Goal: Task Accomplishment & Management: Use online tool/utility

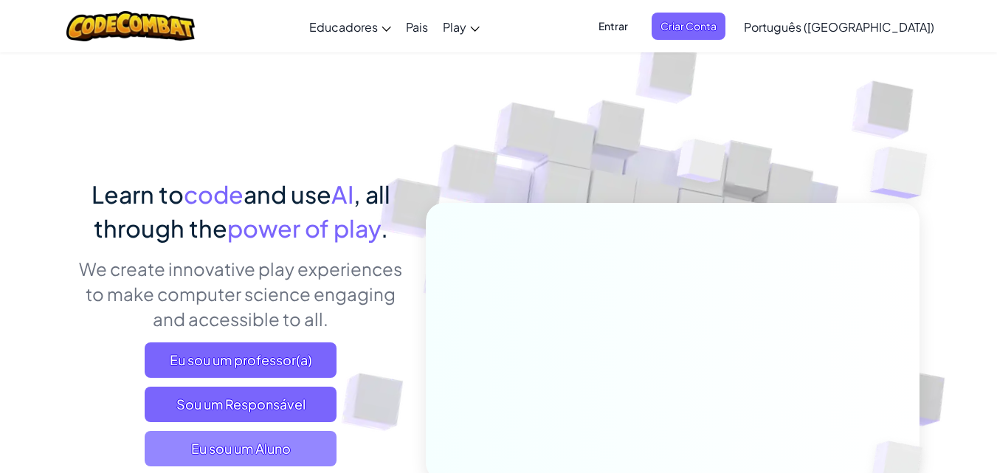
click at [286, 433] on span "Eu sou um Aluno" at bounding box center [241, 448] width 192 height 35
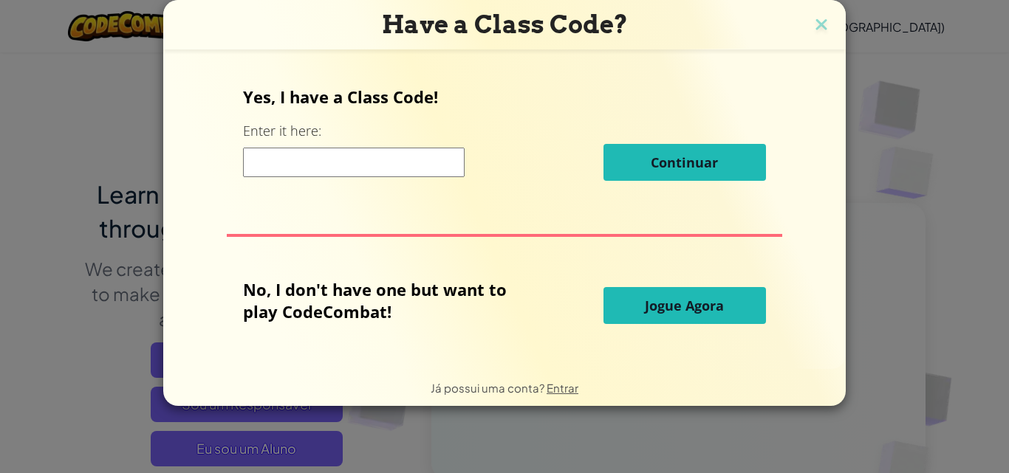
click at [269, 154] on input at bounding box center [353, 163] width 221 height 30
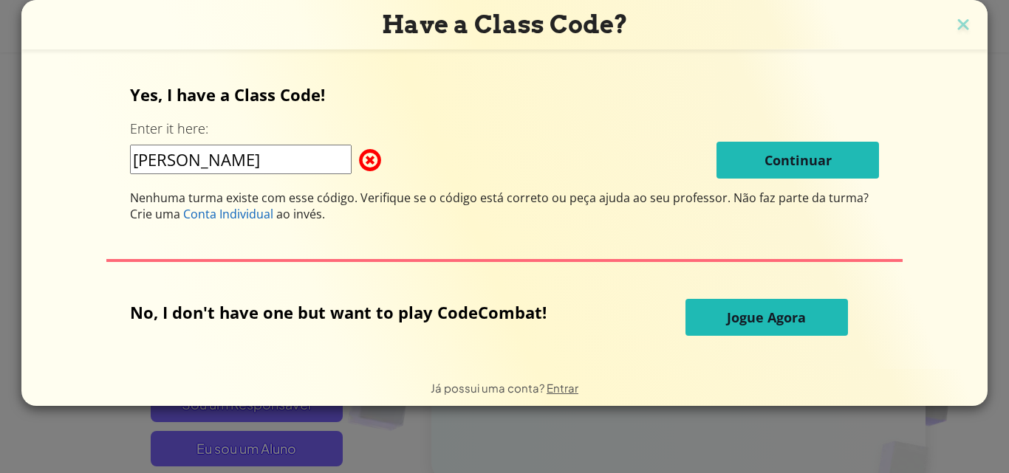
type input "[PERSON_NAME]"
click at [784, 323] on span "Jogue Agora" at bounding box center [766, 318] width 79 height 18
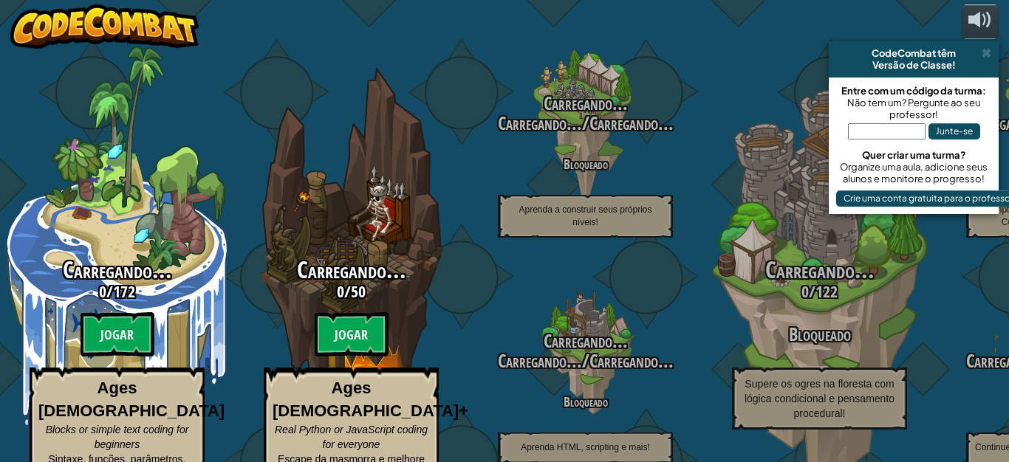
select select "pt-BR"
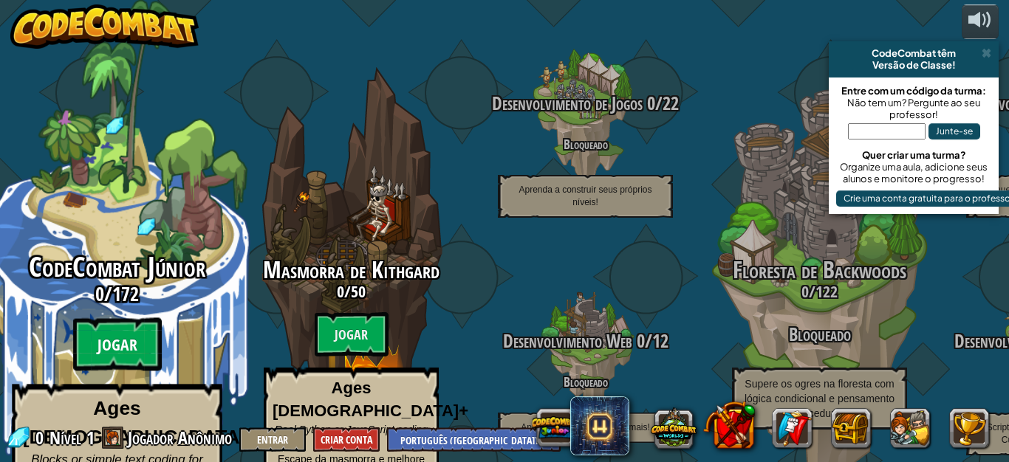
click at [131, 318] on btn "Jogar" at bounding box center [117, 344] width 89 height 53
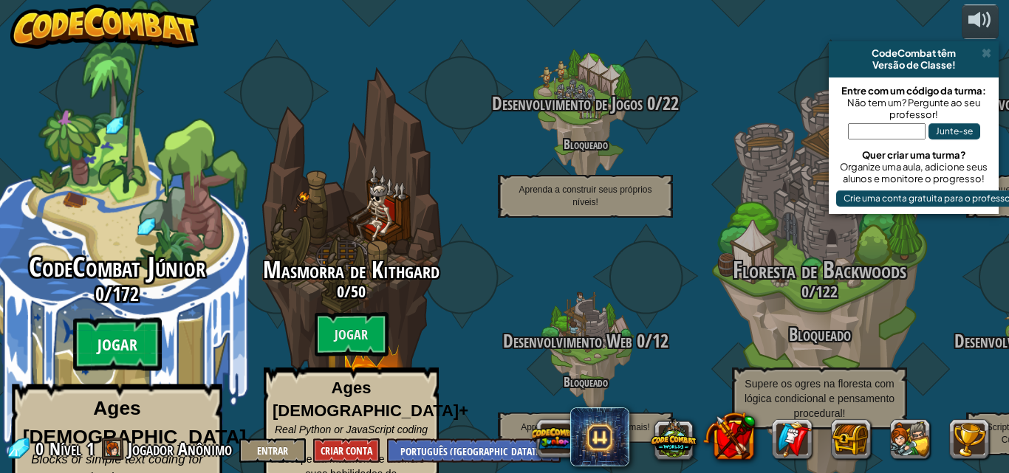
select select "pt-BR"
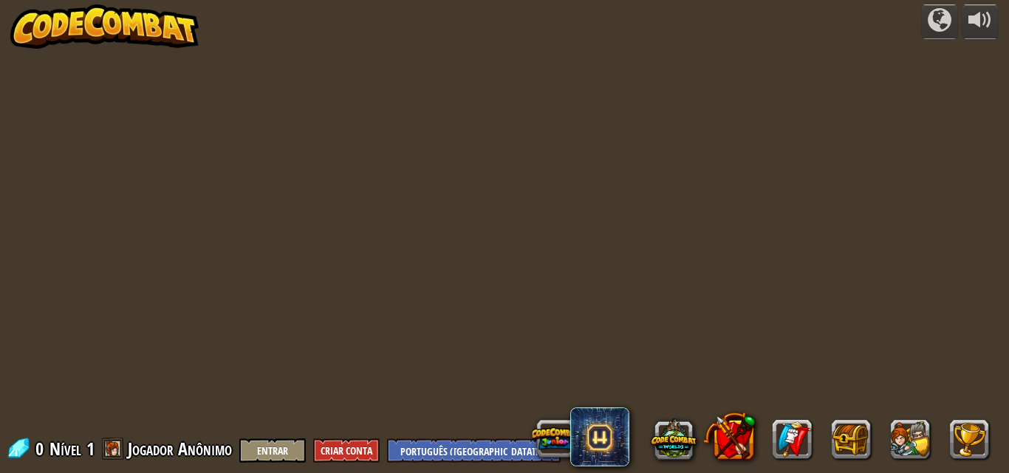
select select "pt-BR"
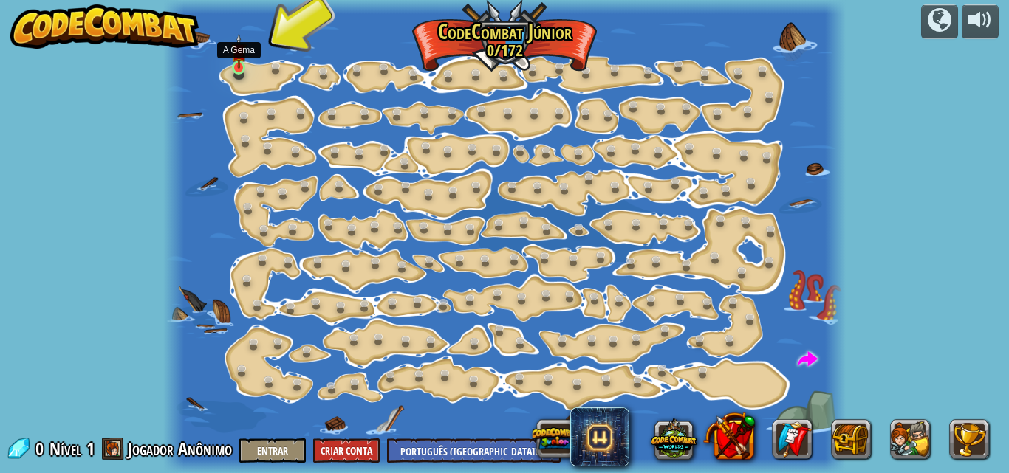
click at [234, 64] on img at bounding box center [239, 51] width 16 height 36
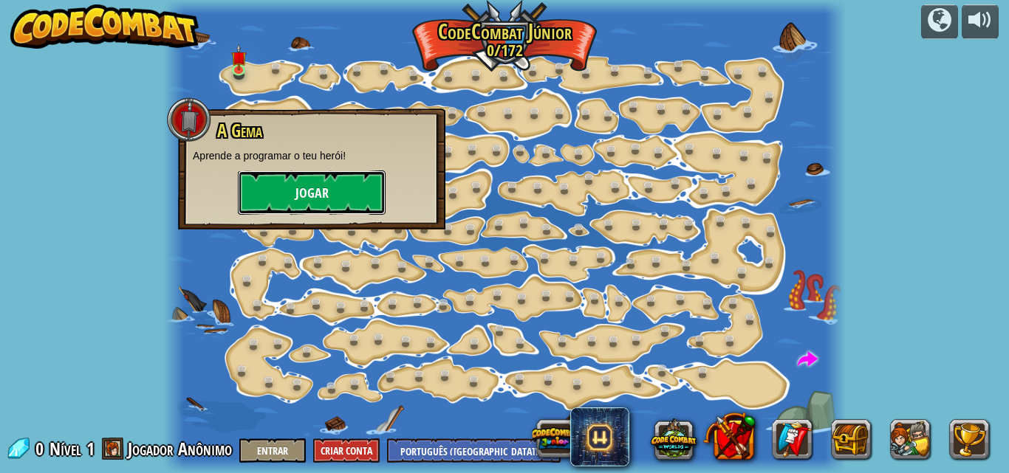
click at [279, 200] on button "Jogar" at bounding box center [312, 193] width 148 height 44
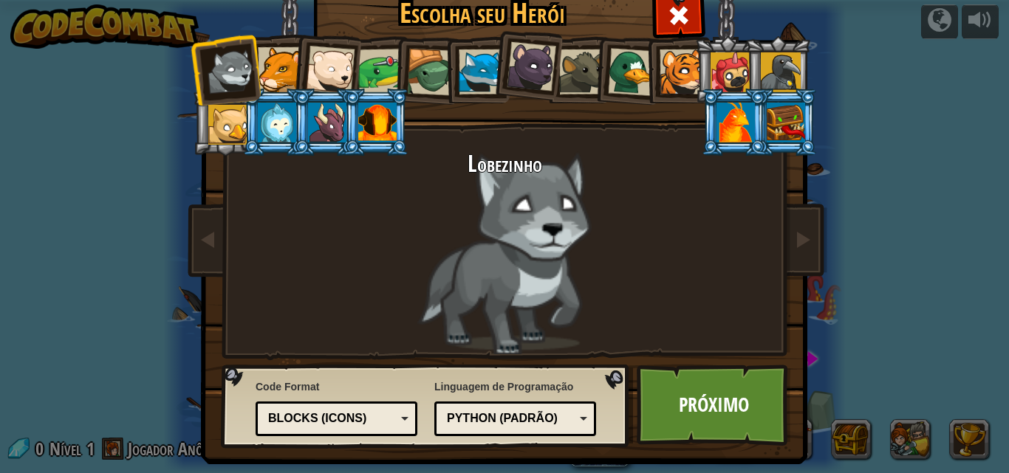
click at [279, 200] on div "Lobezinho" at bounding box center [504, 252] width 554 height 203
click at [667, 65] on div at bounding box center [681, 71] width 45 height 45
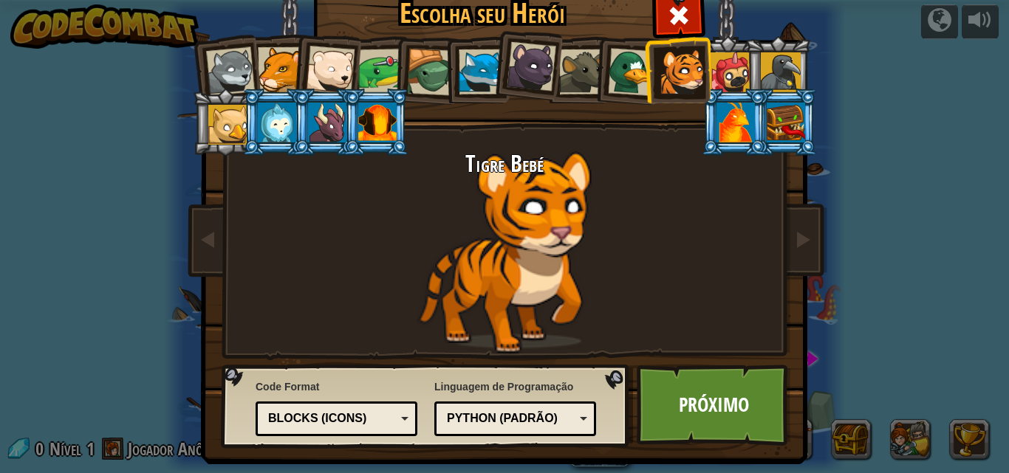
click at [738, 123] on div at bounding box center [735, 123] width 38 height 40
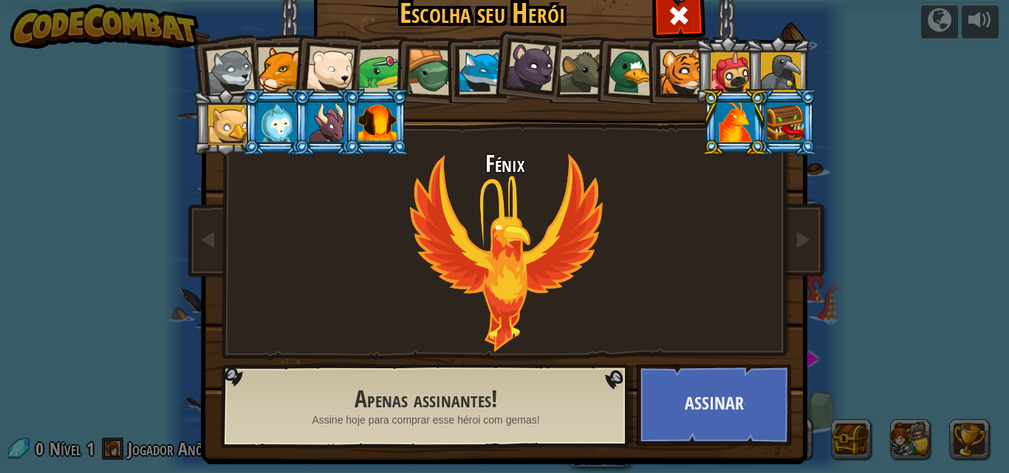
click at [369, 119] on div at bounding box center [377, 123] width 38 height 40
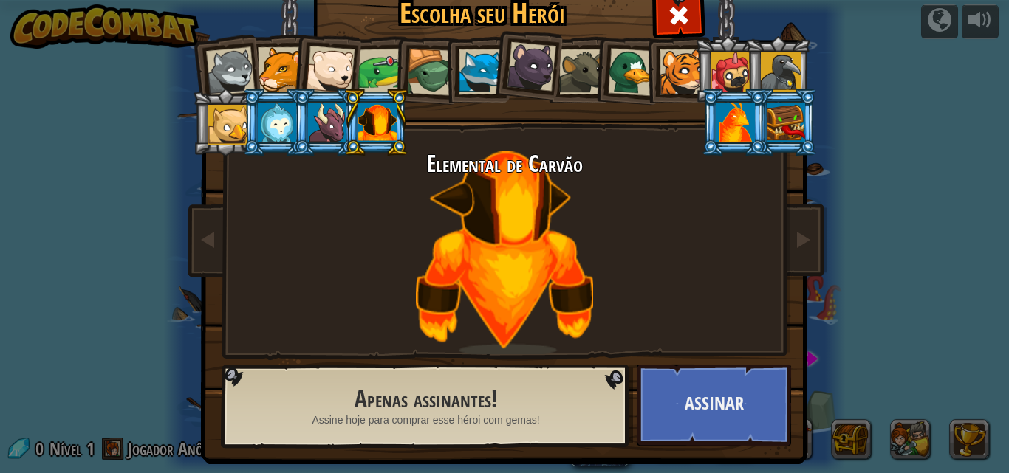
click at [332, 61] on div at bounding box center [330, 70] width 49 height 49
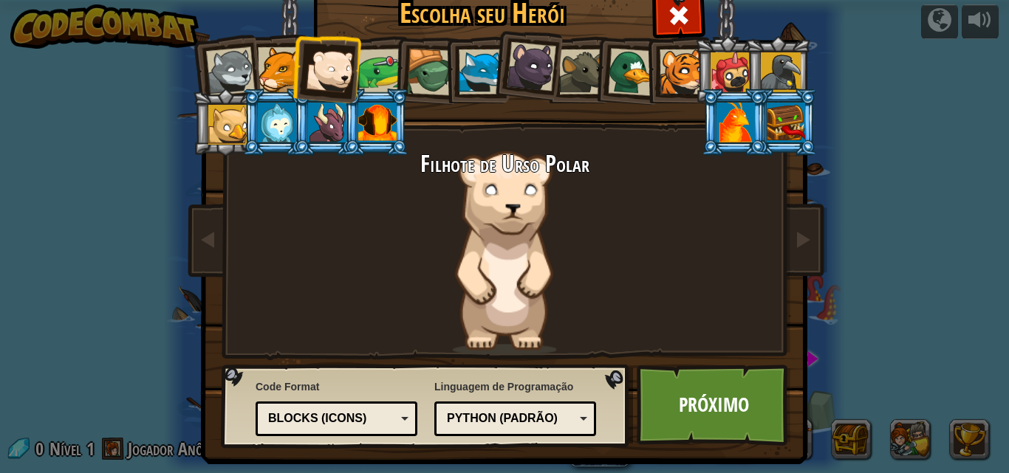
drag, startPoint x: 263, startPoint y: 69, endPoint x: 216, endPoint y: 72, distance: 46.6
click at [216, 36] on ol at bounding box center [504, 36] width 609 height 0
click at [275, 106] on div at bounding box center [277, 123] width 38 height 40
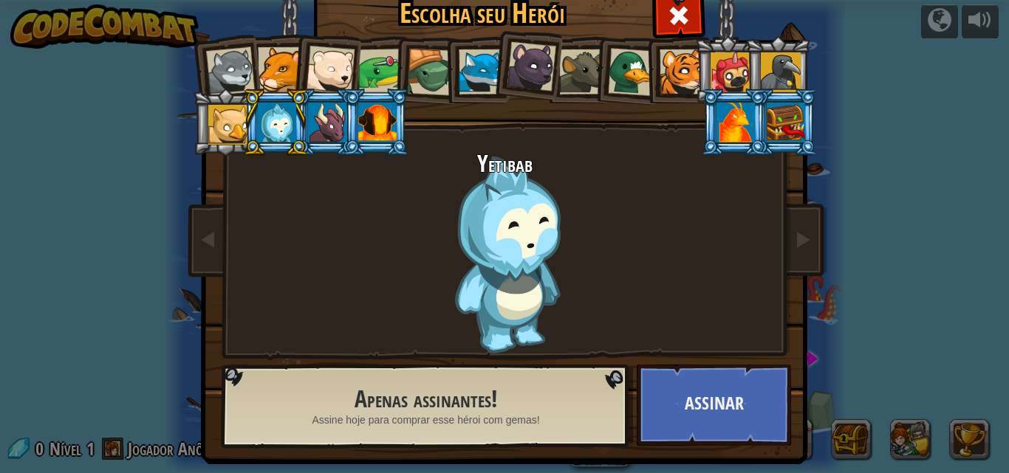
click at [377, 133] on div at bounding box center [377, 123] width 38 height 40
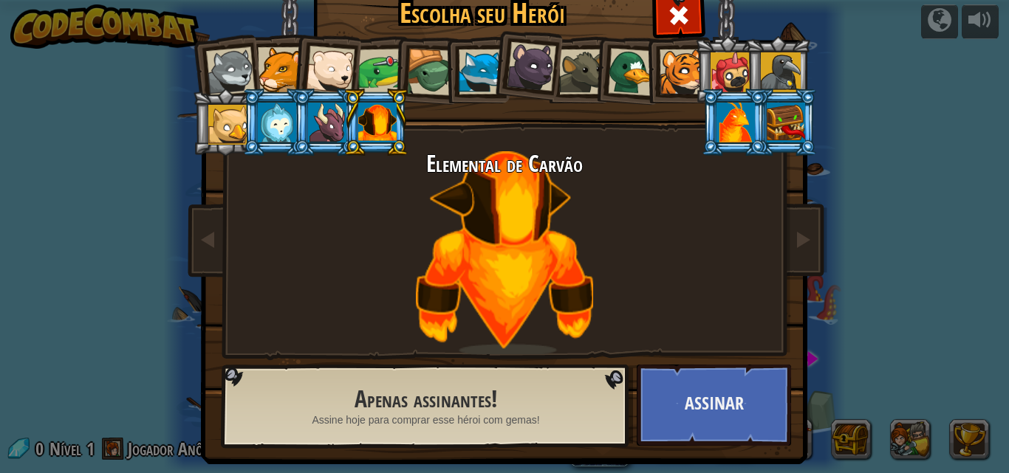
click at [581, 63] on div at bounding box center [581, 71] width 45 height 45
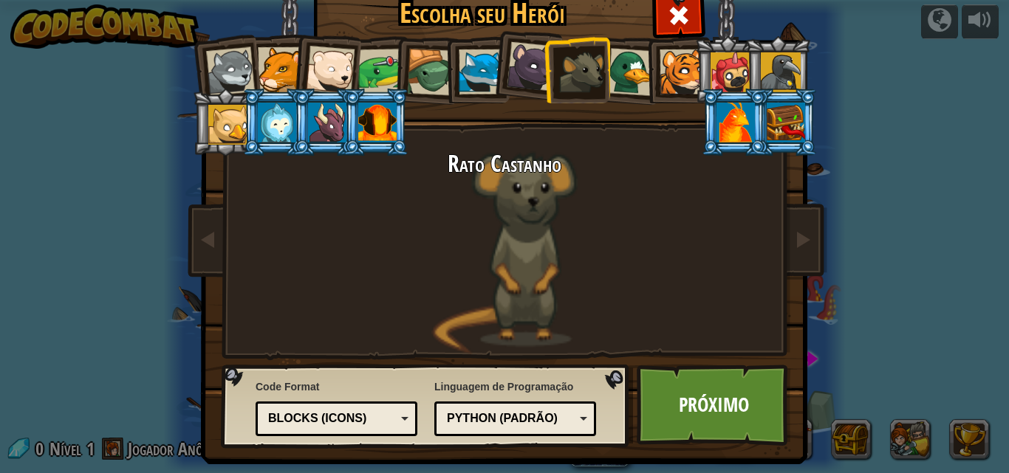
click at [738, 64] on div at bounding box center [730, 72] width 40 height 40
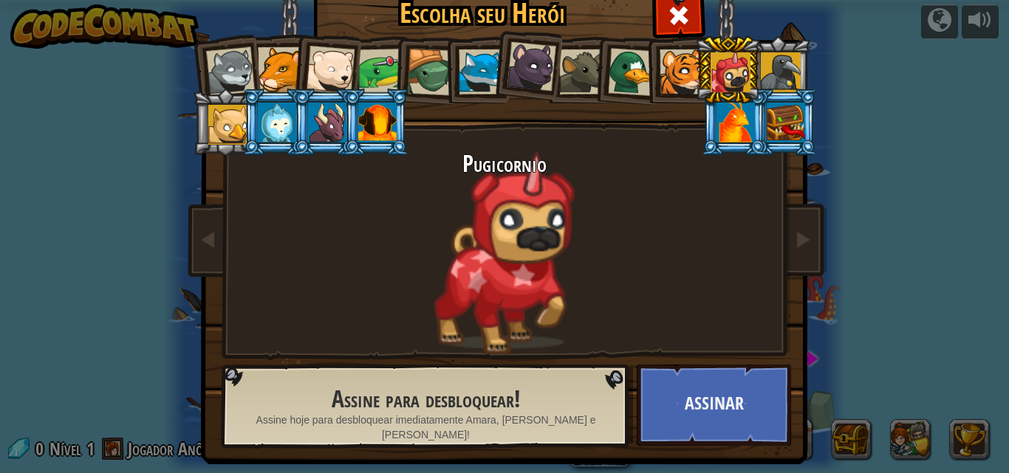
click at [763, 67] on div at bounding box center [780, 72] width 40 height 40
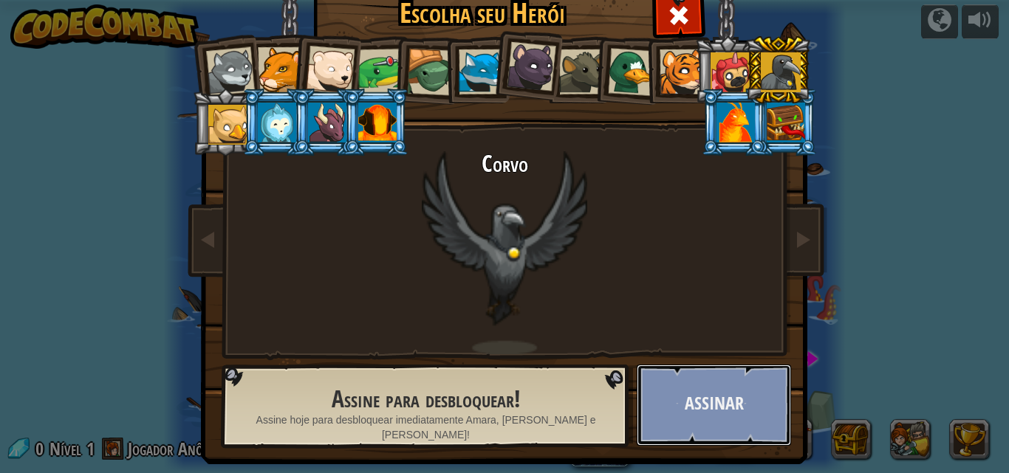
click at [711, 371] on button "Assinar" at bounding box center [713, 405] width 154 height 81
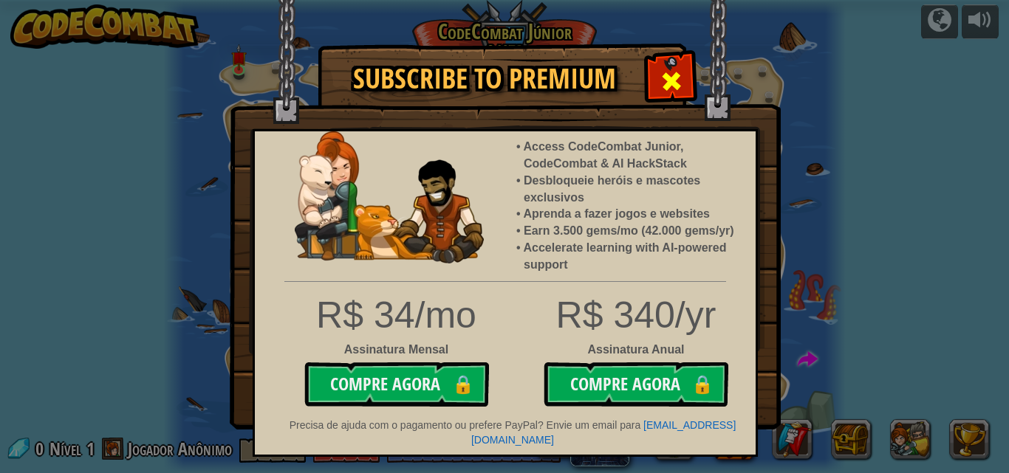
click at [667, 80] on span at bounding box center [671, 81] width 24 height 24
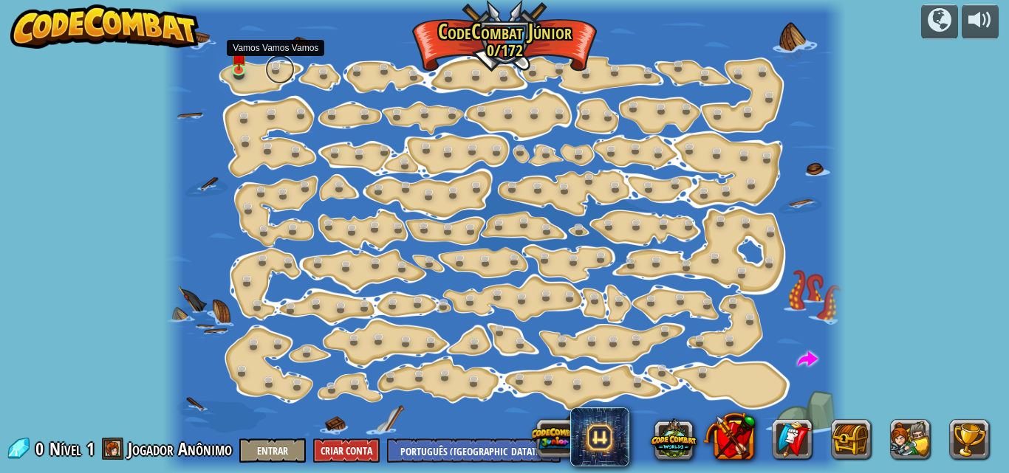
click at [280, 61] on link at bounding box center [280, 70] width 30 height 30
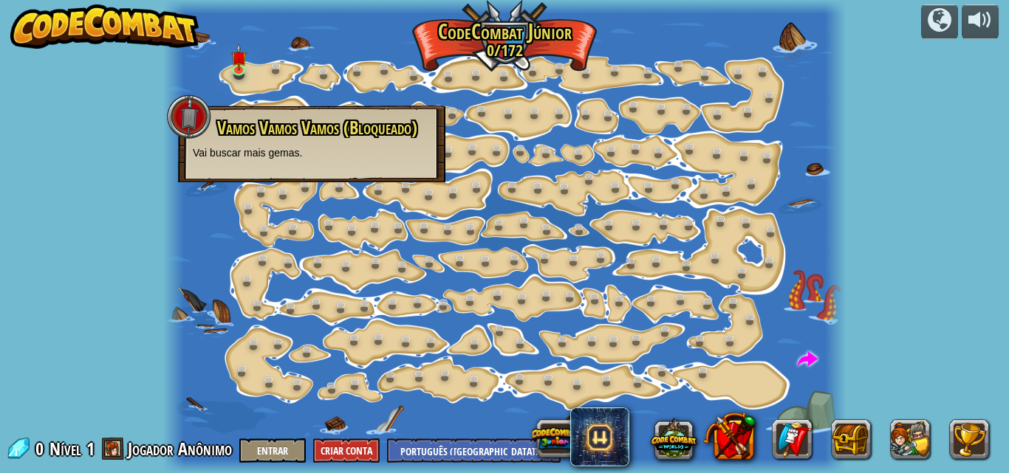
click at [229, 63] on div at bounding box center [504, 236] width 682 height 473
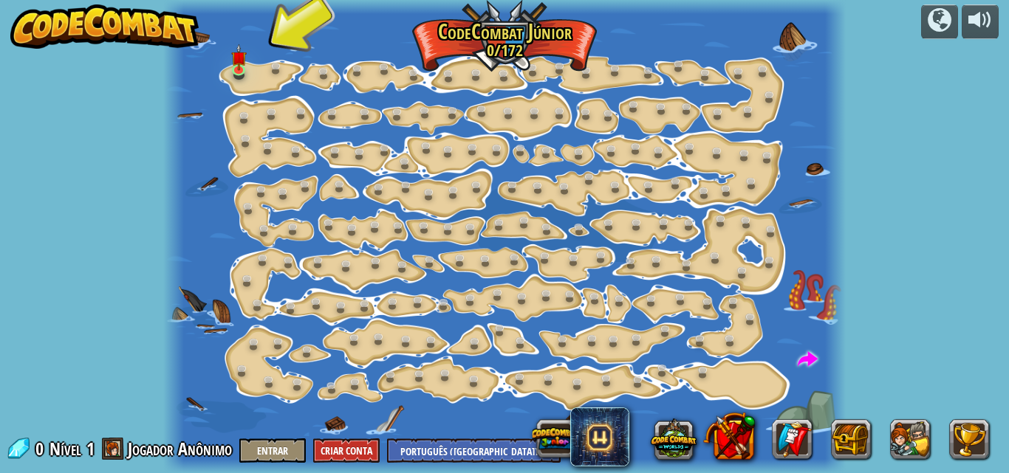
click at [229, 63] on div at bounding box center [504, 236] width 682 height 473
click at [233, 66] on img at bounding box center [239, 51] width 16 height 36
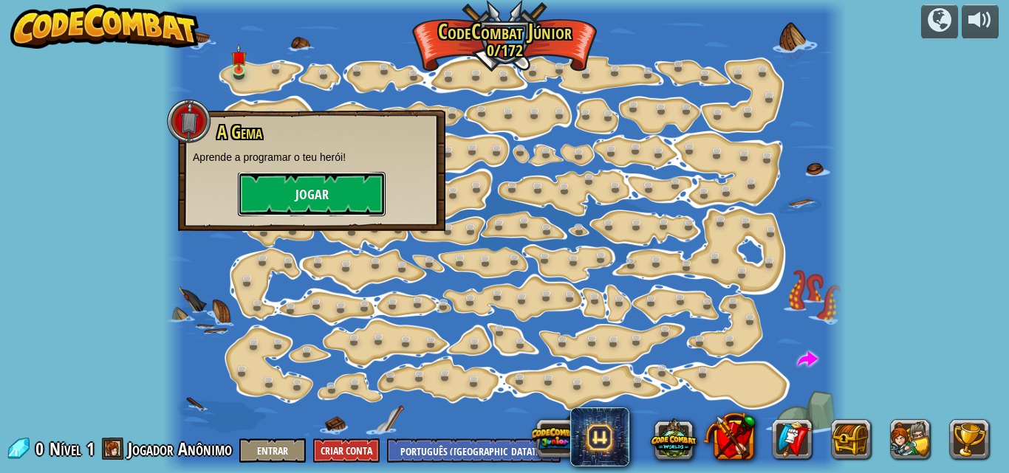
click at [275, 172] on button "Jogar" at bounding box center [312, 194] width 148 height 44
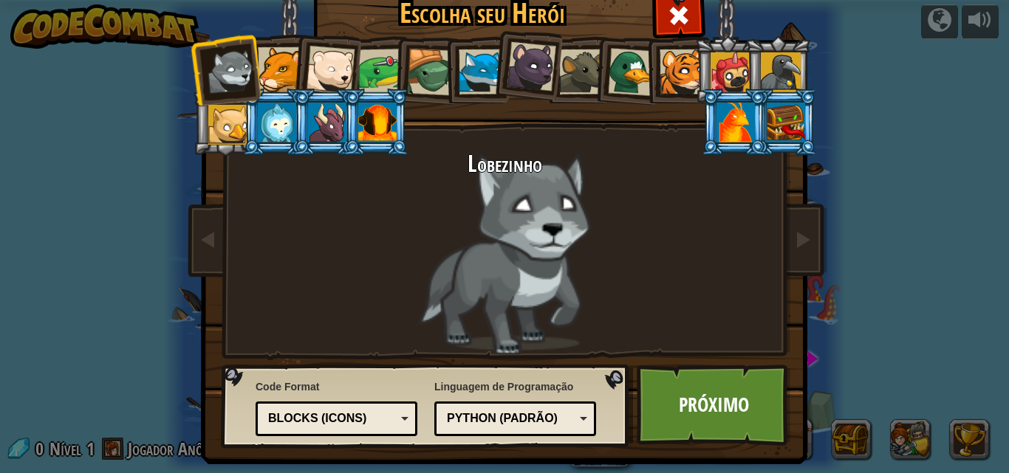
click at [772, 63] on div at bounding box center [780, 72] width 40 height 40
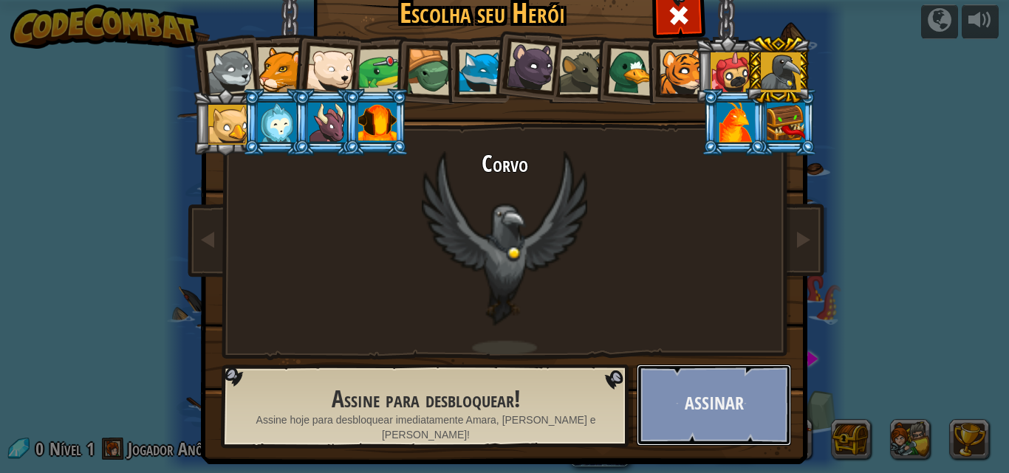
click at [758, 375] on button "Assinar" at bounding box center [713, 405] width 154 height 81
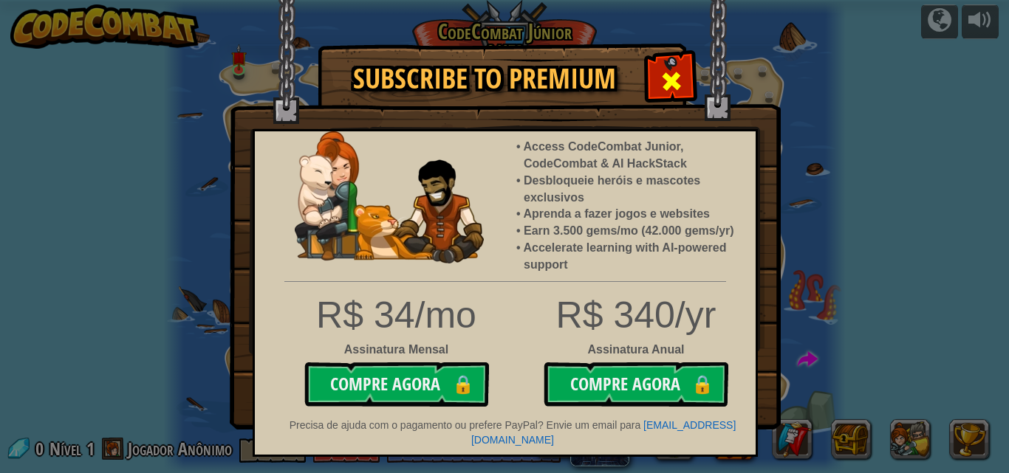
click at [679, 78] on span at bounding box center [671, 81] width 24 height 24
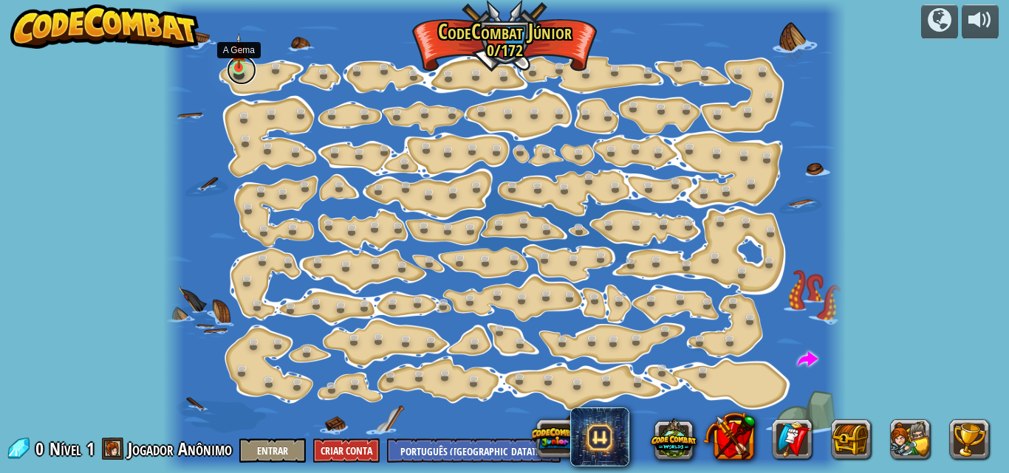
click at [235, 72] on link at bounding box center [242, 70] width 30 height 30
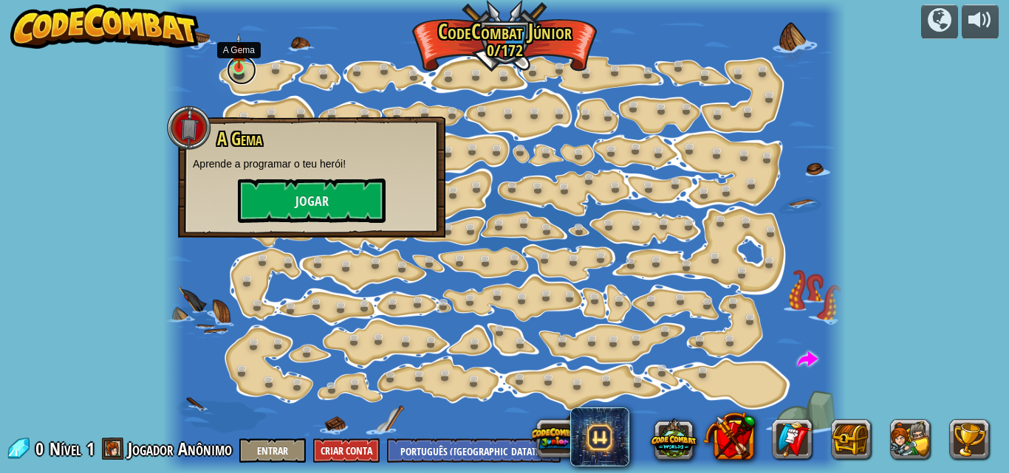
click at [235, 72] on link at bounding box center [242, 70] width 30 height 30
click at [312, 199] on button "Jogar" at bounding box center [312, 201] width 148 height 44
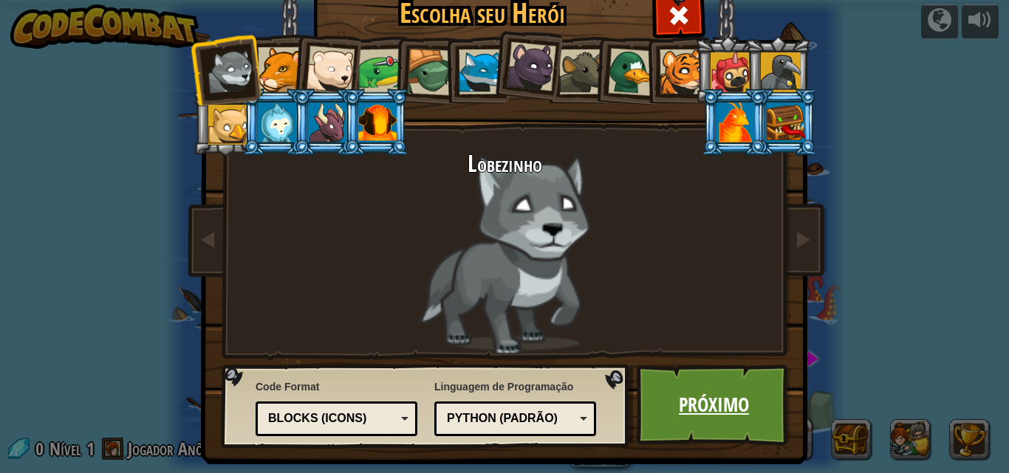
click at [746, 421] on link "Próximo" at bounding box center [713, 405] width 154 height 81
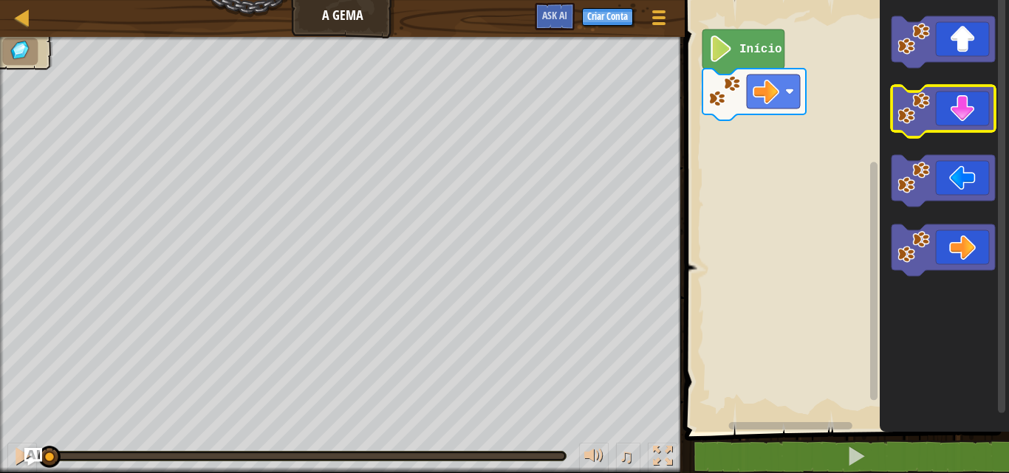
click at [925, 100] on image "Espaço de trabalho do Blockly" at bounding box center [913, 108] width 32 height 32
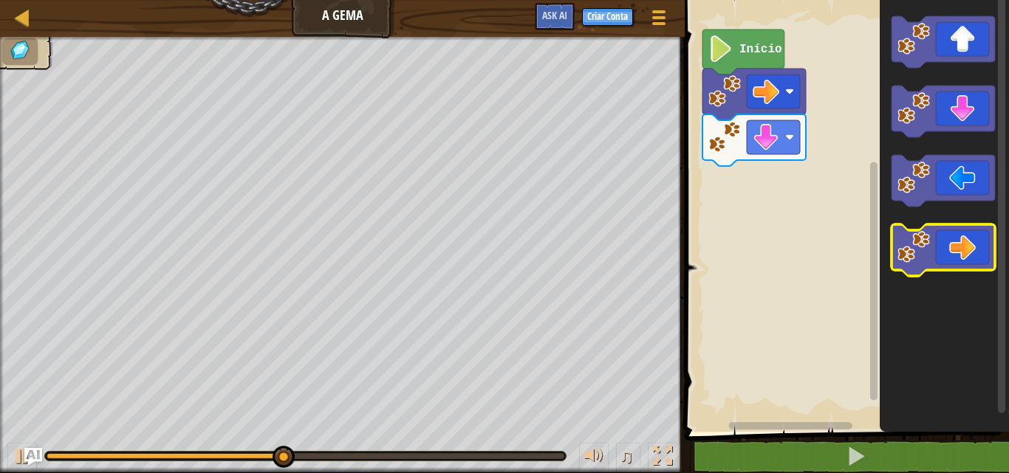
click at [957, 236] on icon "Espaço de trabalho do Blockly" at bounding box center [942, 250] width 103 height 52
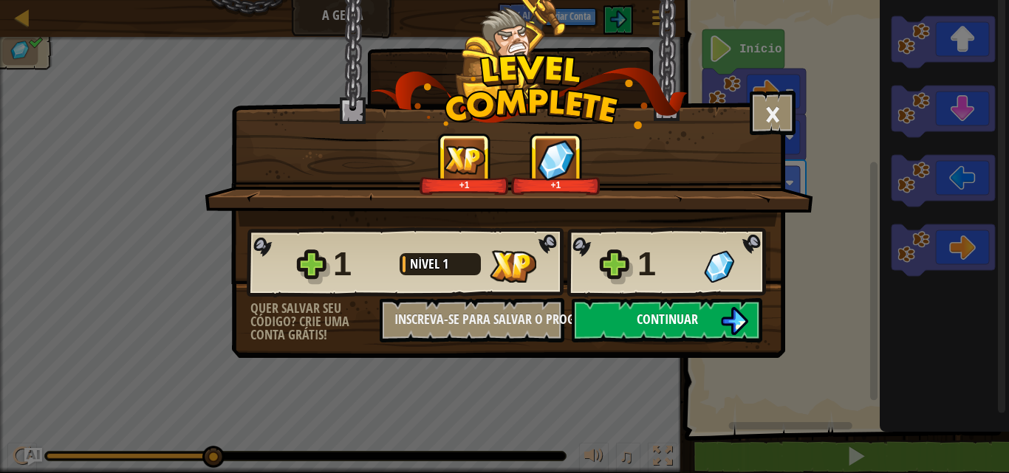
click at [715, 316] on button "Continuar" at bounding box center [666, 320] width 190 height 44
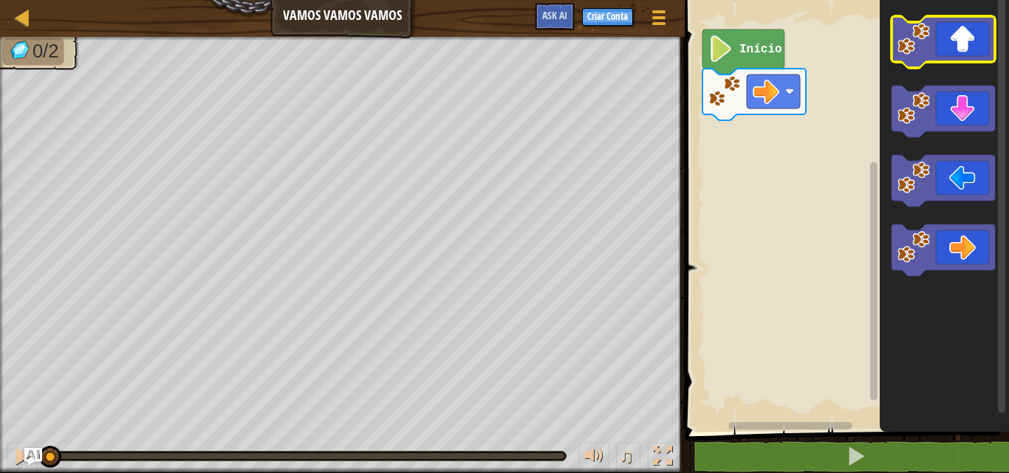
click at [970, 50] on icon "Espaço de trabalho do Blockly" at bounding box center [942, 42] width 103 height 52
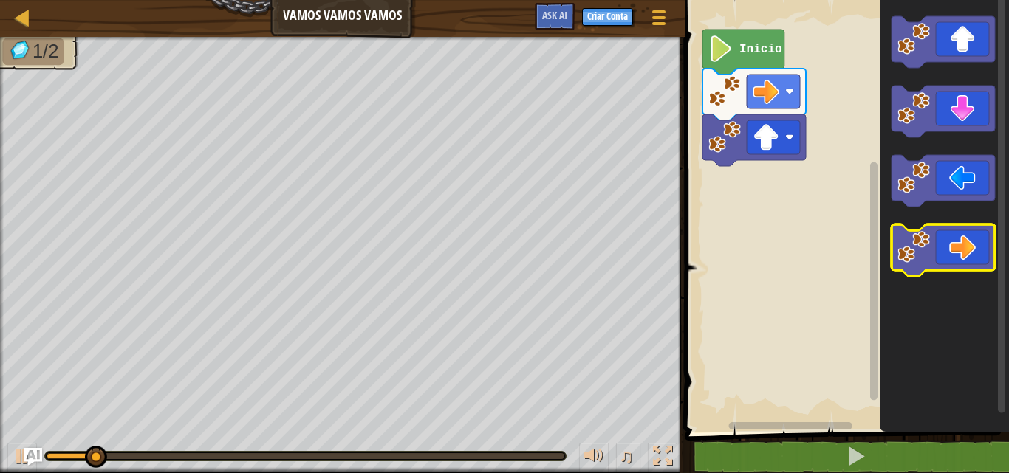
click at [980, 236] on icon "Espaço de trabalho do Blockly" at bounding box center [942, 250] width 103 height 52
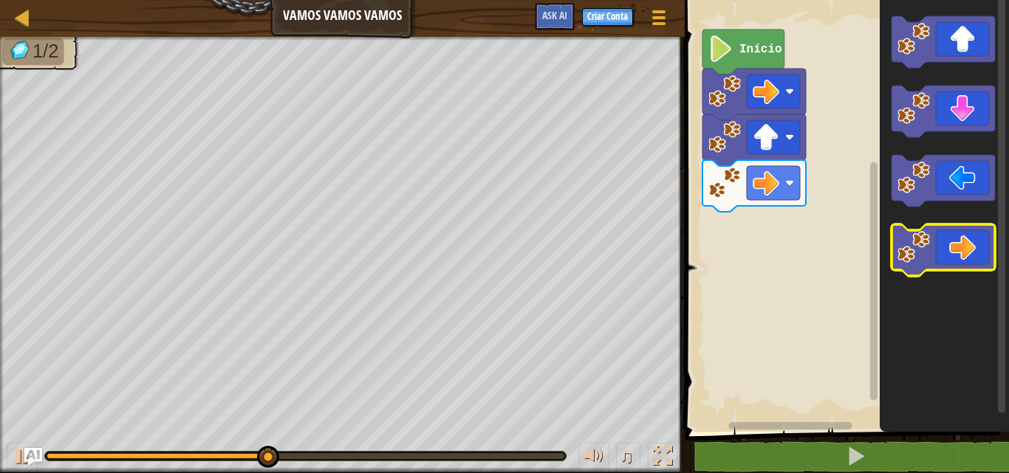
click at [949, 255] on icon "Espaço de trabalho do Blockly" at bounding box center [942, 250] width 103 height 52
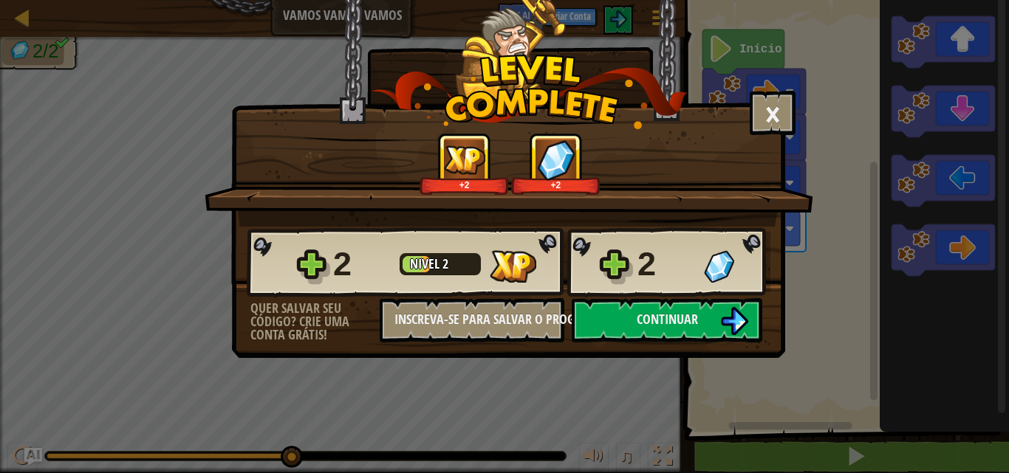
click at [949, 255] on div "× Este nível foi divertido? +2 +2 Reticulating Splines... 2 Nível 2 2 Quer salv…" at bounding box center [504, 236] width 1009 height 473
click at [708, 314] on button "Continuar" at bounding box center [666, 320] width 190 height 44
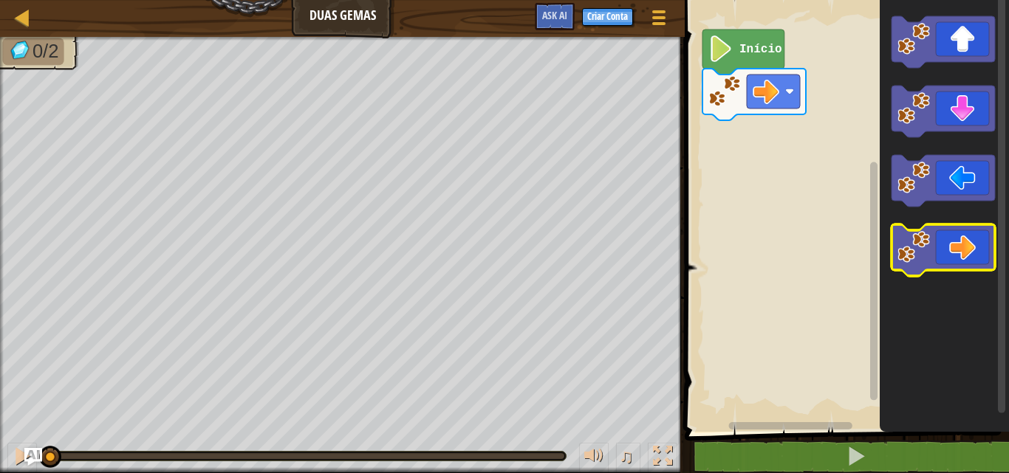
click at [986, 248] on icon "Espaço de trabalho do Blockly" at bounding box center [942, 250] width 103 height 52
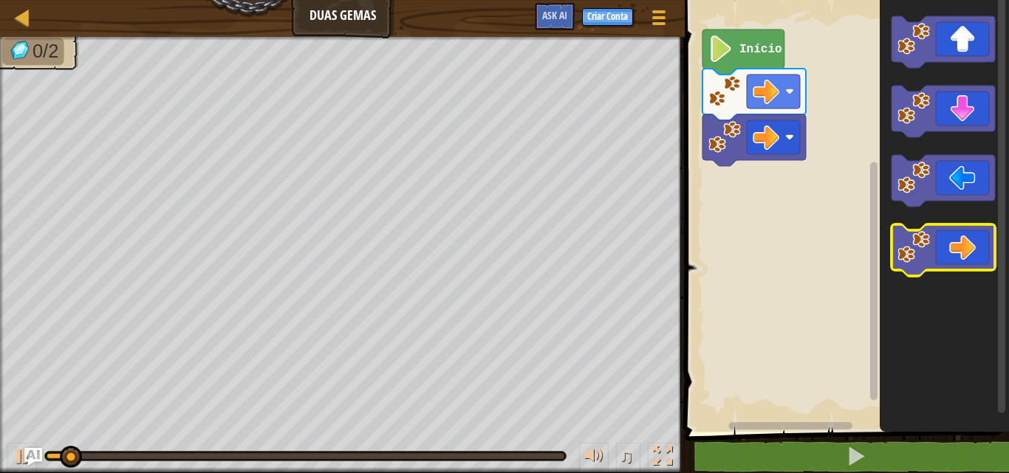
click at [986, 248] on icon "Espaço de trabalho do Blockly" at bounding box center [942, 250] width 103 height 52
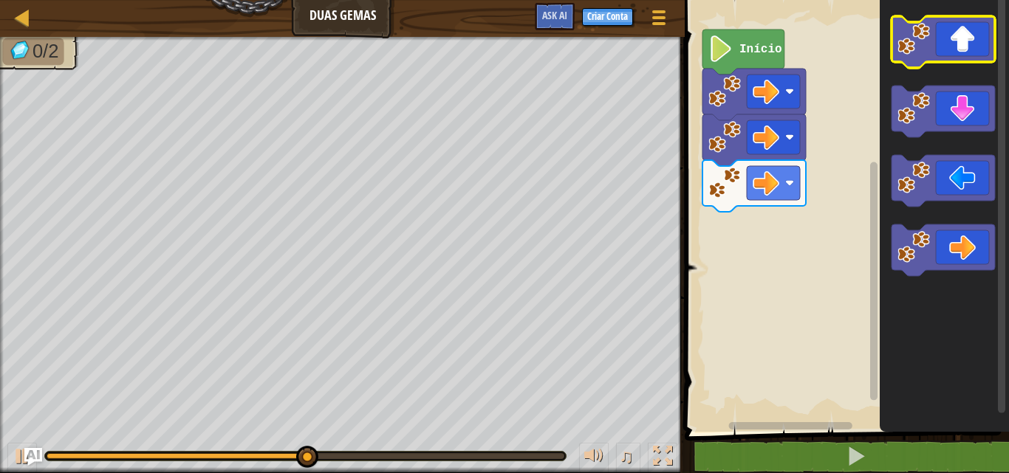
click at [967, 52] on icon "Espaço de trabalho do Blockly" at bounding box center [942, 42] width 103 height 52
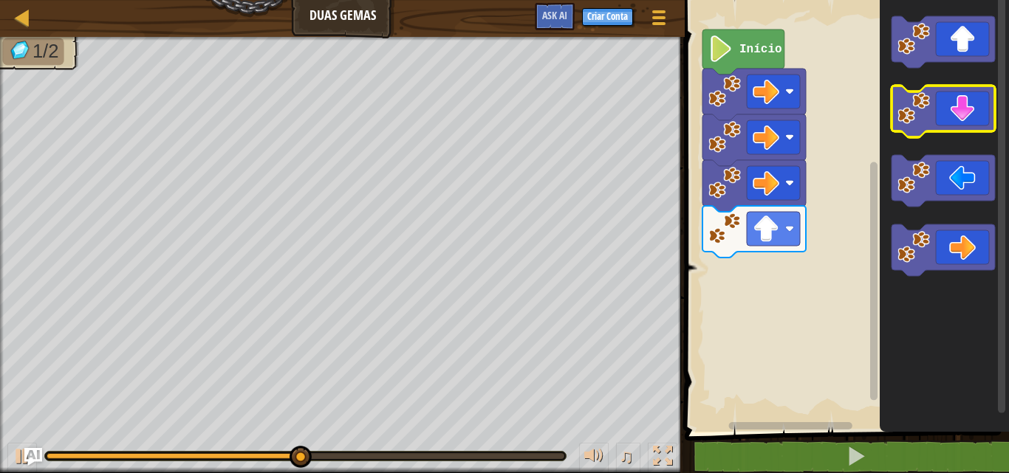
click at [965, 89] on icon "Espaço de trabalho do Blockly" at bounding box center [942, 112] width 103 height 52
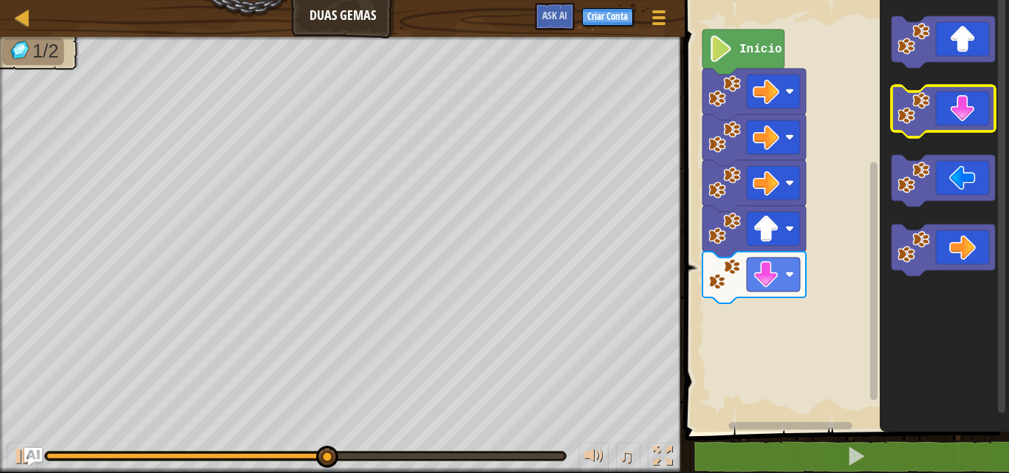
click at [965, 89] on icon "Espaço de trabalho do Blockly" at bounding box center [942, 112] width 103 height 52
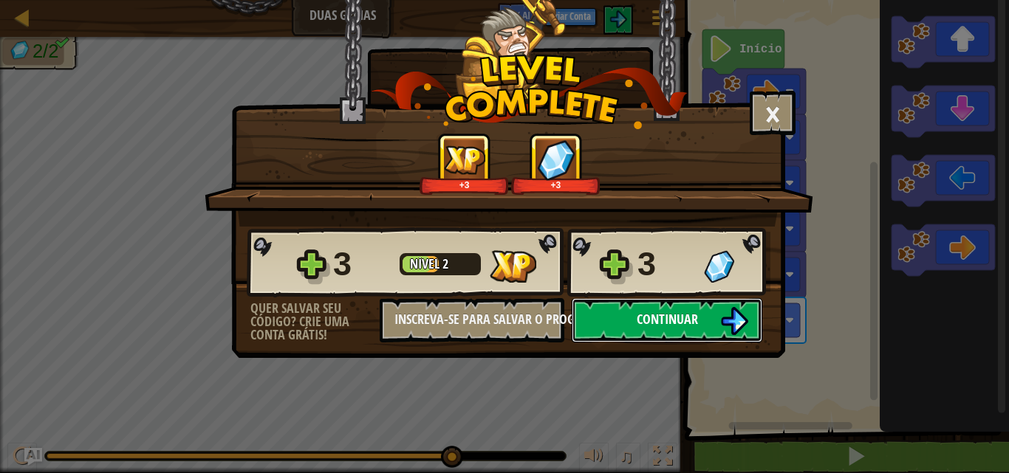
click at [629, 313] on button "Continuar" at bounding box center [666, 320] width 190 height 44
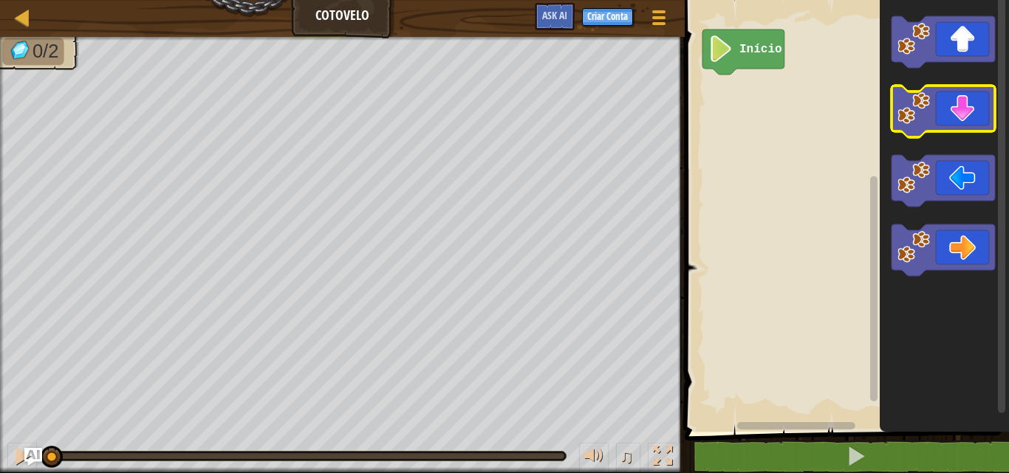
click at [969, 123] on icon "Espaço de trabalho do Blockly" at bounding box center [942, 112] width 103 height 52
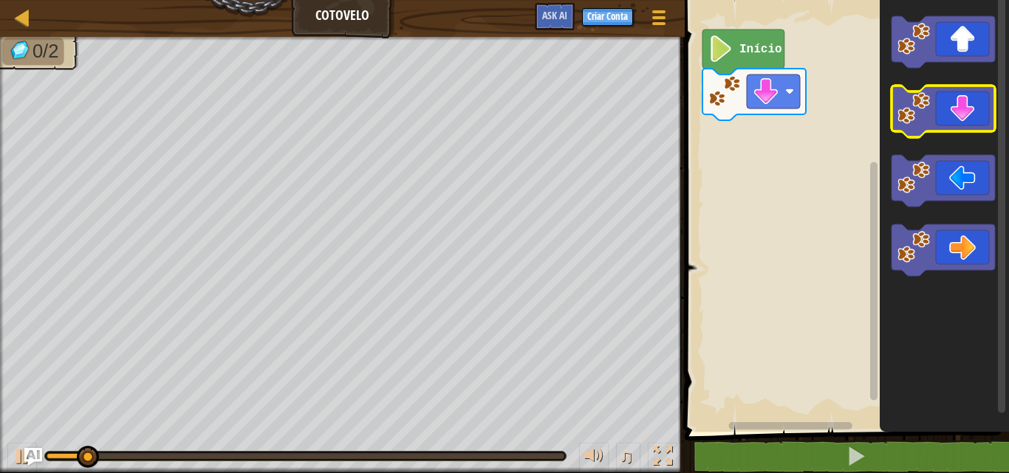
click at [969, 123] on icon "Espaço de trabalho do Blockly" at bounding box center [942, 112] width 103 height 52
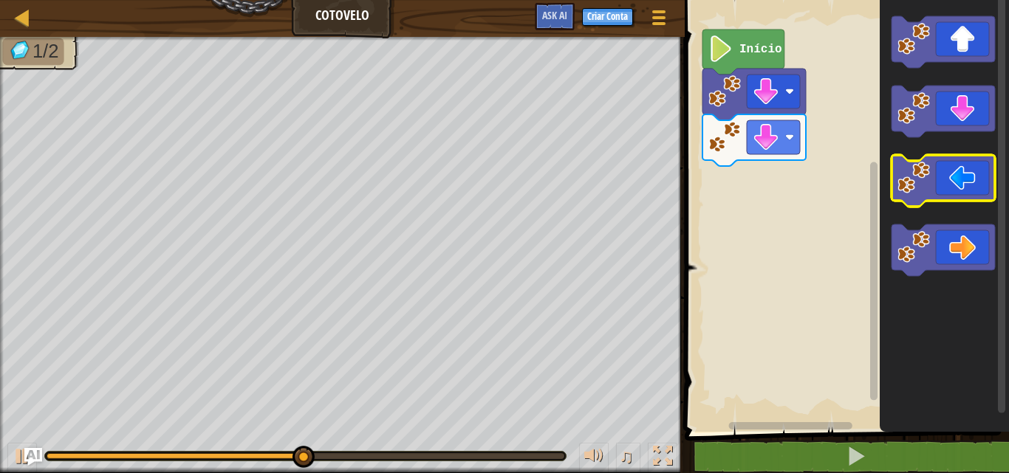
click at [932, 174] on icon "Espaço de trabalho do Blockly" at bounding box center [942, 181] width 103 height 52
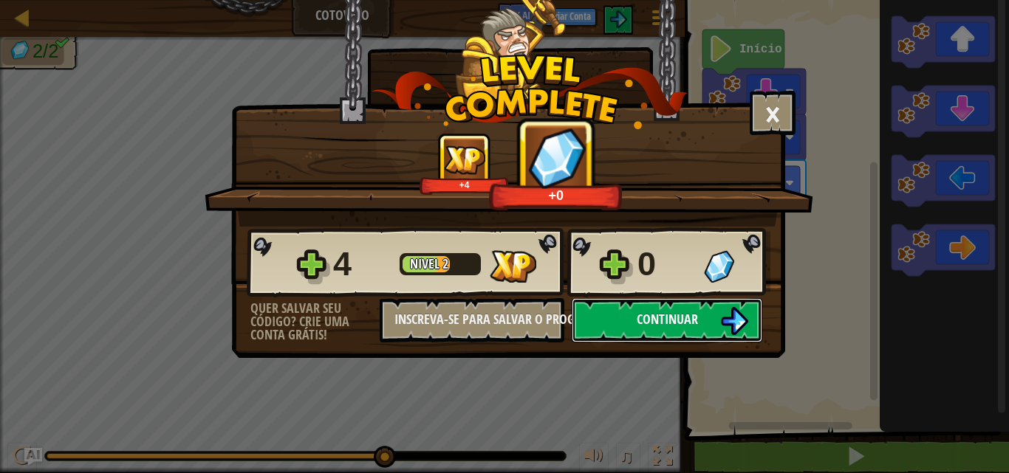
click at [677, 322] on span "Continuar" at bounding box center [666, 319] width 61 height 18
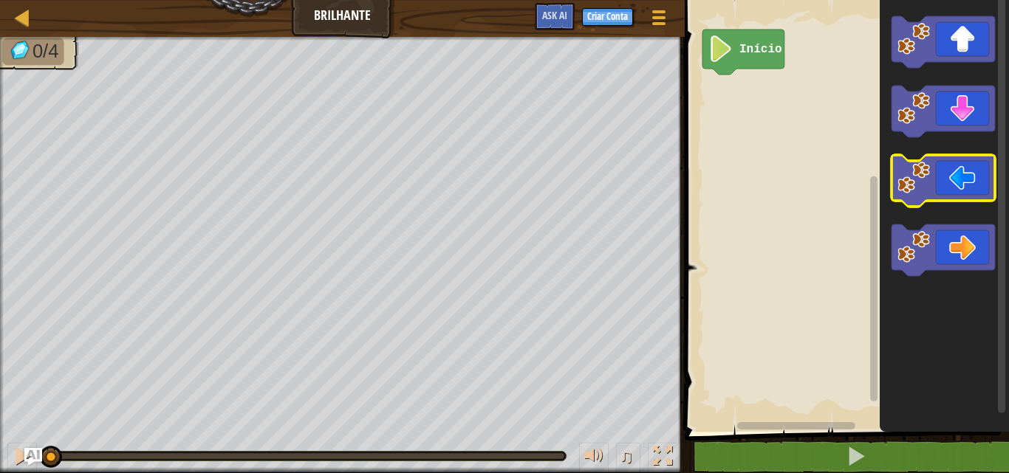
click at [932, 179] on icon "Espaço de trabalho do Blockly" at bounding box center [942, 181] width 103 height 52
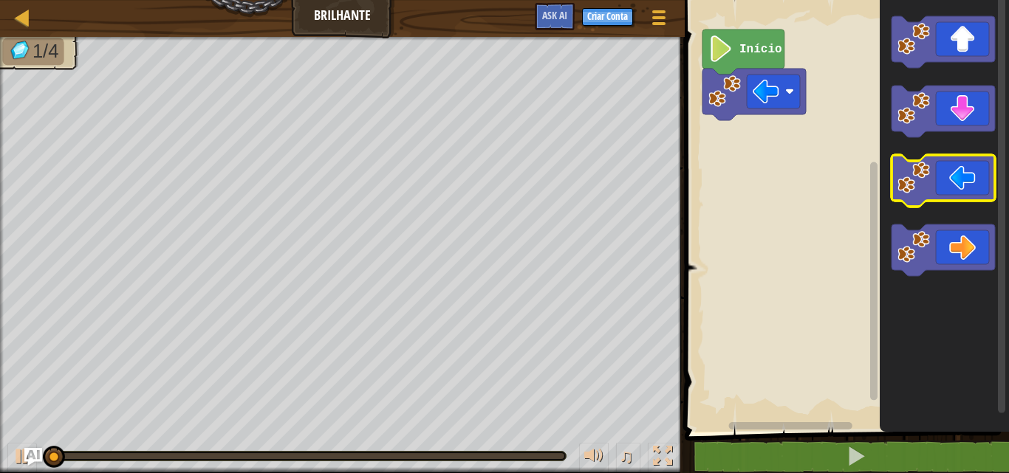
click at [932, 179] on icon "Espaço de trabalho do Blockly" at bounding box center [942, 181] width 103 height 52
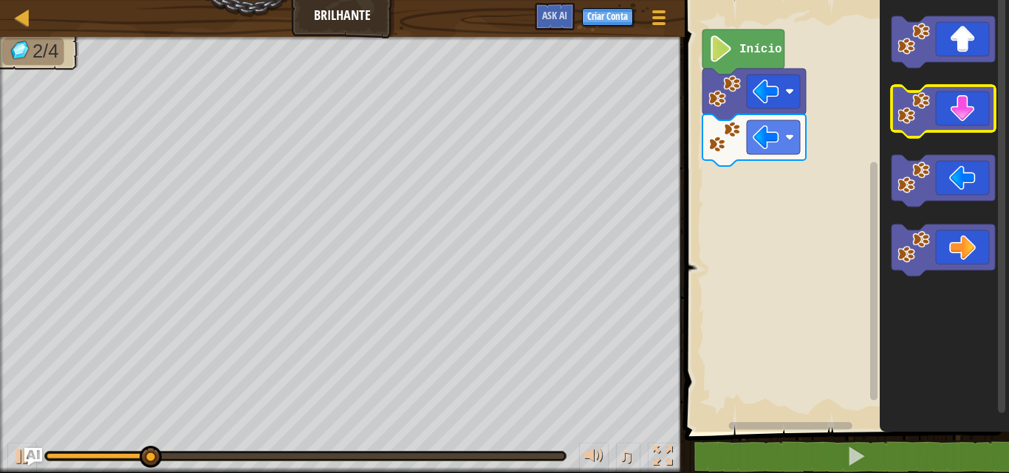
click at [949, 91] on icon "Espaço de trabalho do Blockly" at bounding box center [942, 112] width 103 height 52
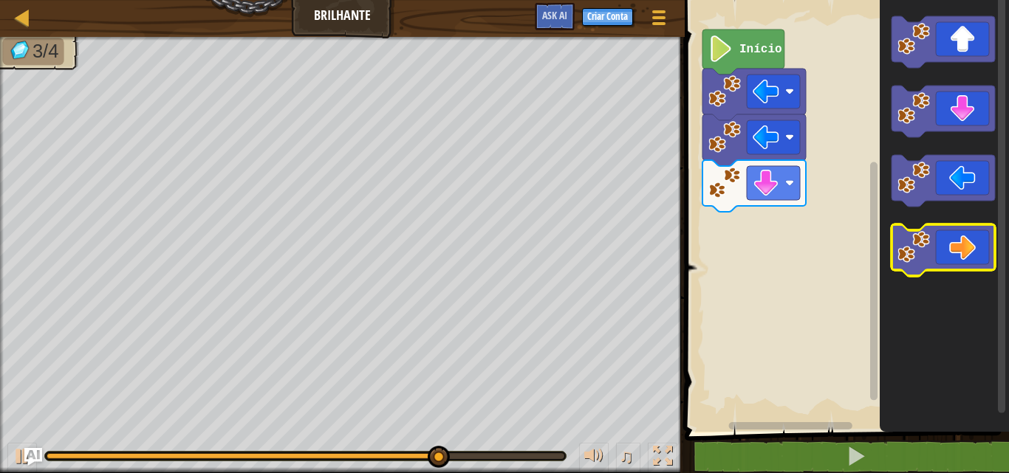
click at [964, 264] on icon "Espaço de trabalho do Blockly" at bounding box center [942, 250] width 103 height 52
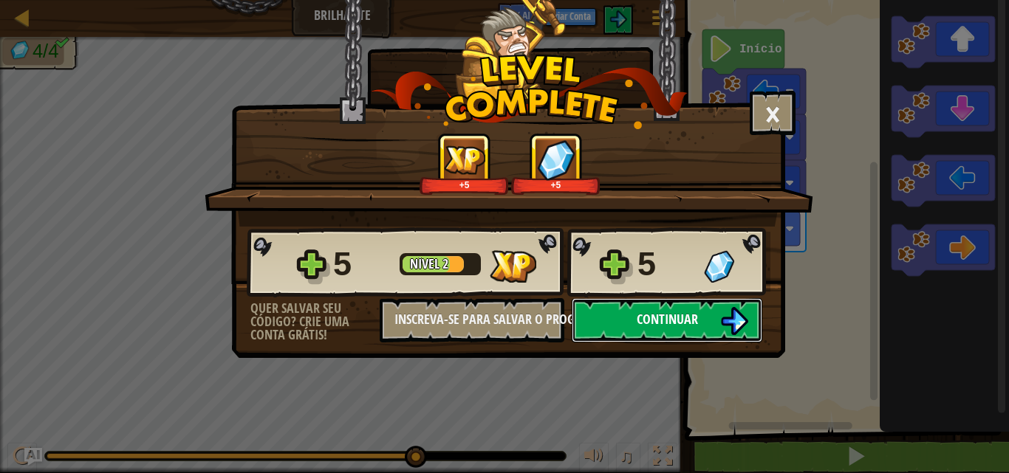
click at [690, 322] on span "Continuar" at bounding box center [666, 319] width 61 height 18
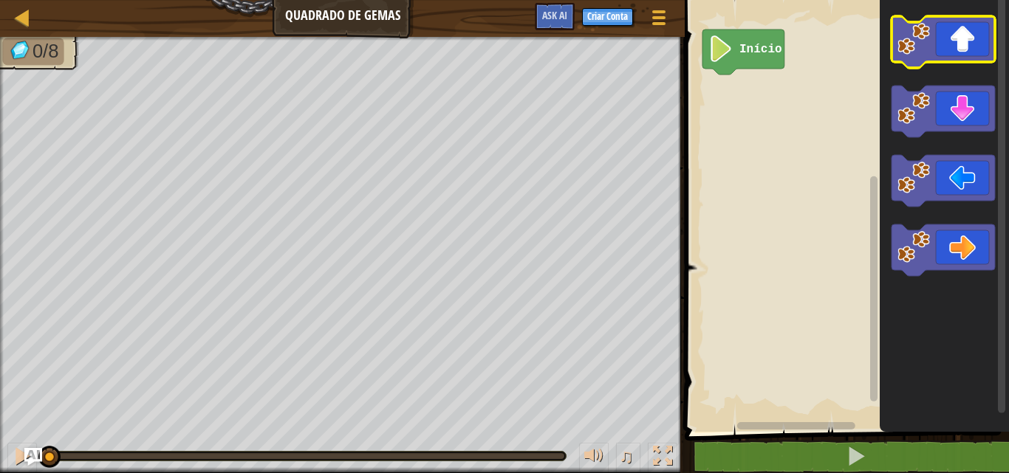
click at [949, 27] on icon "Espaço de trabalho do Blockly" at bounding box center [942, 42] width 103 height 52
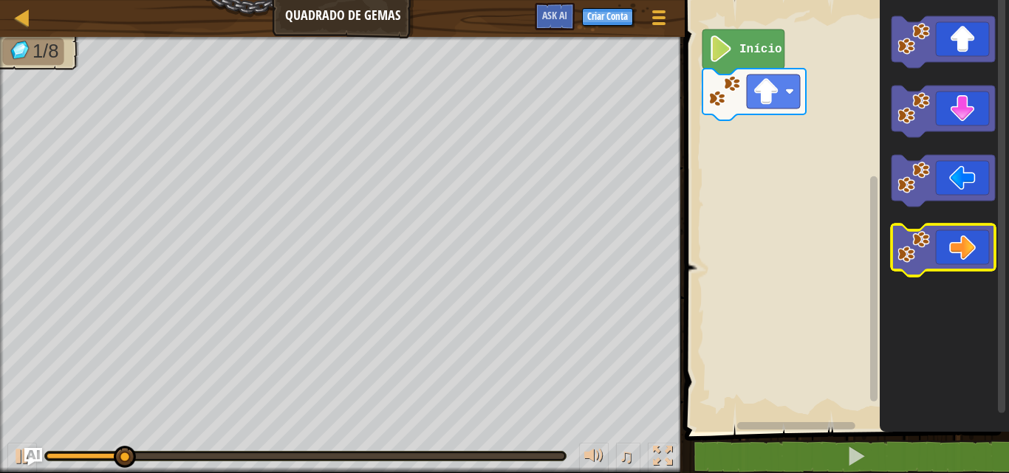
click at [952, 238] on icon "Espaço de trabalho do Blockly" at bounding box center [942, 250] width 103 height 52
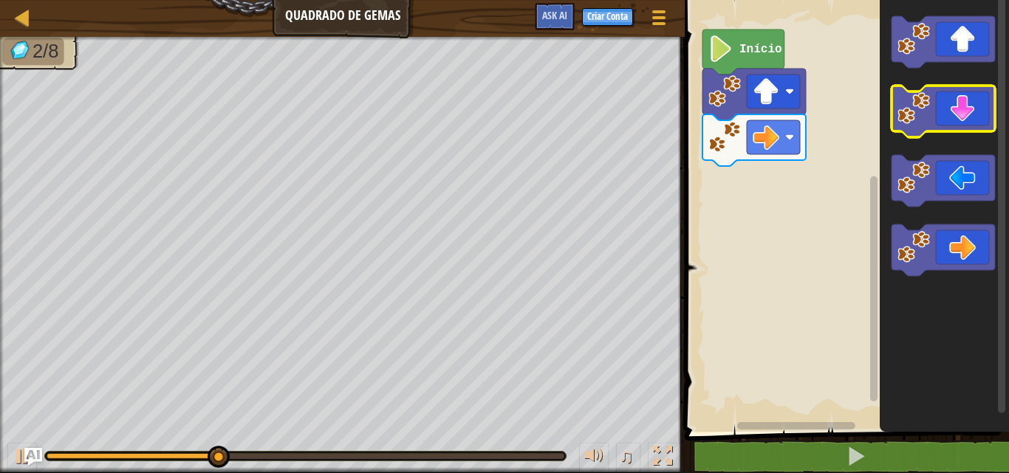
click at [987, 131] on icon "Espaço de trabalho do Blockly" at bounding box center [942, 112] width 103 height 52
click at [972, 106] on icon "Espaço de trabalho do Blockly" at bounding box center [942, 112] width 103 height 52
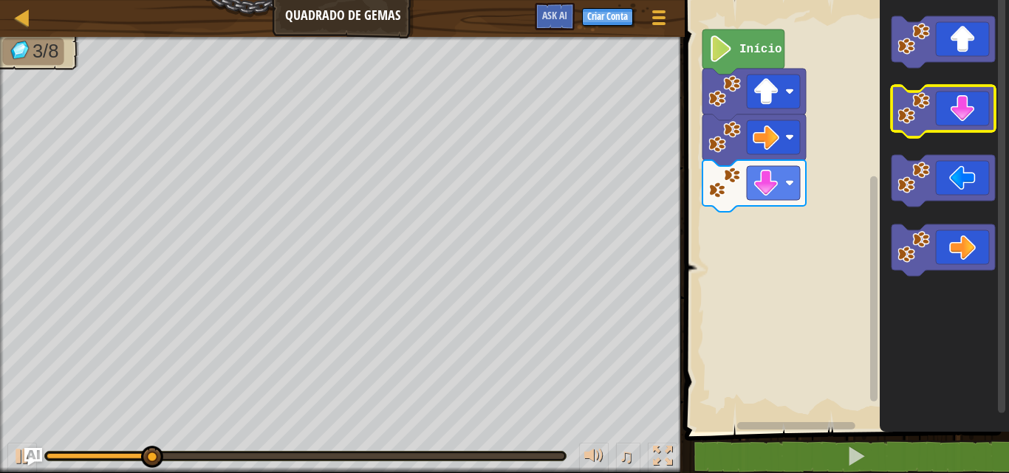
click at [972, 106] on icon "Espaço de trabalho do Blockly" at bounding box center [942, 112] width 103 height 52
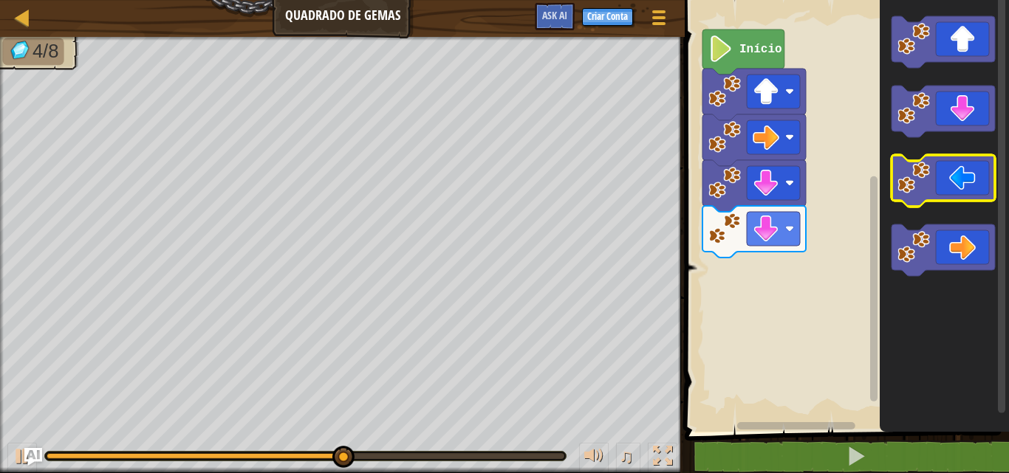
click at [961, 171] on icon "Espaço de trabalho do Blockly" at bounding box center [942, 181] width 103 height 52
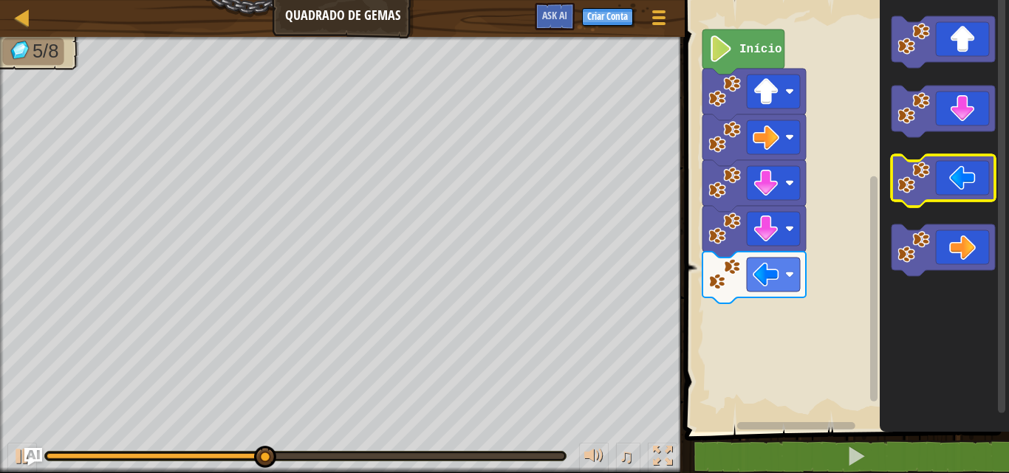
click at [961, 171] on icon "Espaço de trabalho do Blockly" at bounding box center [942, 181] width 103 height 52
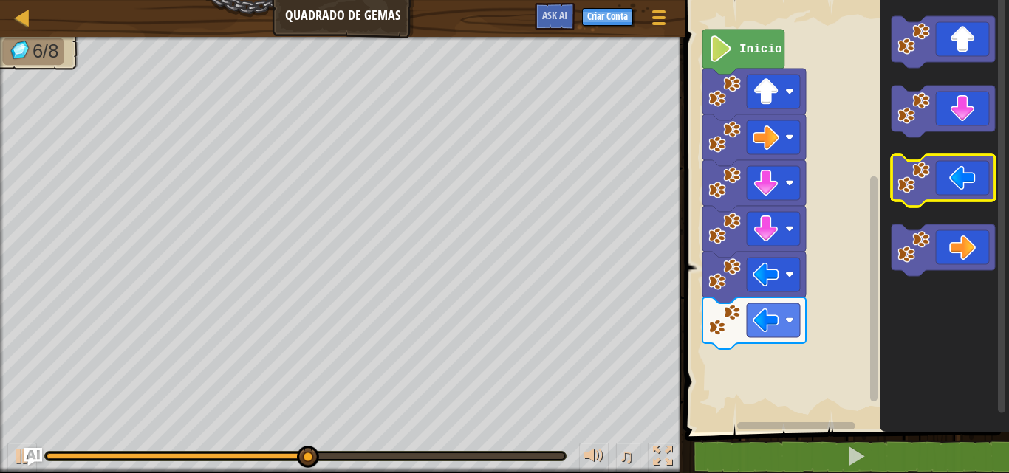
click at [961, 171] on icon "Espaço de trabalho do Blockly" at bounding box center [942, 181] width 103 height 52
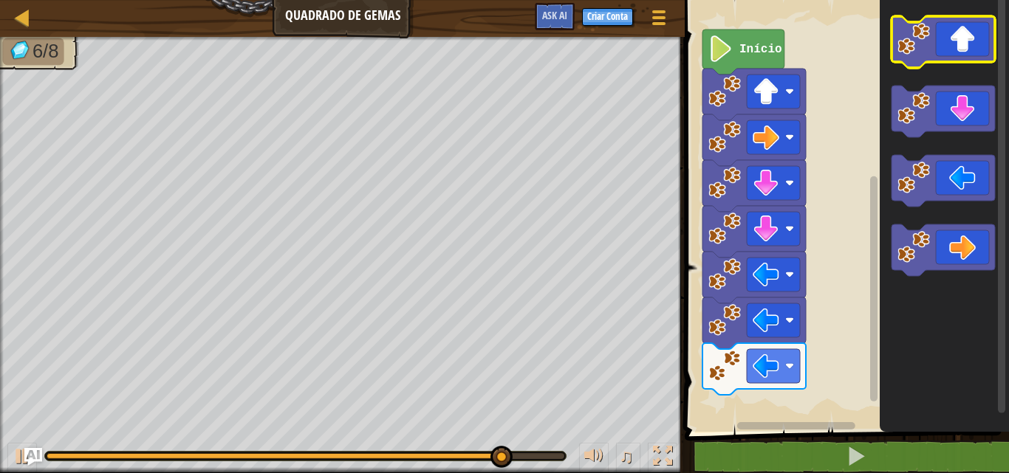
click at [950, 41] on icon "Espaço de trabalho do Blockly" at bounding box center [942, 42] width 103 height 52
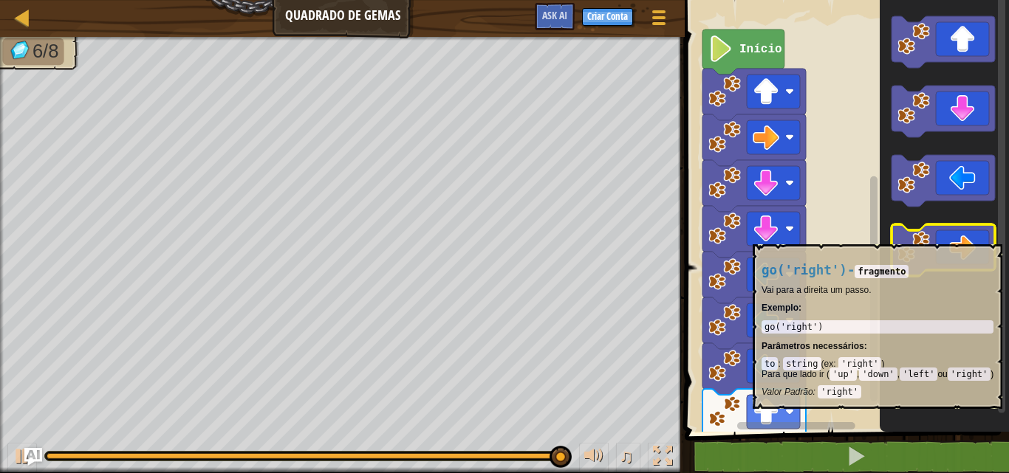
click at [961, 237] on icon "Espaço de trabalho do Blockly" at bounding box center [942, 250] width 103 height 52
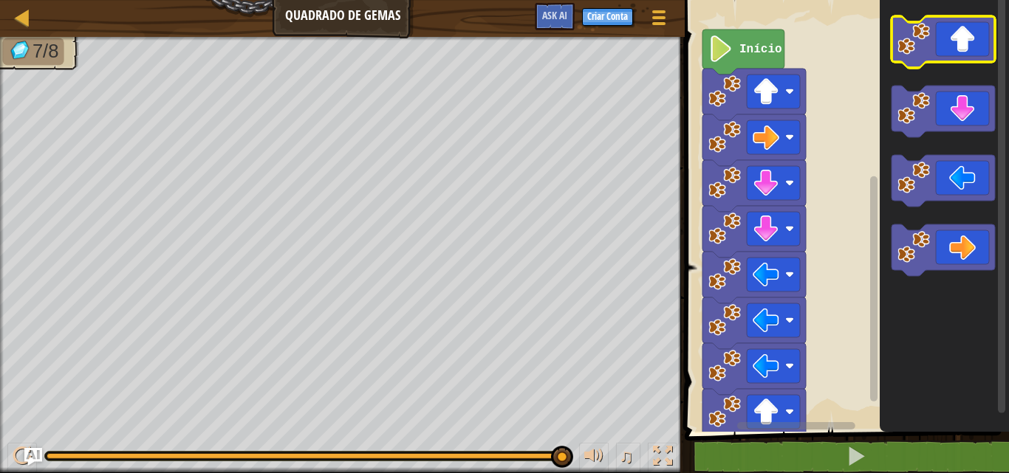
click at [925, 27] on image "Espaço de trabalho do Blockly" at bounding box center [913, 39] width 32 height 32
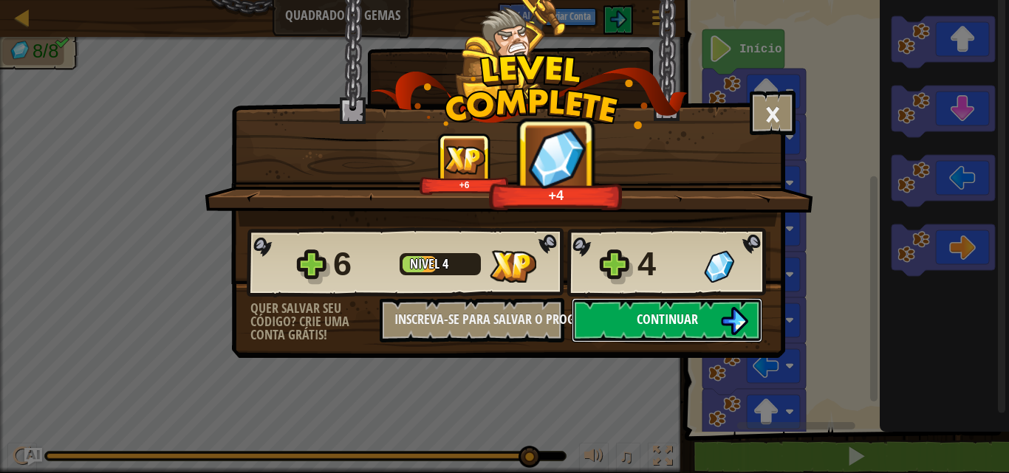
click at [723, 318] on img at bounding box center [734, 321] width 28 height 28
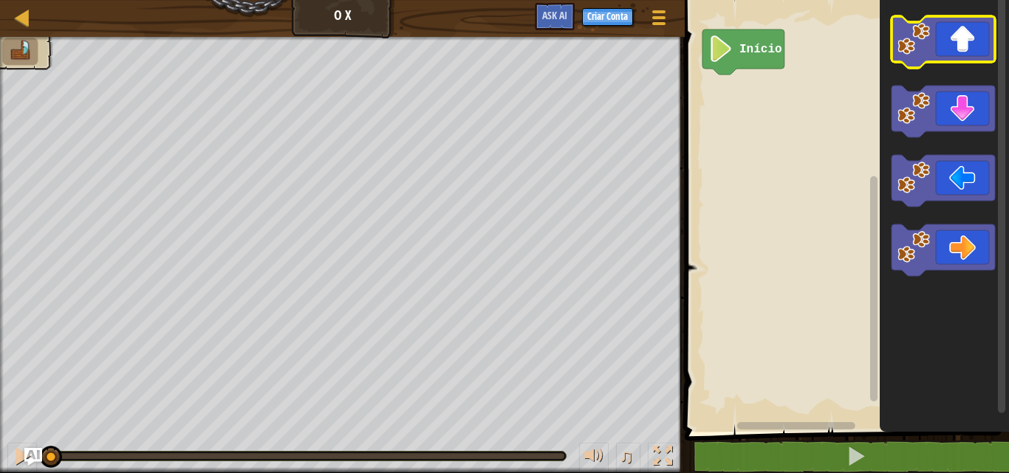
click at [946, 28] on icon "Espaço de trabalho do Blockly" at bounding box center [942, 42] width 103 height 52
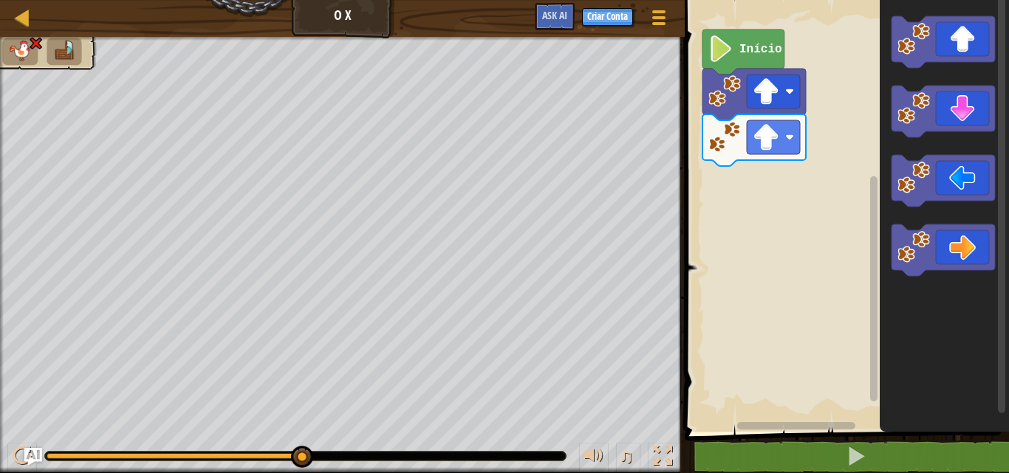
click at [763, 50] on text "Início" at bounding box center [760, 49] width 43 height 13
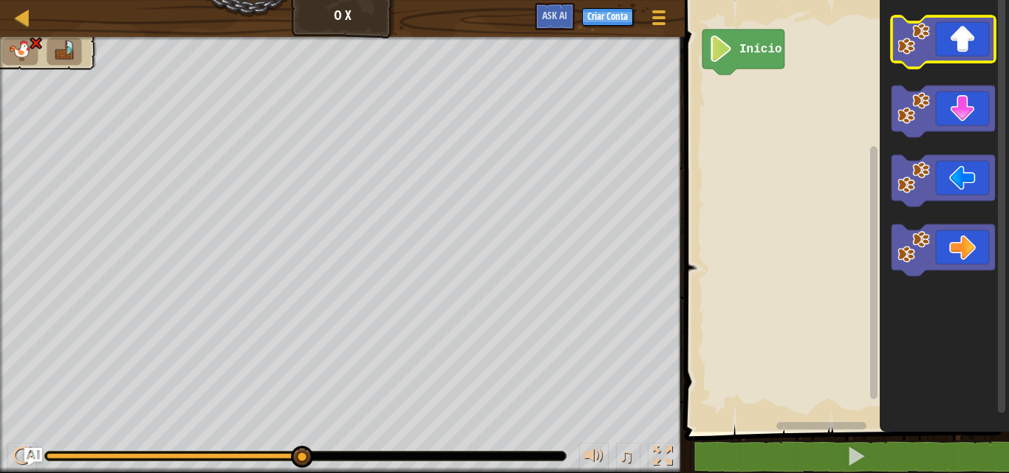
click at [932, 27] on icon "Espaço de trabalho do Blockly" at bounding box center [942, 42] width 103 height 52
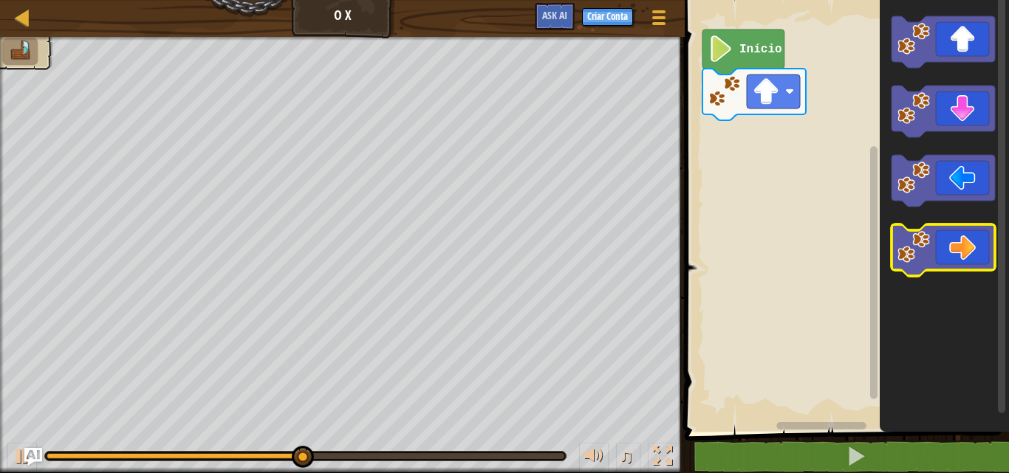
click at [967, 261] on icon "Espaço de trabalho do Blockly" at bounding box center [942, 250] width 103 height 52
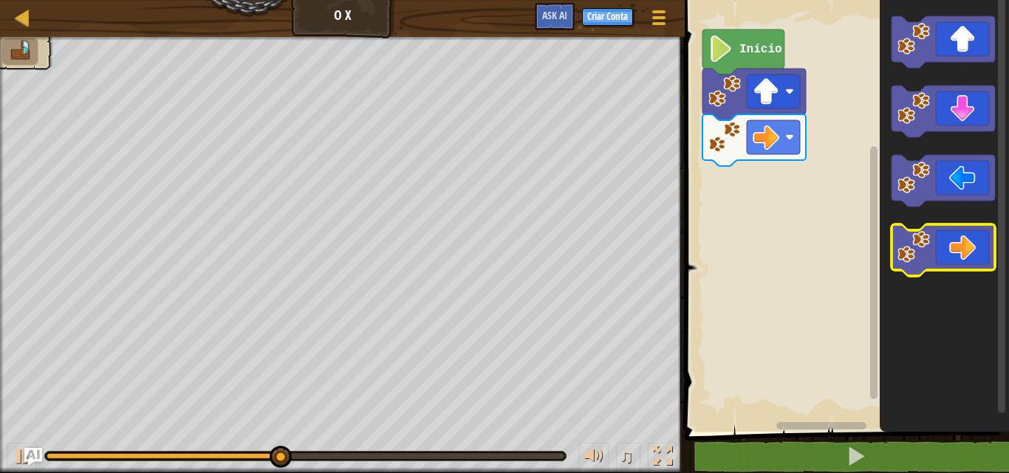
click at [967, 261] on icon "Espaço de trabalho do Blockly" at bounding box center [942, 250] width 103 height 52
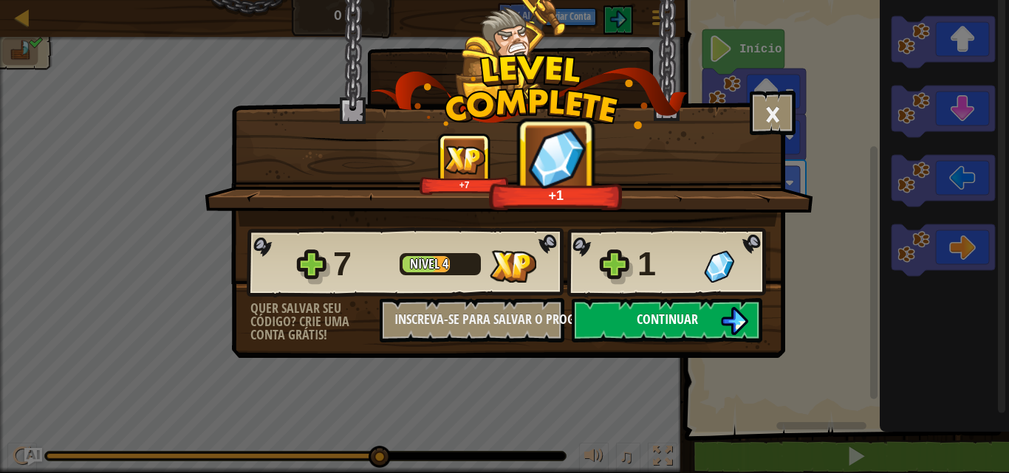
click at [663, 322] on span "Continuar" at bounding box center [666, 319] width 61 height 18
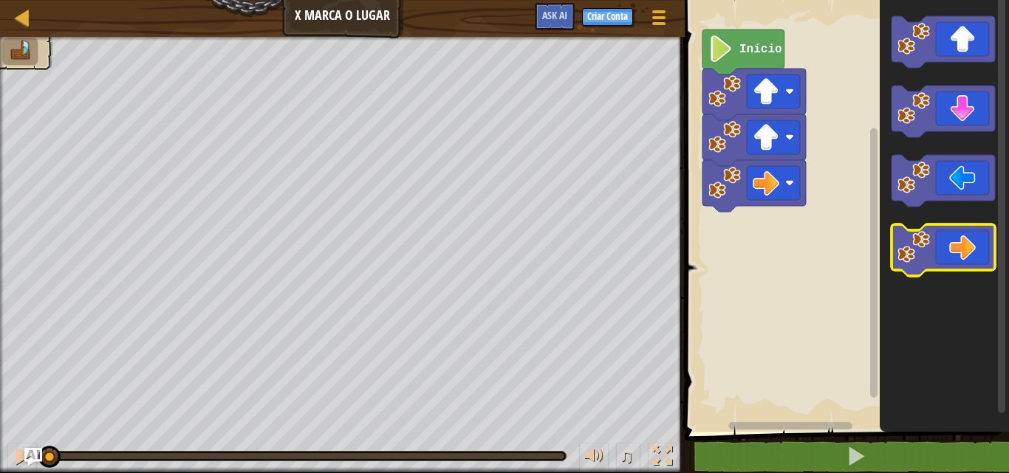
click at [965, 253] on icon "Espaço de trabalho do Blockly" at bounding box center [942, 250] width 103 height 52
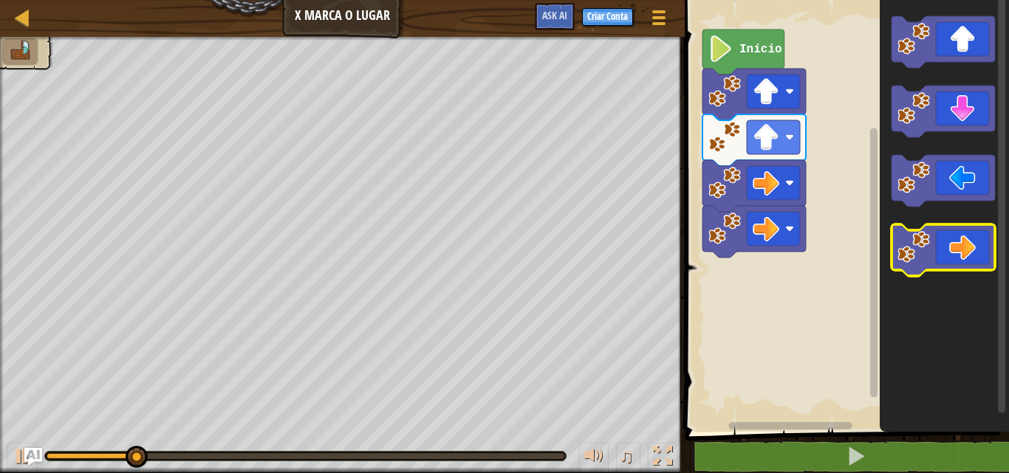
click at [967, 241] on icon "Espaço de trabalho do Blockly" at bounding box center [942, 250] width 103 height 52
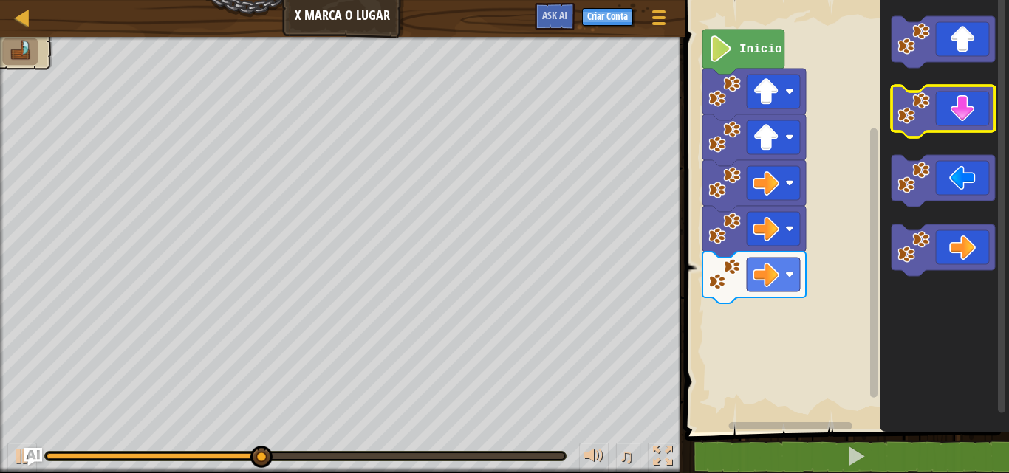
click at [940, 97] on icon "Espaço de trabalho do Blockly" at bounding box center [942, 112] width 103 height 52
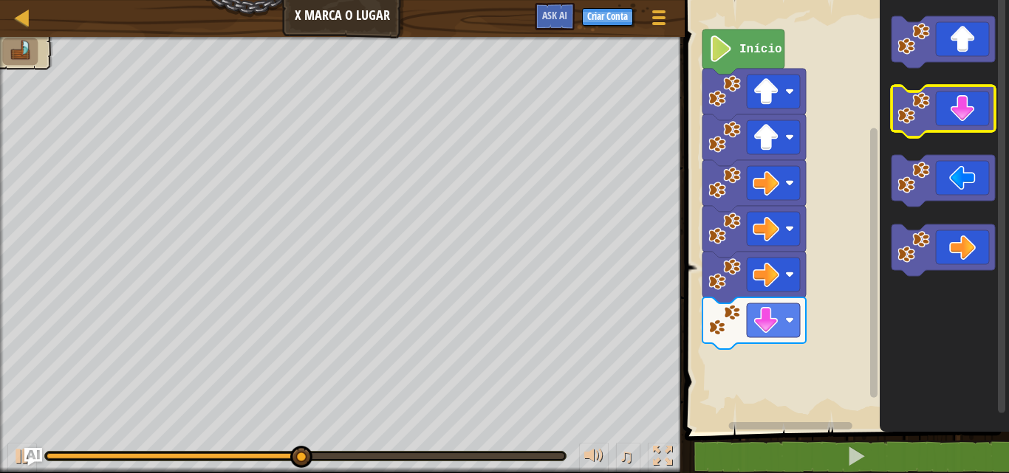
click at [940, 97] on icon "Espaço de trabalho do Blockly" at bounding box center [942, 112] width 103 height 52
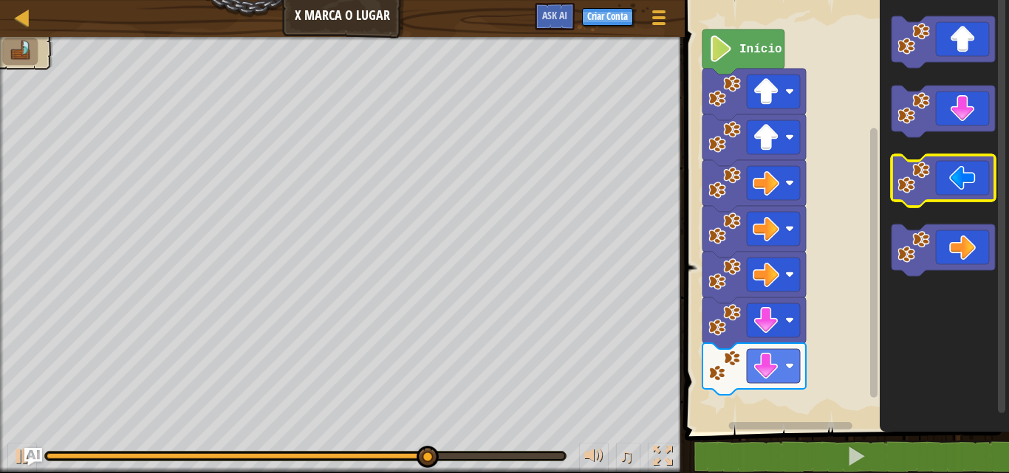
click at [922, 188] on image "Espaço de trabalho do Blockly" at bounding box center [913, 178] width 32 height 32
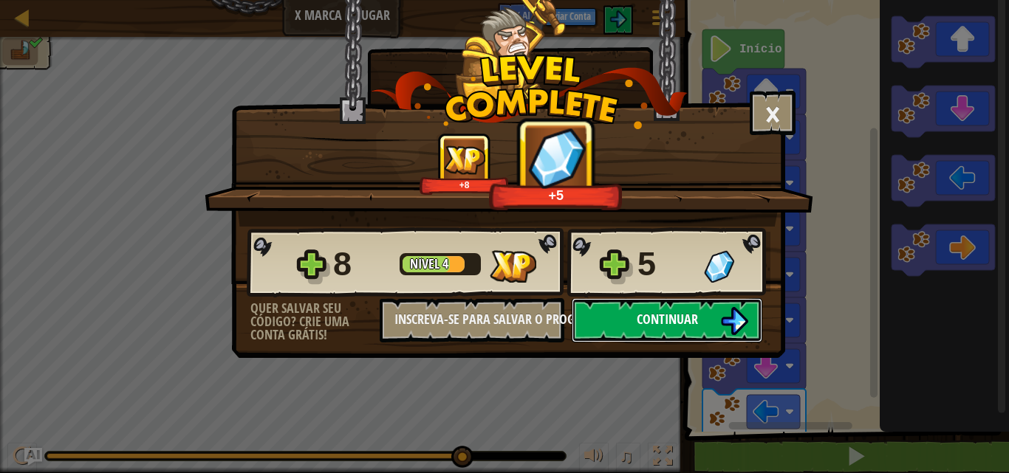
click at [736, 316] on img at bounding box center [734, 321] width 28 height 28
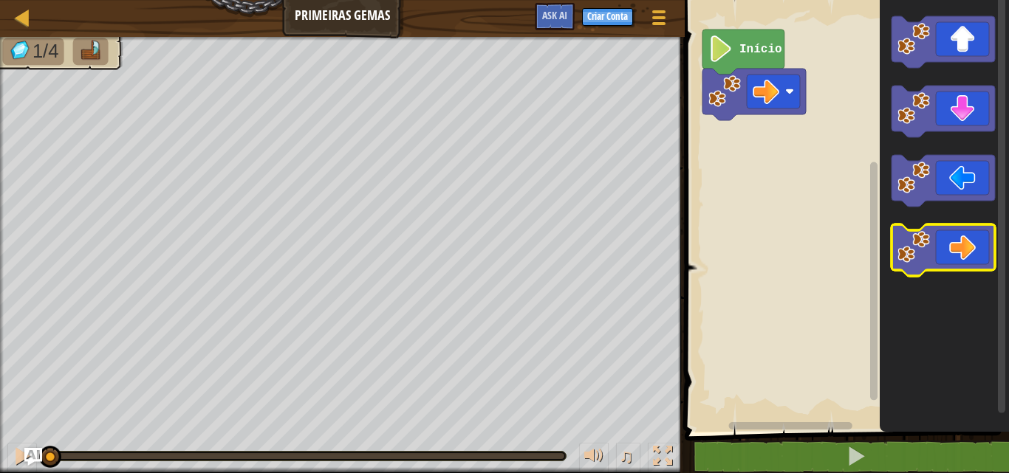
click at [945, 231] on icon "Espaço de trabalho do Blockly" at bounding box center [942, 250] width 103 height 52
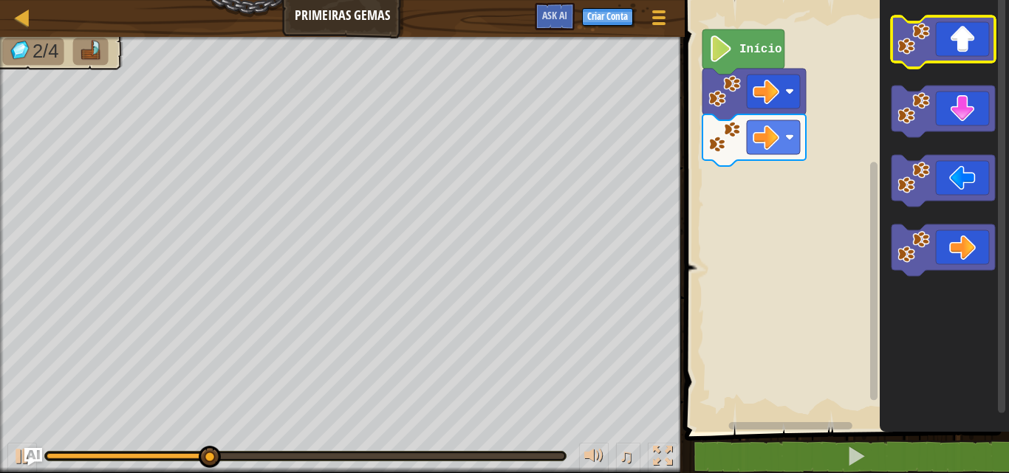
click at [928, 53] on image "Espaço de trabalho do Blockly" at bounding box center [913, 39] width 32 height 32
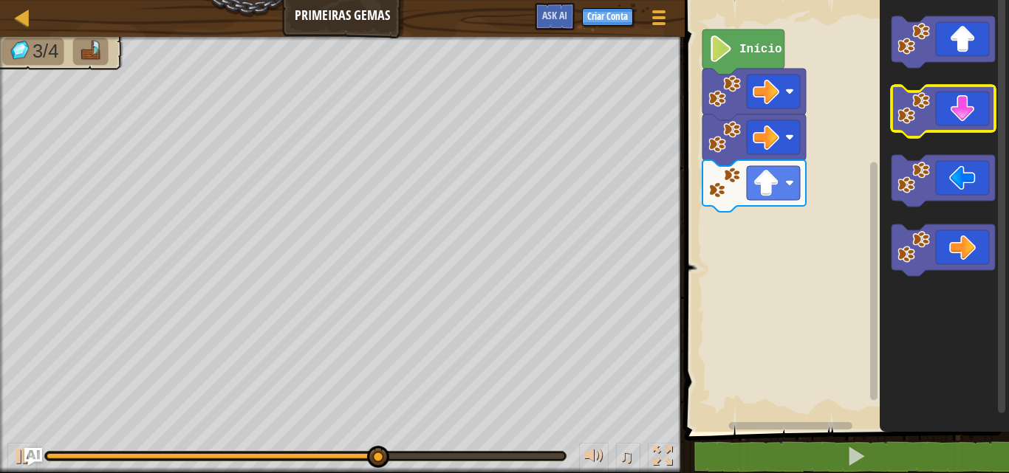
click at [934, 110] on icon "Espaço de trabalho do Blockly" at bounding box center [942, 112] width 103 height 52
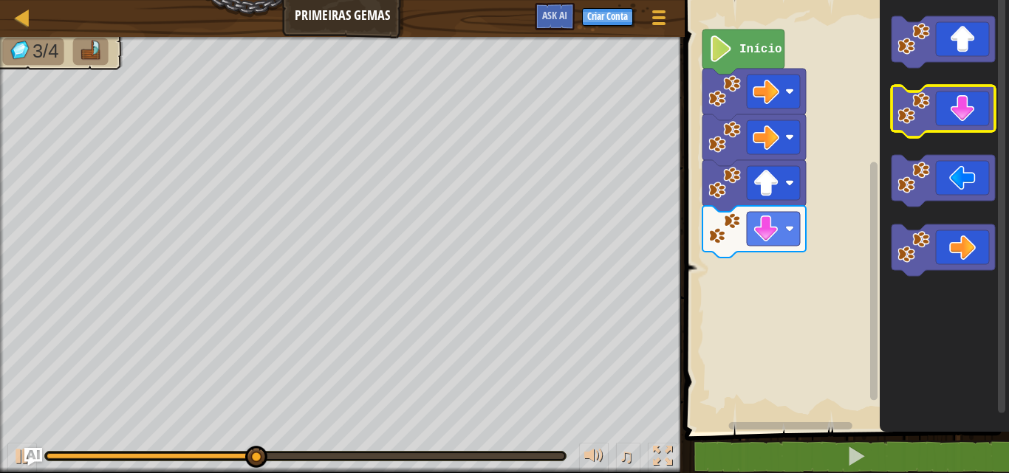
click at [934, 110] on icon "Espaço de trabalho do Blockly" at bounding box center [942, 112] width 103 height 52
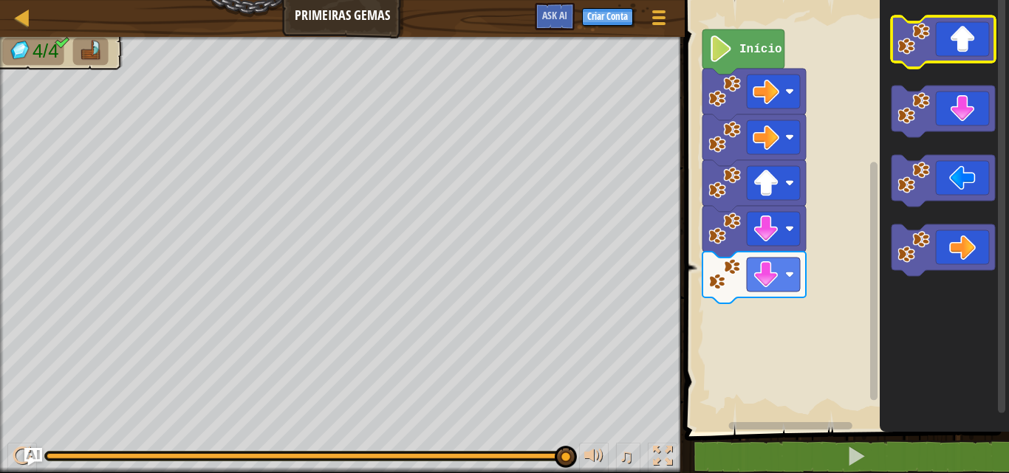
click at [924, 52] on image "Espaço de trabalho do Blockly" at bounding box center [913, 39] width 32 height 32
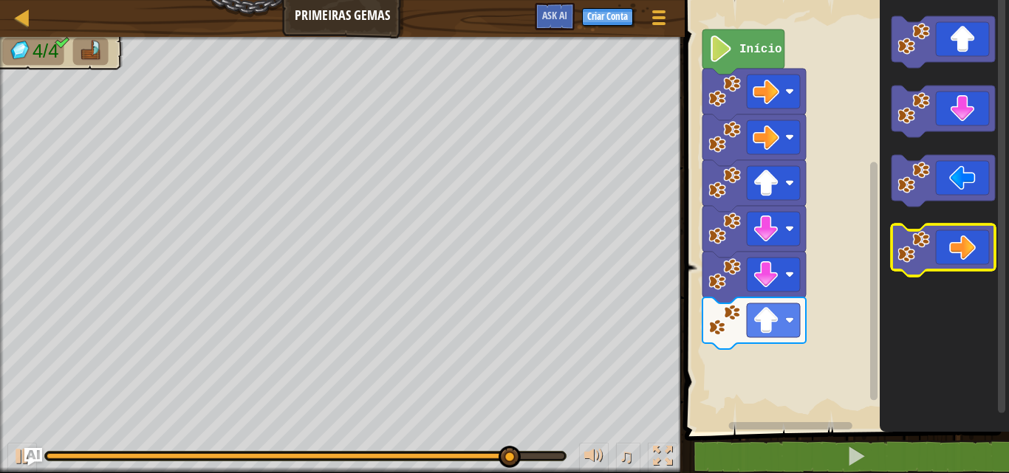
click at [961, 245] on icon "Espaço de trabalho do Blockly" at bounding box center [942, 250] width 103 height 52
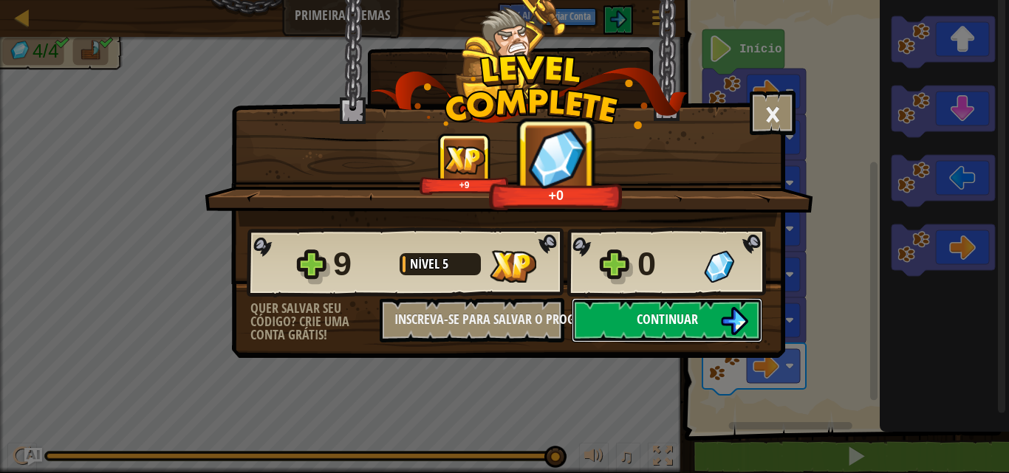
click at [714, 321] on button "Continuar" at bounding box center [666, 320] width 190 height 44
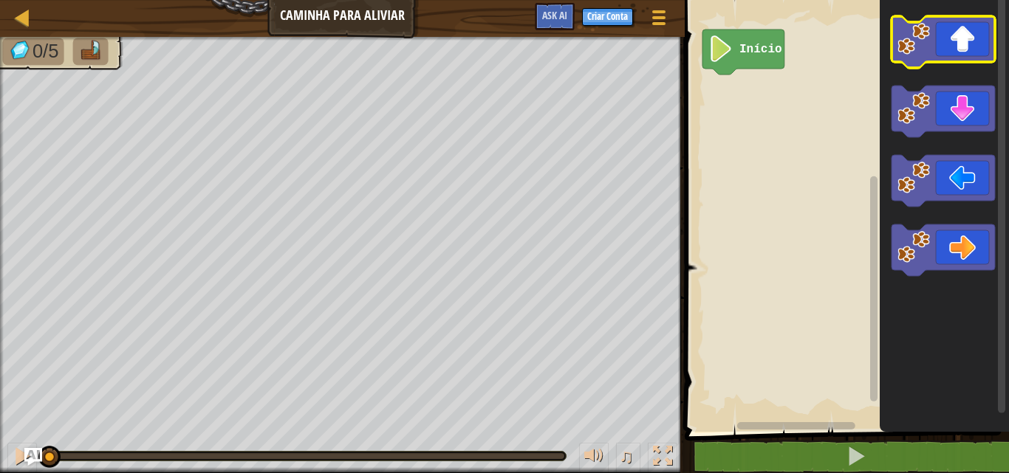
click at [947, 26] on icon "Espaço de trabalho do Blockly" at bounding box center [942, 42] width 103 height 52
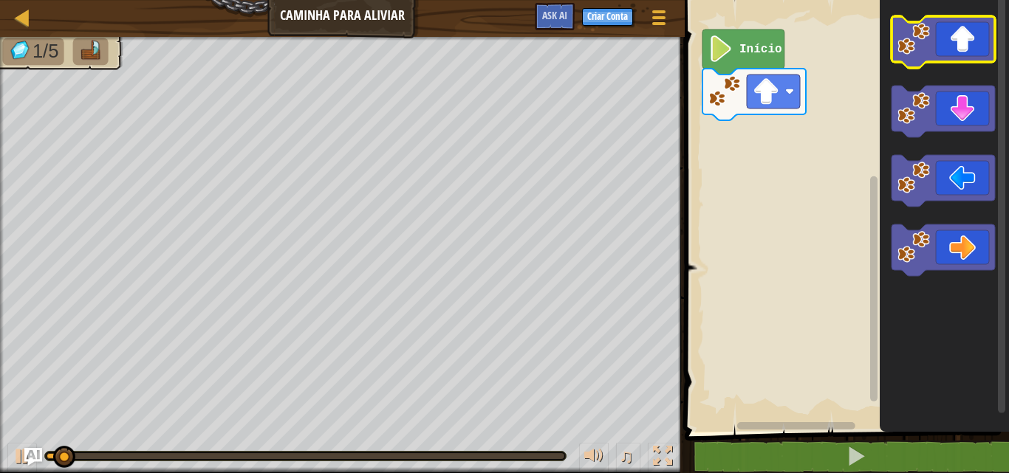
click at [947, 26] on icon "Espaço de trabalho do Blockly" at bounding box center [942, 42] width 103 height 52
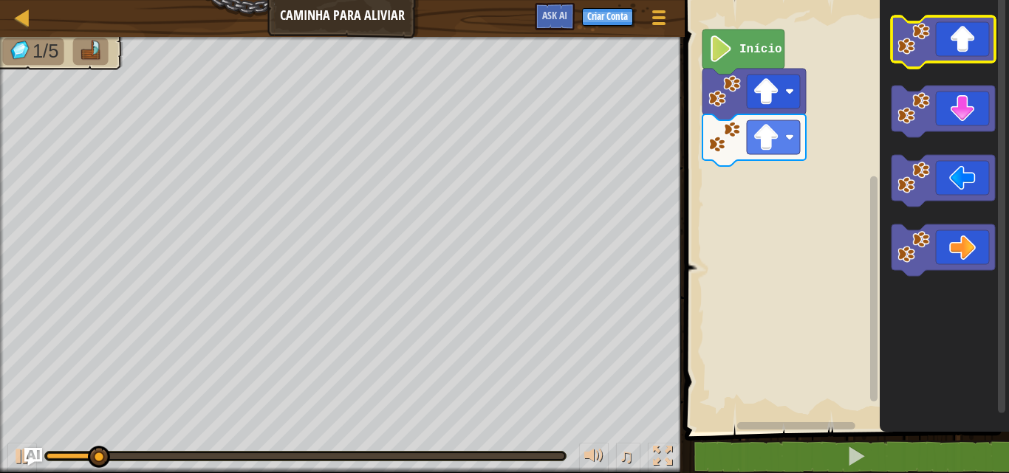
click at [947, 26] on icon "Espaço de trabalho do Blockly" at bounding box center [942, 42] width 103 height 52
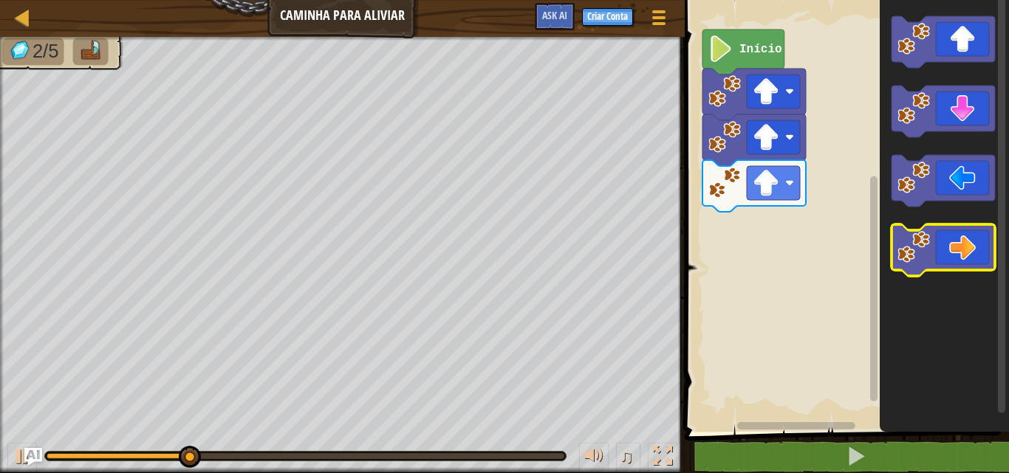
click at [952, 240] on icon "Espaço de trabalho do Blockly" at bounding box center [942, 250] width 103 height 52
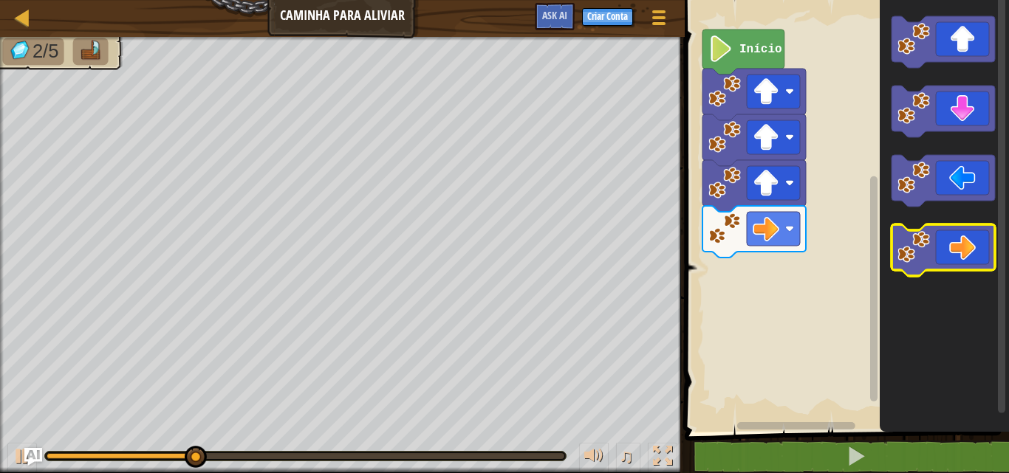
click at [952, 240] on icon "Espaço de trabalho do Blockly" at bounding box center [942, 250] width 103 height 52
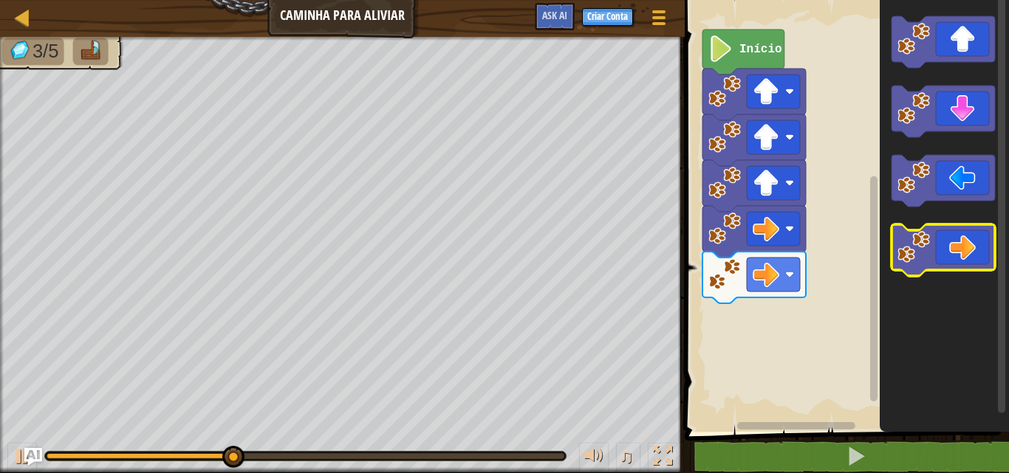
click at [952, 240] on icon "Espaço de trabalho do Blockly" at bounding box center [942, 250] width 103 height 52
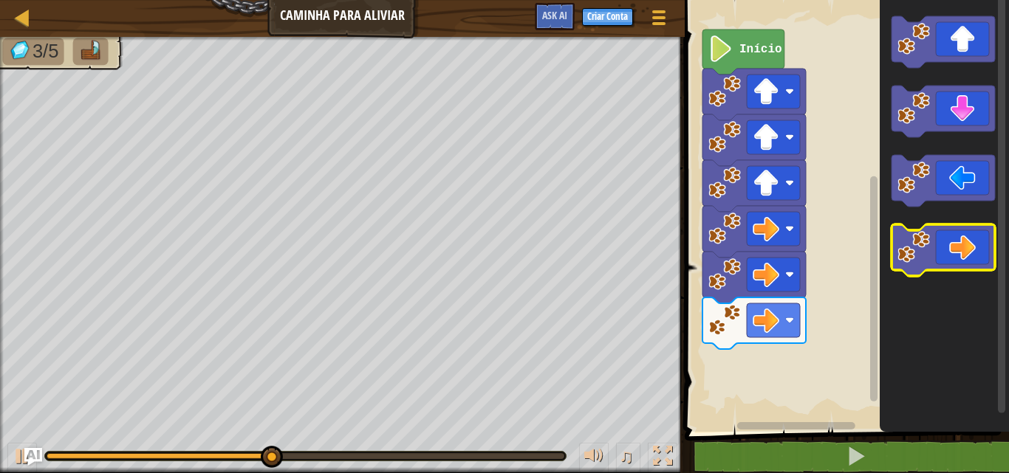
click at [952, 240] on icon "Espaço de trabalho do Blockly" at bounding box center [942, 250] width 103 height 52
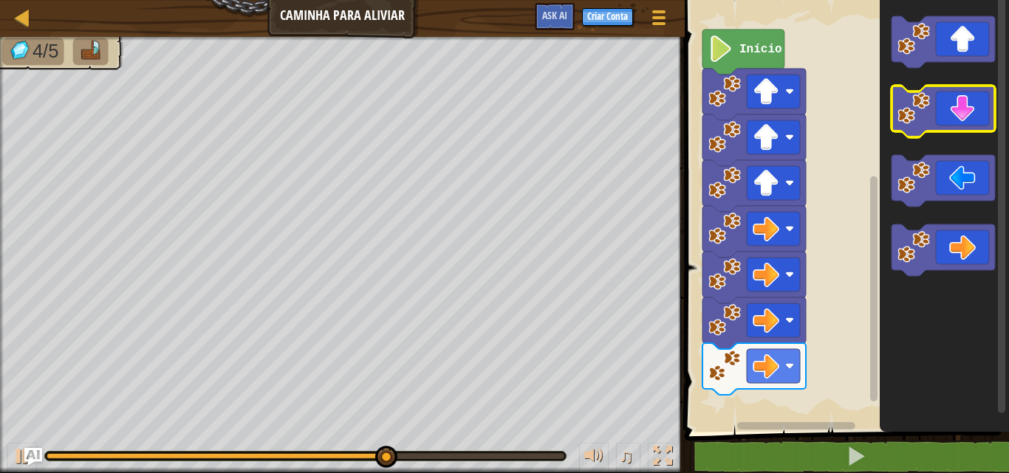
click at [949, 109] on icon "Espaço de trabalho do Blockly" at bounding box center [942, 112] width 103 height 52
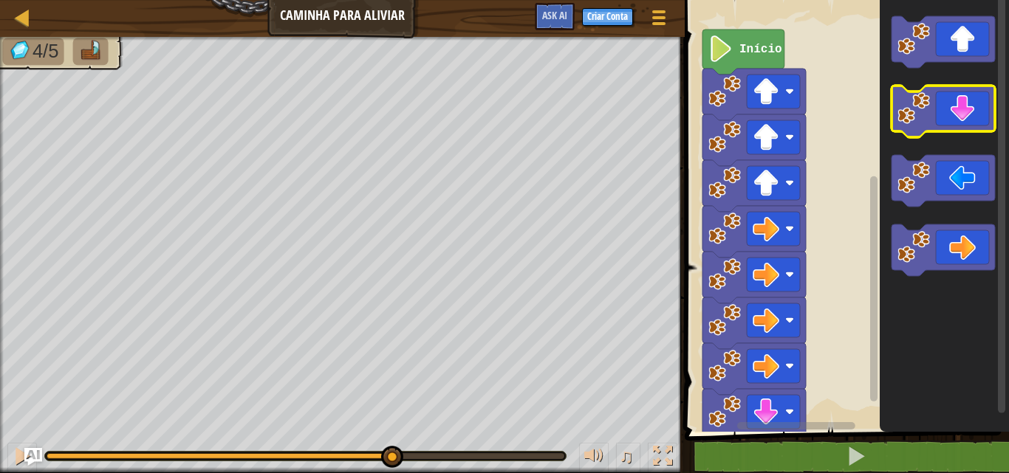
click at [949, 109] on icon "Espaço de trabalho do Blockly" at bounding box center [942, 112] width 103 height 52
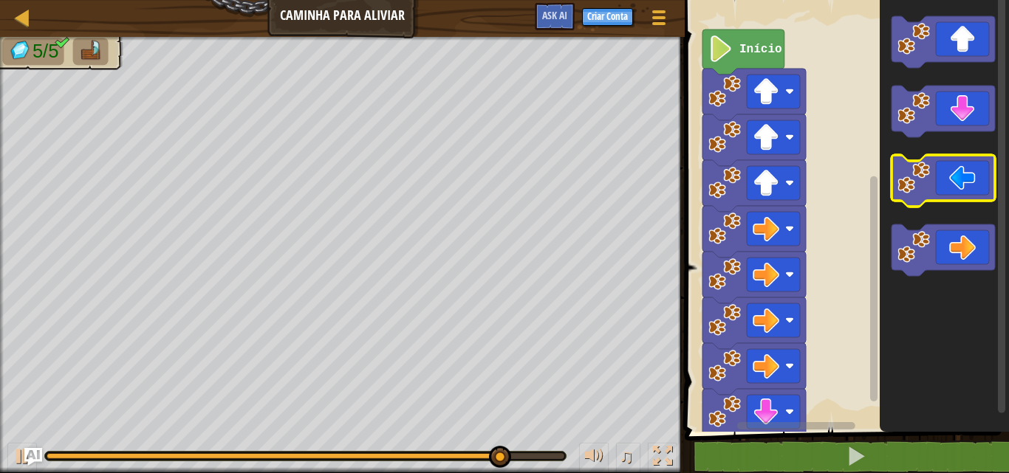
click at [922, 162] on image "Espaço de trabalho do Blockly" at bounding box center [913, 178] width 32 height 32
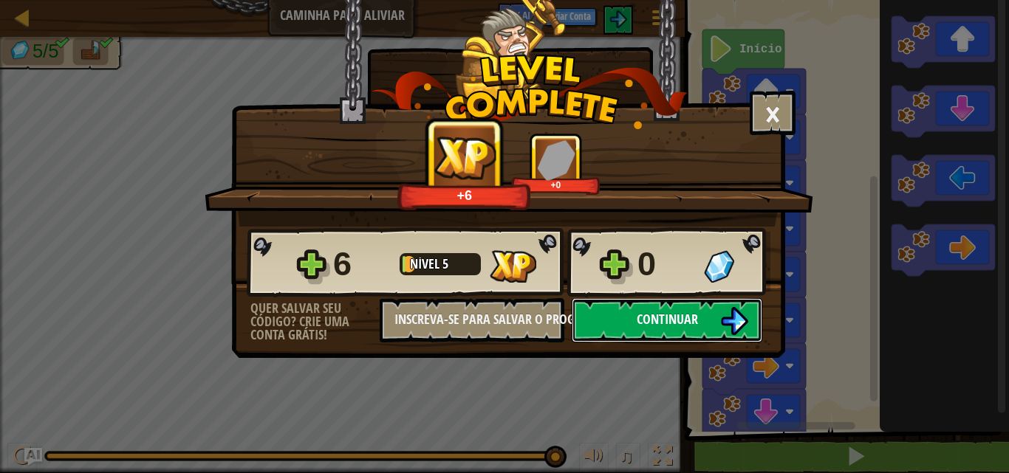
click at [711, 322] on button "Continuar" at bounding box center [666, 320] width 190 height 44
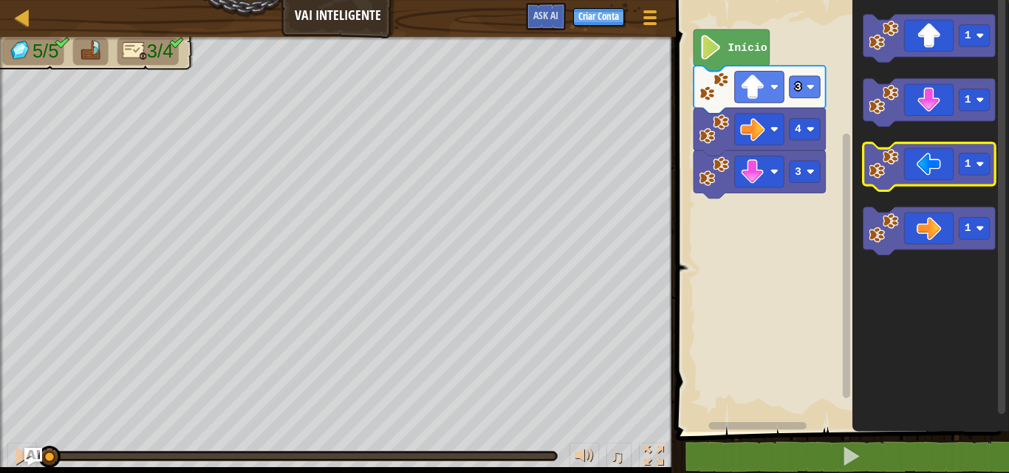
click at [913, 167] on icon "Espaço de trabalho do Blockly" at bounding box center [928, 167] width 132 height 48
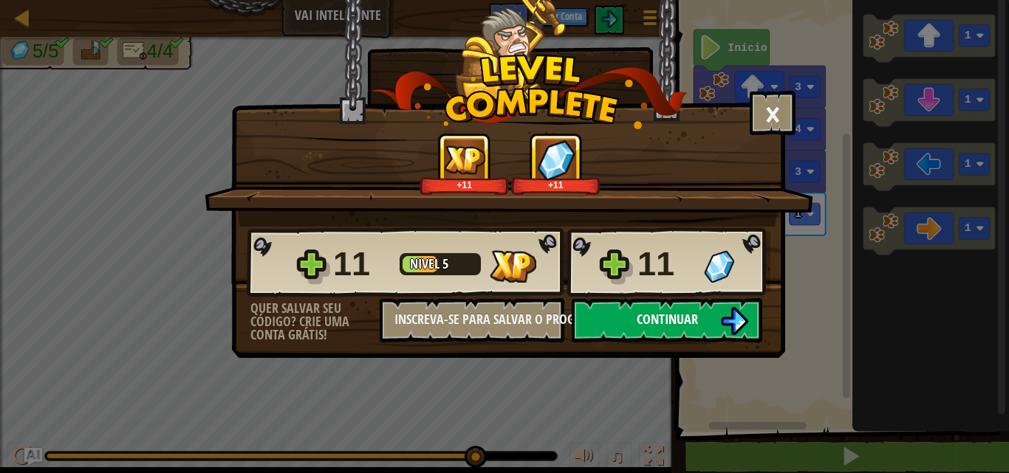
click at [717, 311] on button "Continuar" at bounding box center [666, 320] width 190 height 44
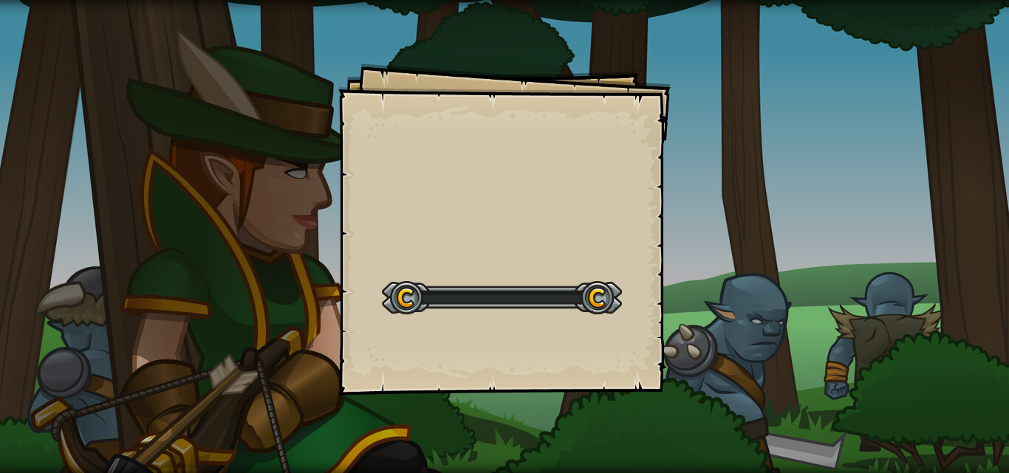
click at [717, 311] on div "Goals Start Level Erro ao carregar do servidor Você precisa de uma assinatura p…" at bounding box center [504, 236] width 1009 height 473
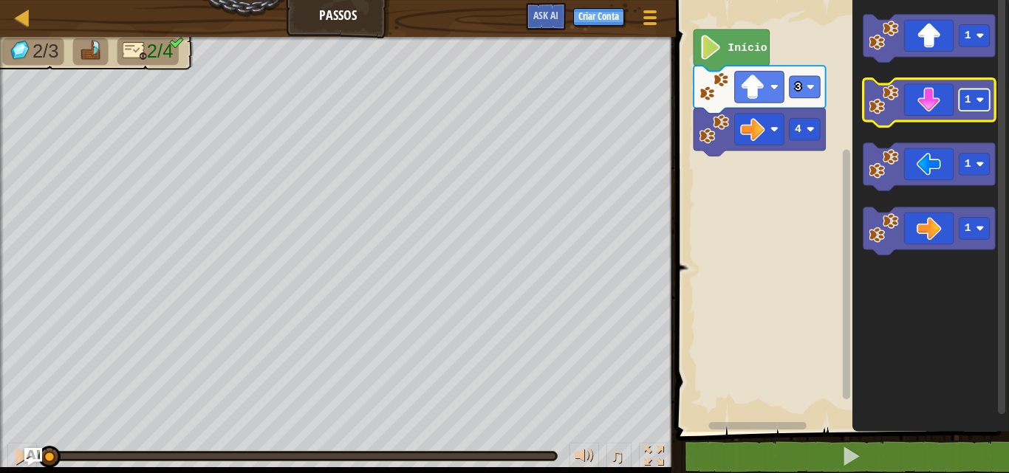
click at [978, 95] on rect "Espaço de trabalho do Blockly" at bounding box center [973, 100] width 31 height 22
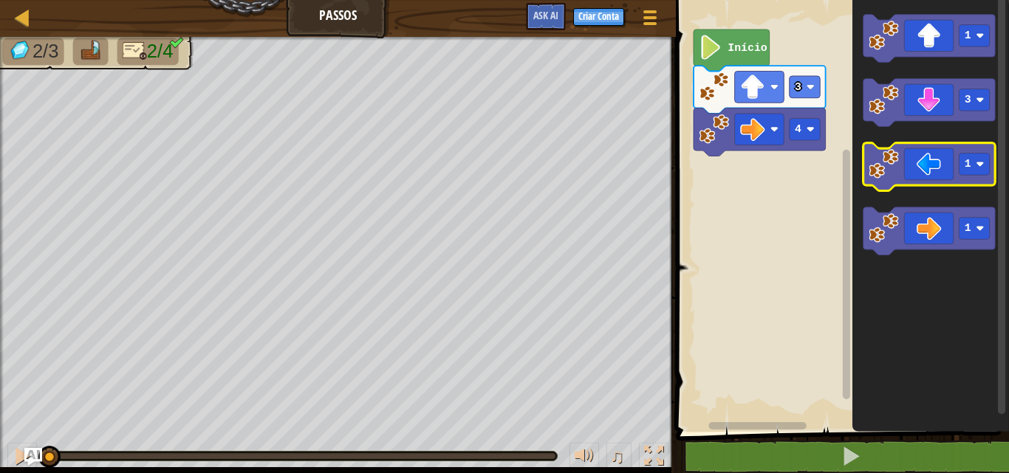
click at [953, 168] on icon "Espaço de trabalho do Blockly" at bounding box center [928, 167] width 132 height 48
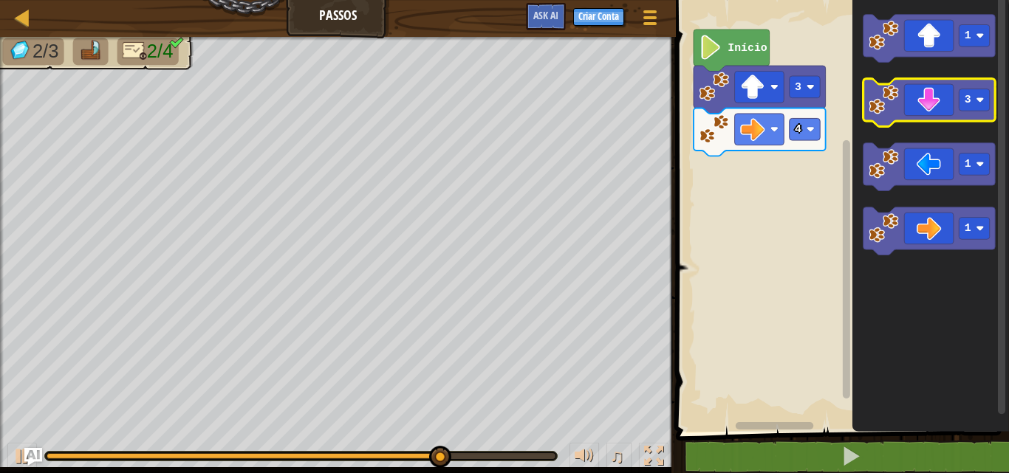
click at [911, 95] on icon "Espaço de trabalho do Blockly" at bounding box center [928, 103] width 132 height 48
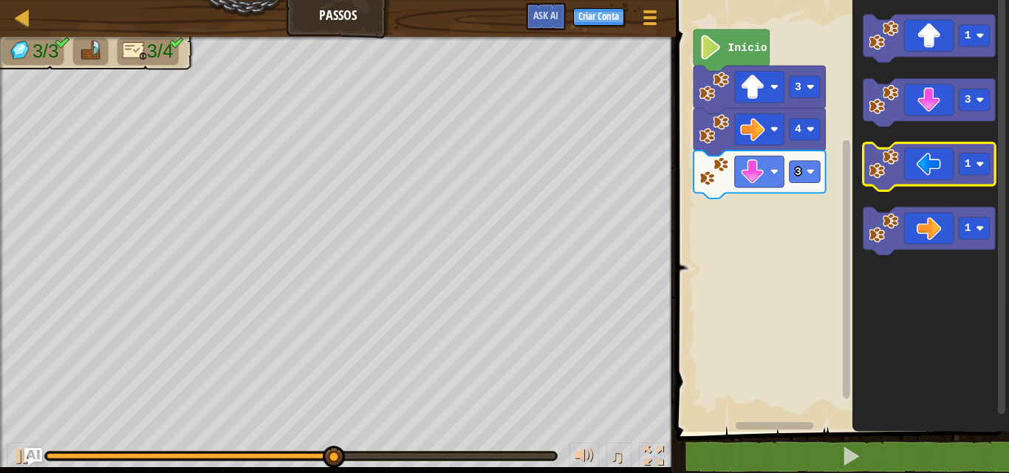
click at [883, 180] on icon "Espaço de trabalho do Blockly" at bounding box center [928, 167] width 132 height 48
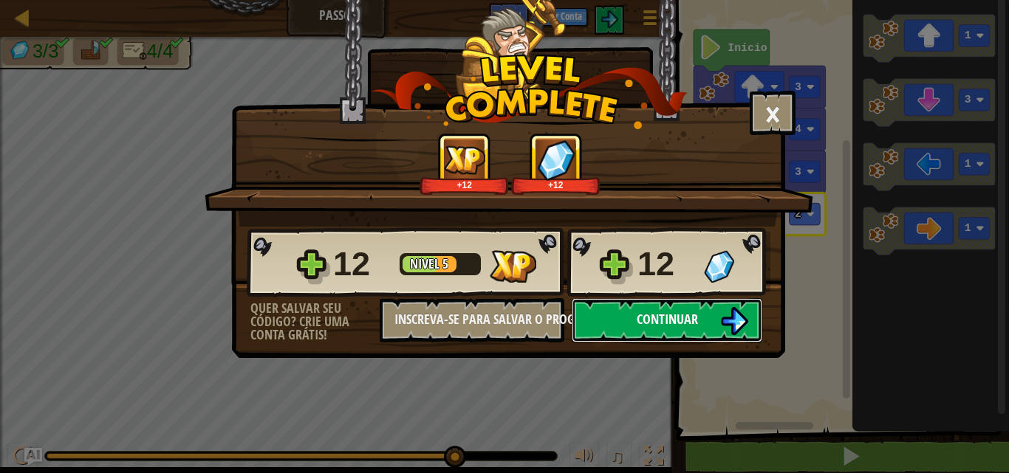
click at [656, 303] on button "Continuar" at bounding box center [666, 320] width 190 height 44
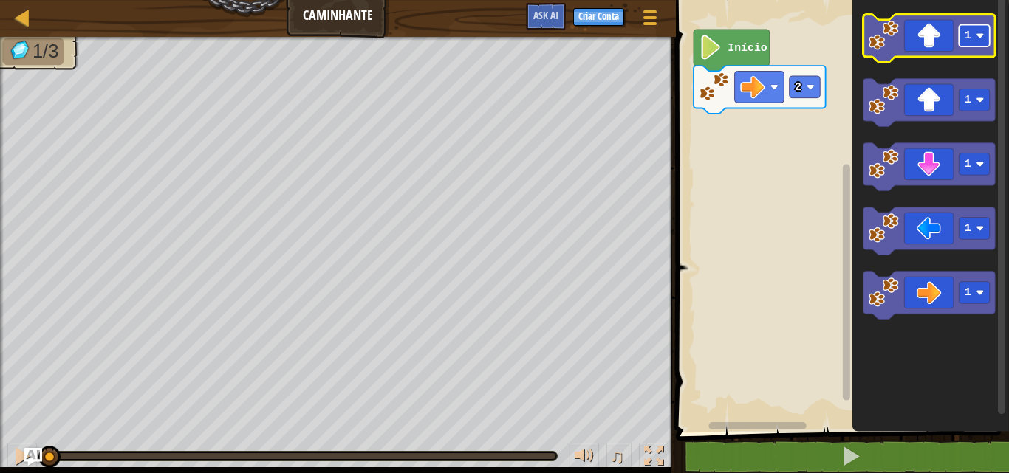
click at [966, 39] on text "1" at bounding box center [967, 36] width 7 height 12
click at [927, 48] on icon "Espaço de trabalho do Blockly" at bounding box center [928, 39] width 132 height 48
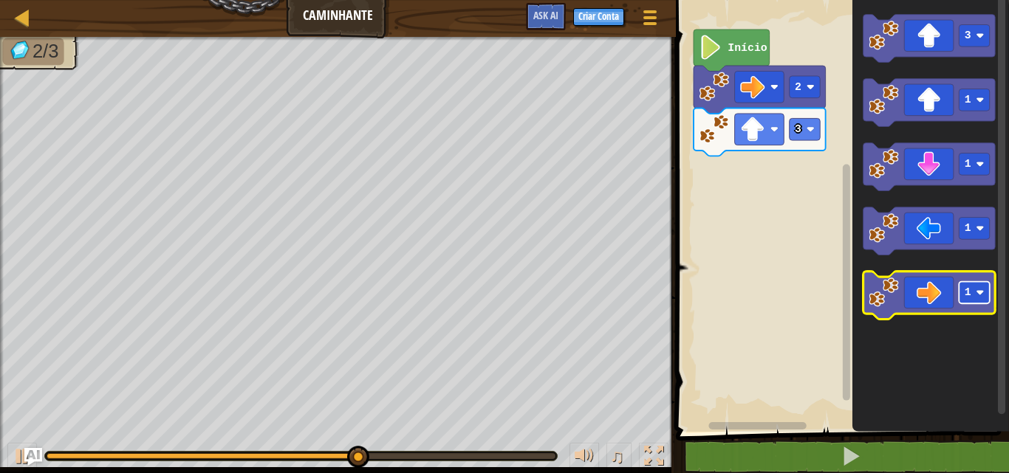
click at [974, 287] on rect "Espaço de trabalho do Blockly" at bounding box center [973, 293] width 31 height 22
click at [878, 276] on rect "Espaço de trabalho do Blockly" at bounding box center [928, 296] width 132 height 48
click at [891, 312] on icon "Espaço de trabalho do Blockly" at bounding box center [928, 296] width 132 height 48
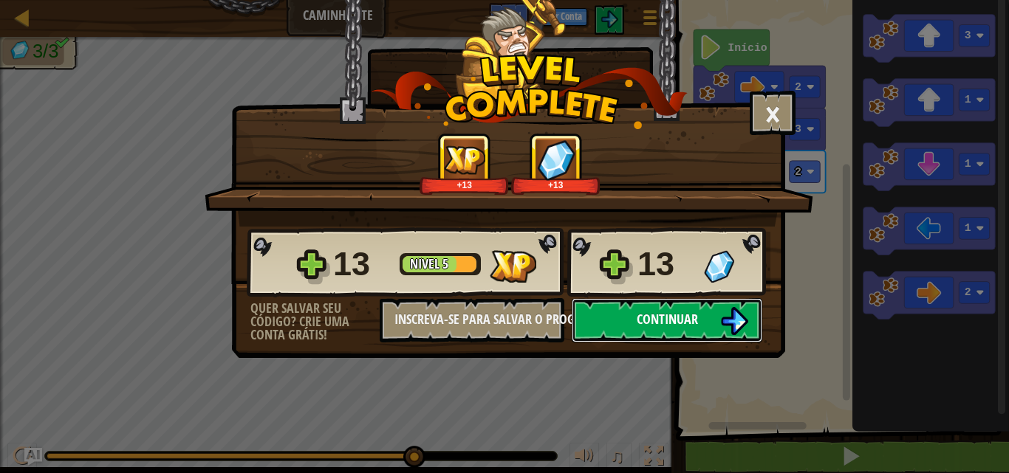
click at [602, 305] on button "Continuar" at bounding box center [666, 320] width 190 height 44
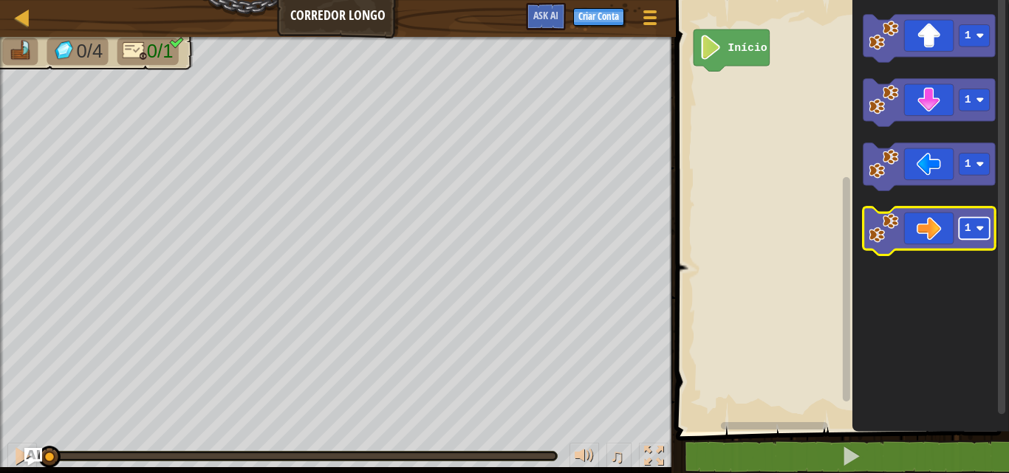
click at [980, 233] on rect "Espaço de trabalho do Blockly" at bounding box center [973, 229] width 31 height 22
click at [895, 233] on image "Espaço de trabalho do Blockly" at bounding box center [883, 228] width 30 height 30
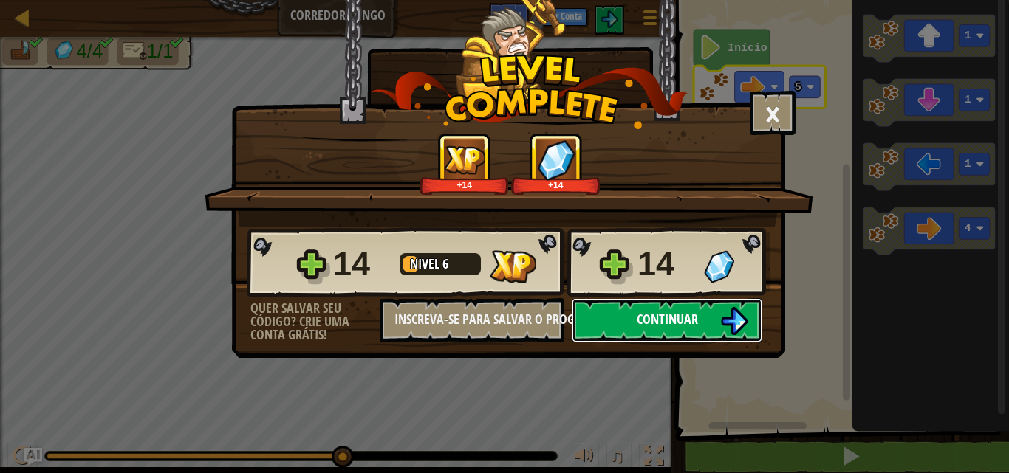
click at [681, 317] on span "Continuar" at bounding box center [666, 319] width 61 height 18
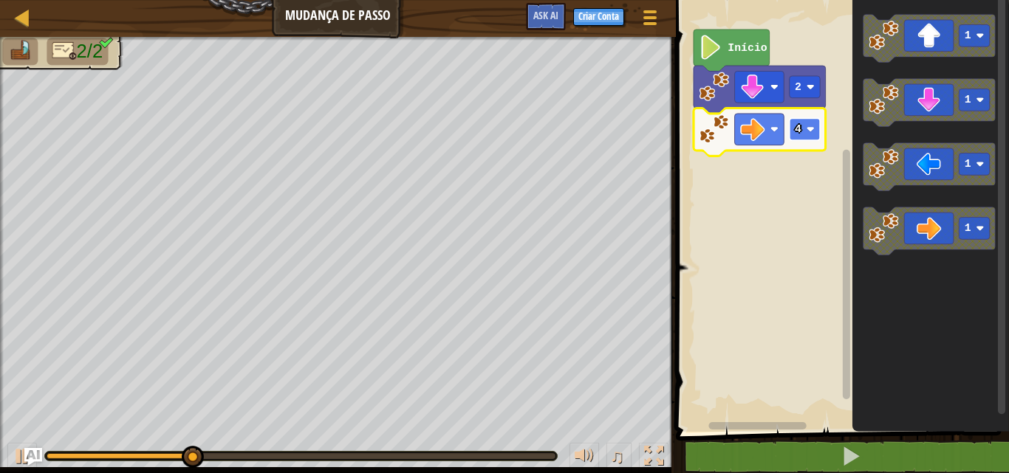
click at [795, 126] on text "4" at bounding box center [797, 129] width 7 height 12
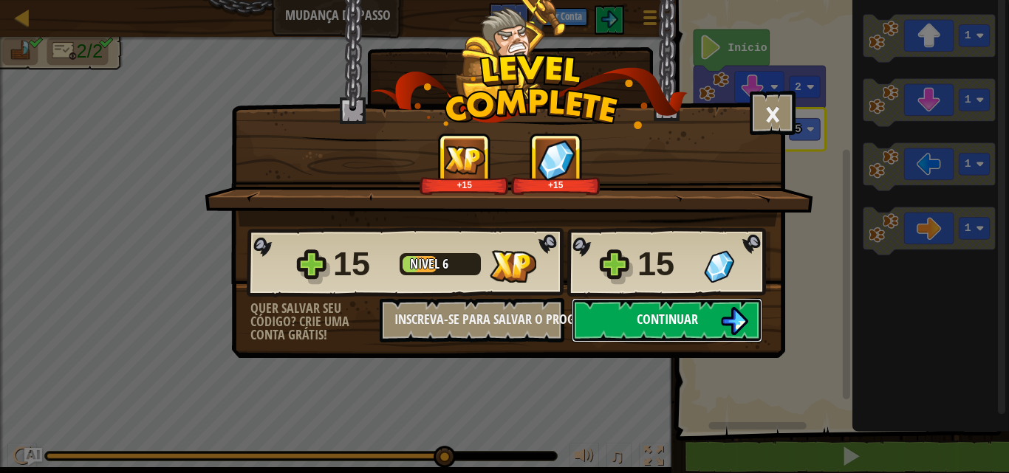
click at [715, 320] on button "Continuar" at bounding box center [666, 320] width 190 height 44
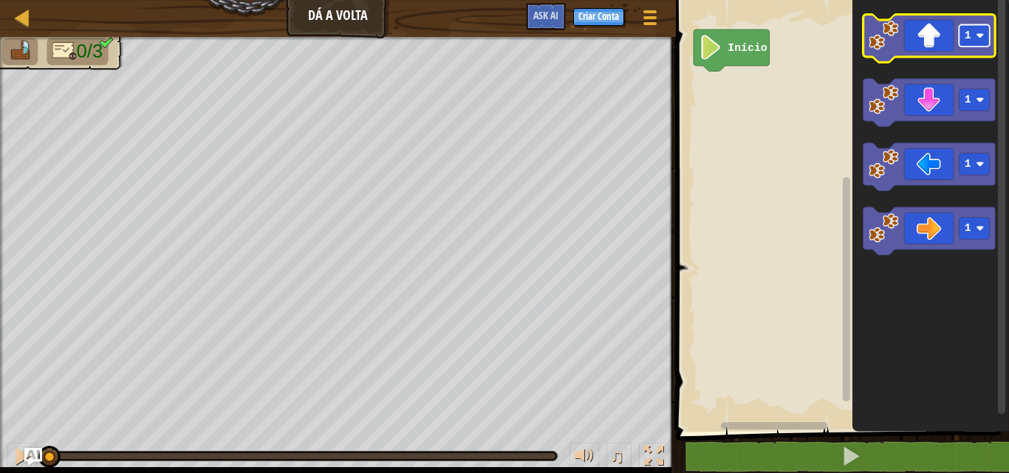
click at [964, 32] on text "1" at bounding box center [967, 36] width 7 height 12
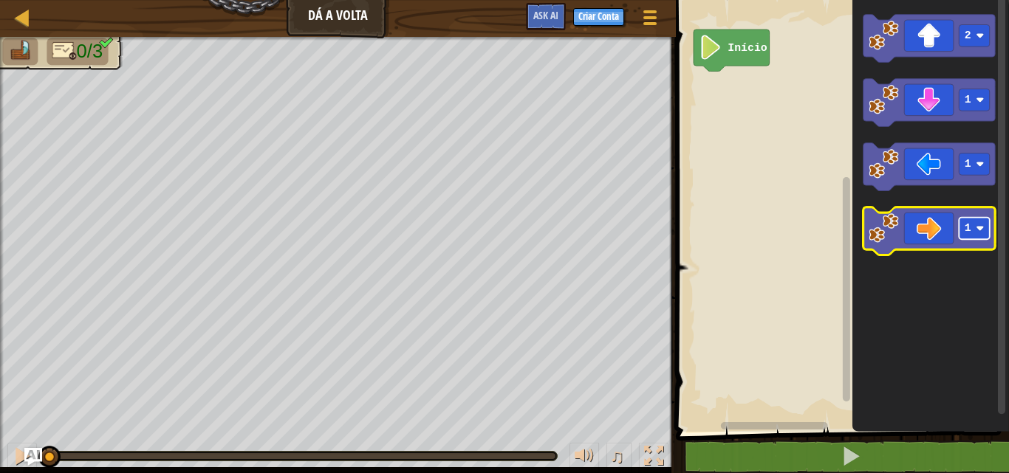
click at [978, 227] on image "Espaço de trabalho do Blockly" at bounding box center [979, 228] width 8 height 8
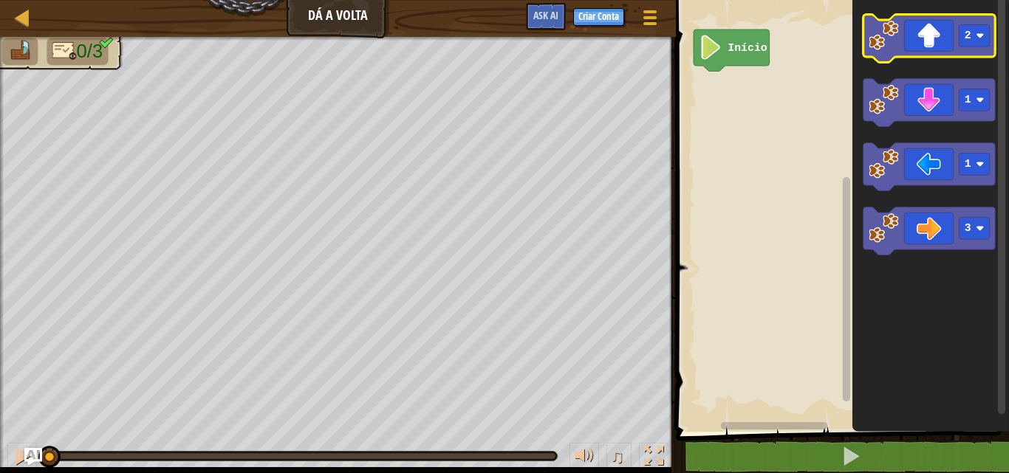
click at [878, 45] on image "Espaço de trabalho do Blockly" at bounding box center [883, 36] width 30 height 30
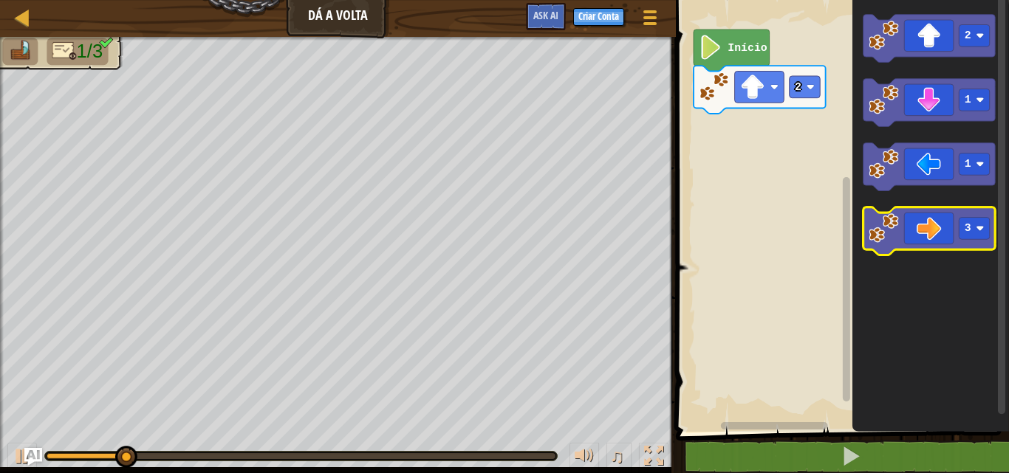
click at [884, 237] on g "2 1 1 3" at bounding box center [928, 135] width 132 height 241
click at [884, 237] on image "Espaço de trabalho do Blockly" at bounding box center [883, 228] width 30 height 30
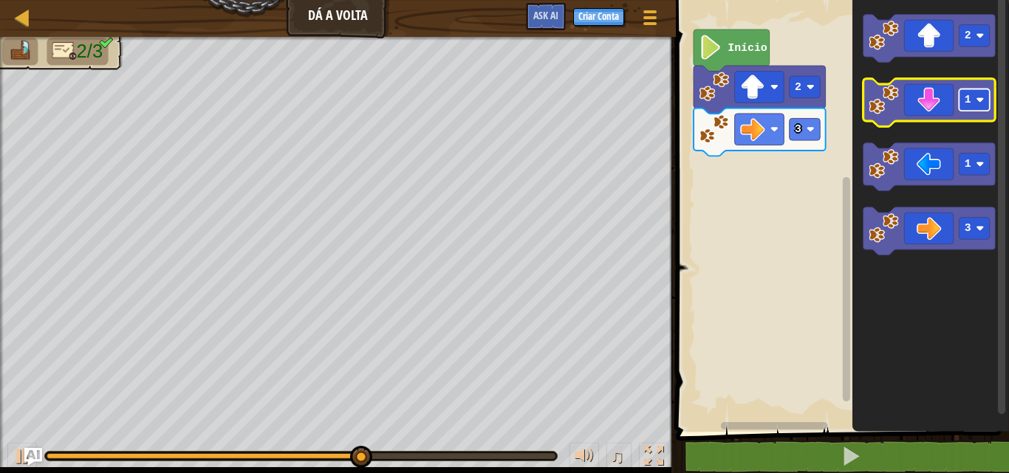
click at [966, 103] on text "1" at bounding box center [967, 100] width 7 height 12
click at [903, 100] on icon "Espaço de trabalho do Blockly" at bounding box center [928, 103] width 132 height 48
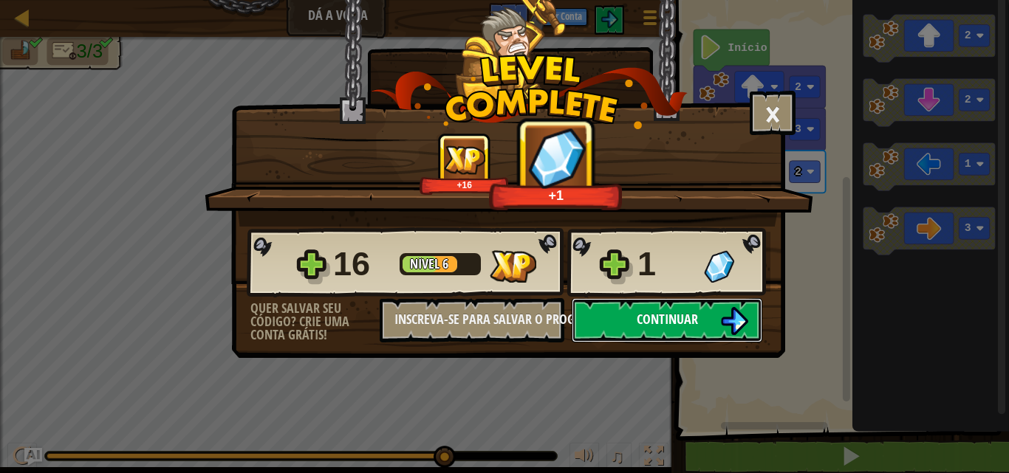
click at [681, 318] on span "Continuar" at bounding box center [666, 319] width 61 height 18
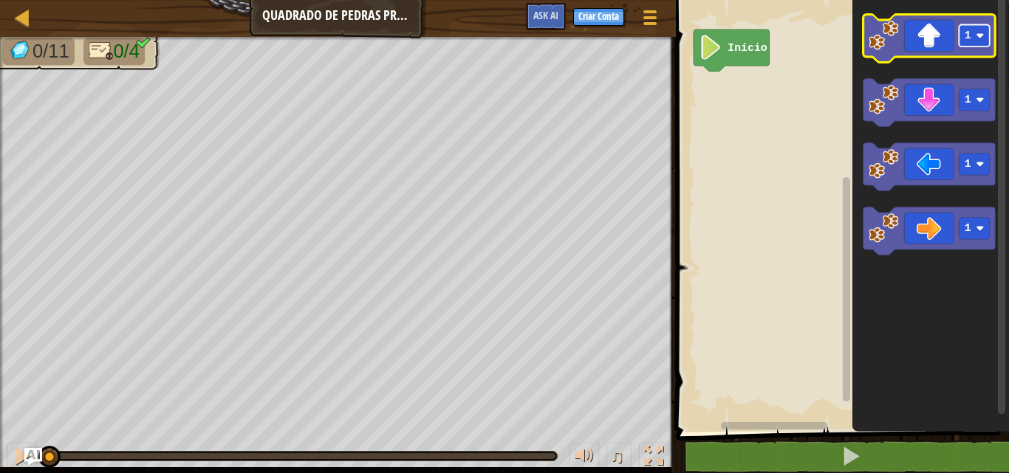
click at [963, 33] on rect "Espaço de trabalho do Blockly" at bounding box center [973, 36] width 31 height 22
click at [980, 43] on rect "Espaço de trabalho do Blockly" at bounding box center [973, 36] width 31 height 22
click at [890, 38] on image "Espaço de trabalho do Blockly" at bounding box center [883, 36] width 30 height 30
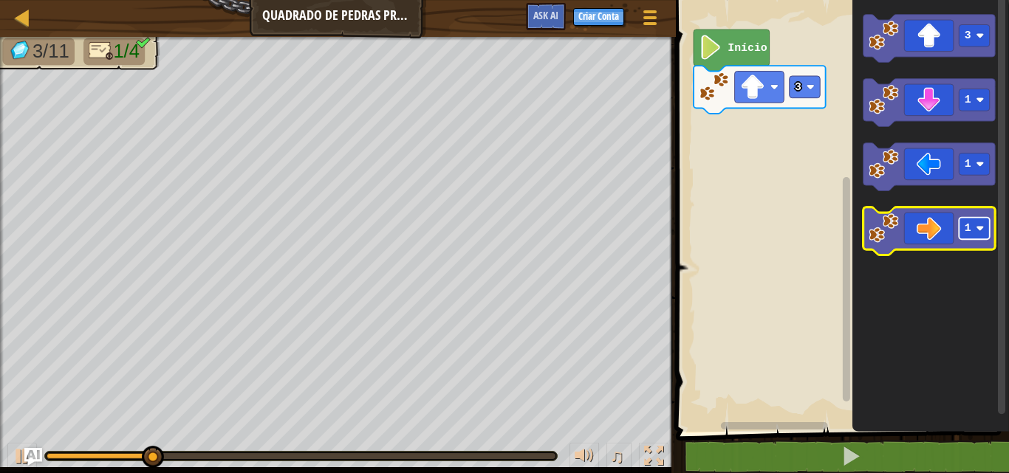
click at [973, 231] on rect "Espaço de trabalho do Blockly" at bounding box center [973, 229] width 31 height 22
click at [877, 213] on image "Espaço de trabalho do Blockly" at bounding box center [883, 228] width 30 height 30
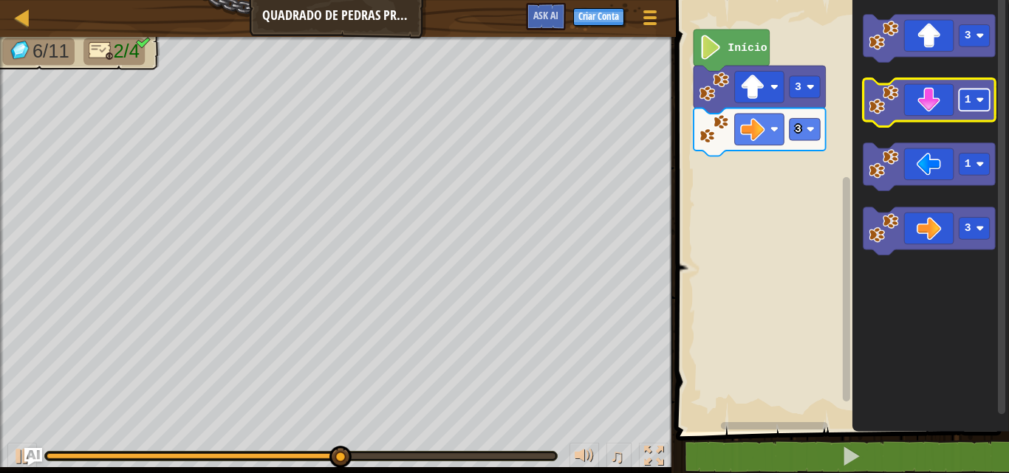
click at [979, 103] on image "Espaço de trabalho do Blockly" at bounding box center [979, 100] width 8 height 8
click at [876, 95] on image "Espaço de trabalho do Blockly" at bounding box center [883, 100] width 30 height 30
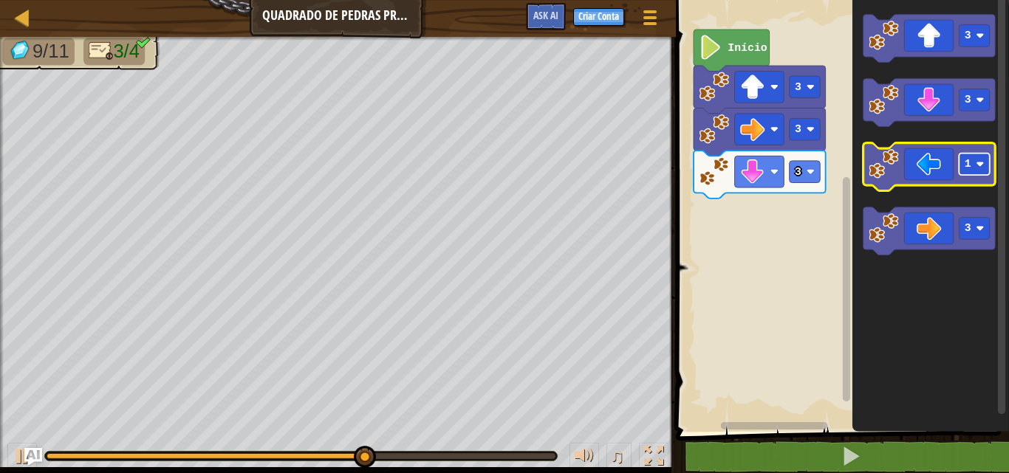
click at [967, 162] on text "1" at bounding box center [967, 165] width 7 height 12
click at [887, 169] on image "Espaço de trabalho do Blockly" at bounding box center [883, 164] width 30 height 30
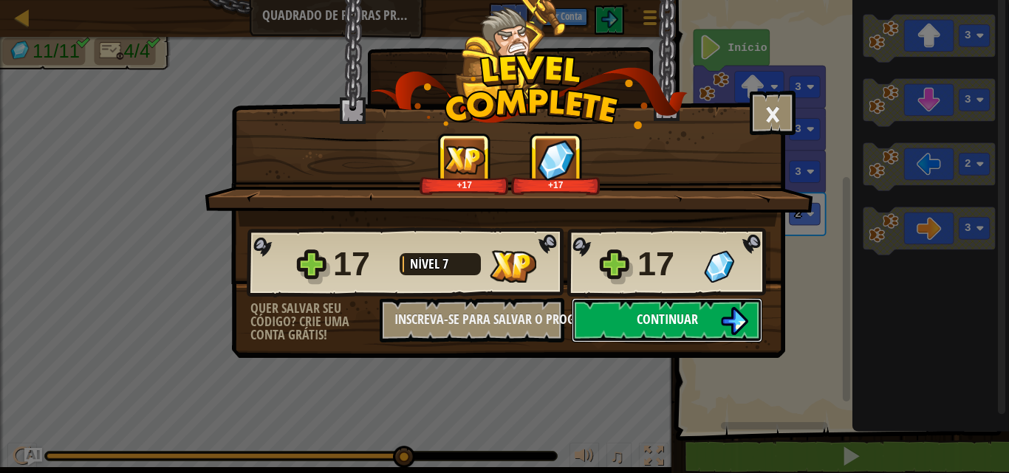
click at [648, 312] on span "Continuar" at bounding box center [666, 319] width 61 height 18
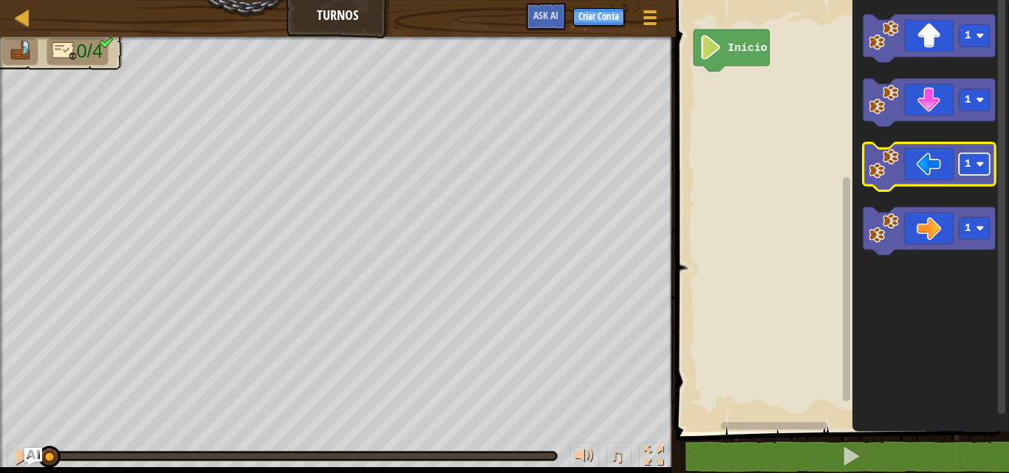
click at [961, 163] on rect "Espaço de trabalho do Blockly" at bounding box center [973, 165] width 31 height 22
click at [876, 151] on image "Espaço de trabalho do Blockly" at bounding box center [883, 164] width 30 height 30
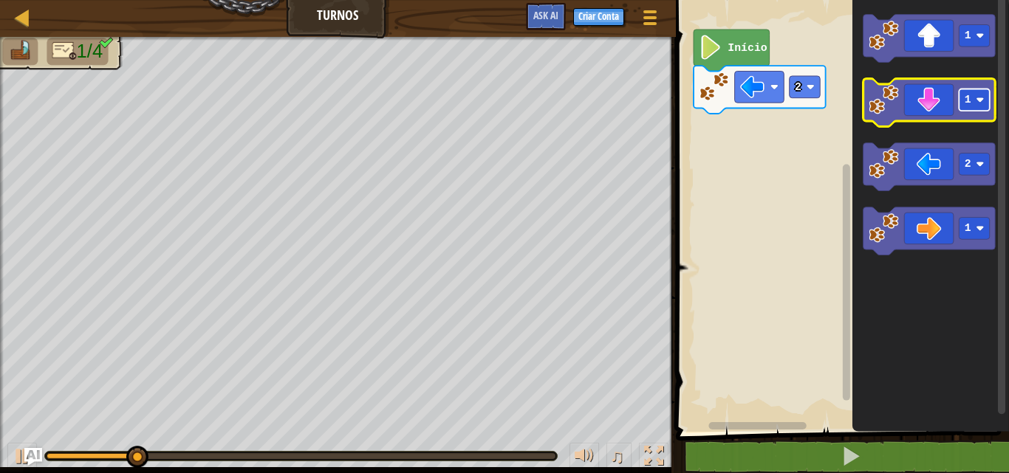
click at [974, 103] on rect "Espaço de trabalho do Blockly" at bounding box center [973, 100] width 31 height 22
click at [886, 89] on image "Espaço de trabalho do Blockly" at bounding box center [883, 100] width 30 height 30
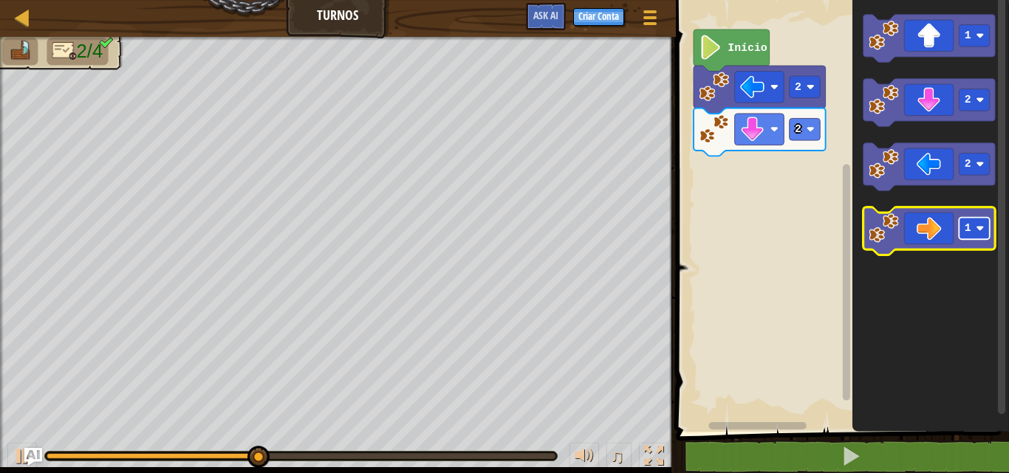
click at [970, 219] on rect "Espaço de trabalho do Blockly" at bounding box center [973, 229] width 31 height 22
click at [884, 224] on image "Espaço de trabalho do Blockly" at bounding box center [883, 228] width 30 height 30
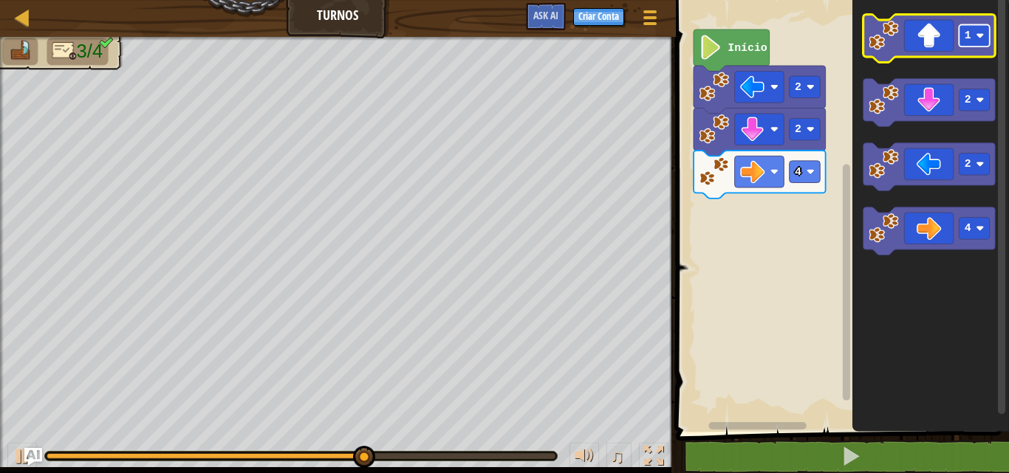
click at [972, 39] on rect "Espaço de trabalho do Blockly" at bounding box center [973, 36] width 31 height 22
click at [869, 46] on image "Espaço de trabalho do Blockly" at bounding box center [883, 36] width 30 height 30
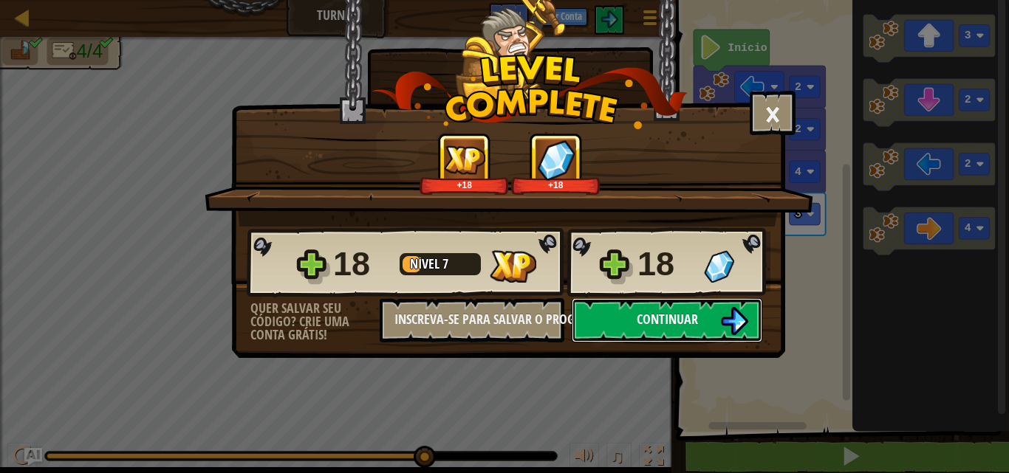
click at [686, 312] on span "Continuar" at bounding box center [666, 319] width 61 height 18
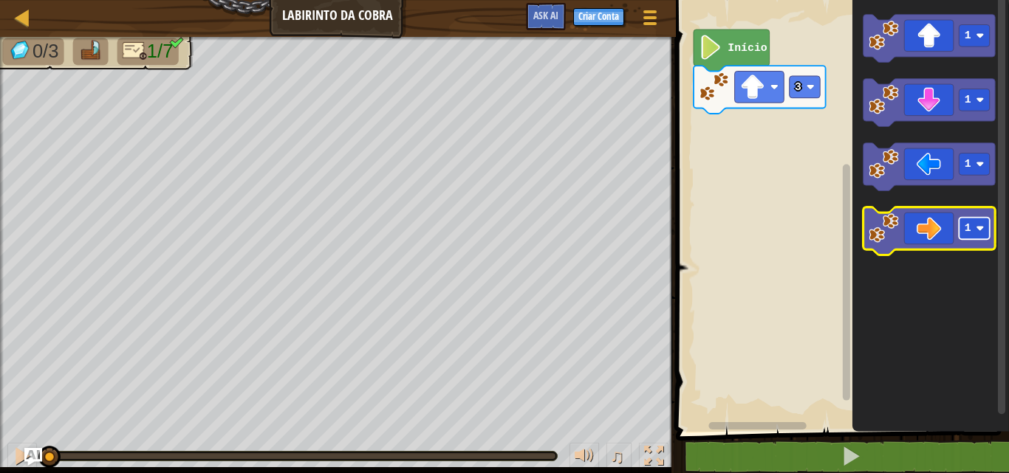
click at [965, 233] on text "1" at bounding box center [967, 229] width 7 height 12
click at [967, 223] on text "1" at bounding box center [967, 229] width 7 height 12
click at [877, 229] on image "Espaço de trabalho do Blockly" at bounding box center [883, 228] width 30 height 30
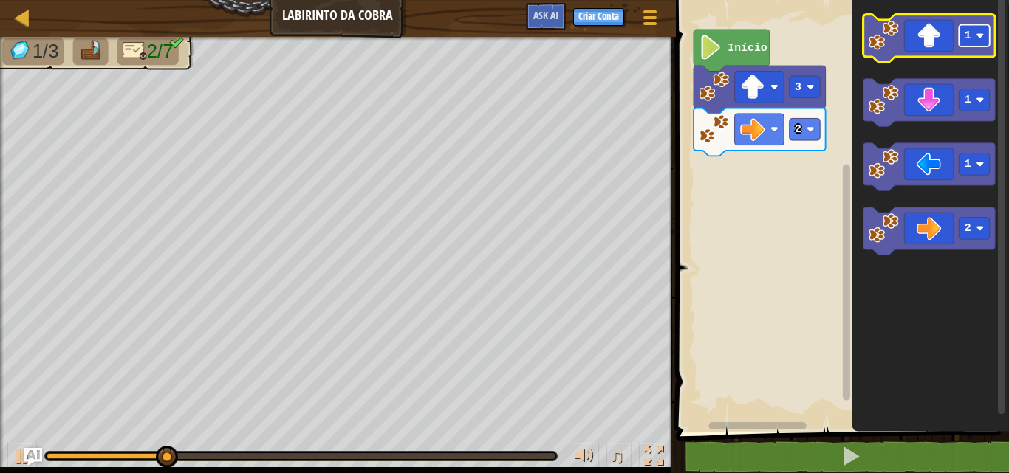
click at [975, 43] on rect "Espaço de trabalho do Blockly" at bounding box center [973, 36] width 31 height 22
click at [885, 35] on image "Espaço de trabalho do Blockly" at bounding box center [883, 36] width 30 height 30
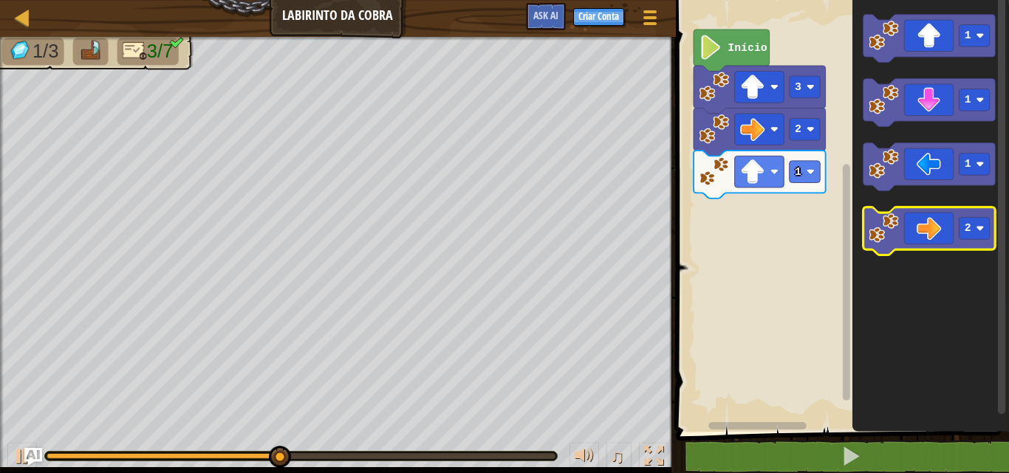
click at [884, 224] on image "Espaço de trabalho do Blockly" at bounding box center [883, 228] width 30 height 30
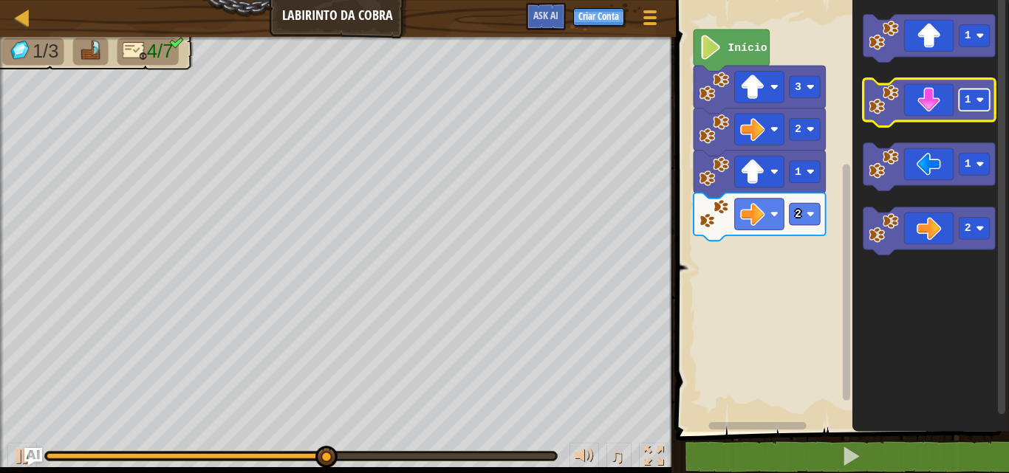
click at [967, 106] on text "1" at bounding box center [967, 100] width 7 height 12
click at [899, 103] on icon "Espaço de trabalho do Blockly" at bounding box center [928, 103] width 132 height 48
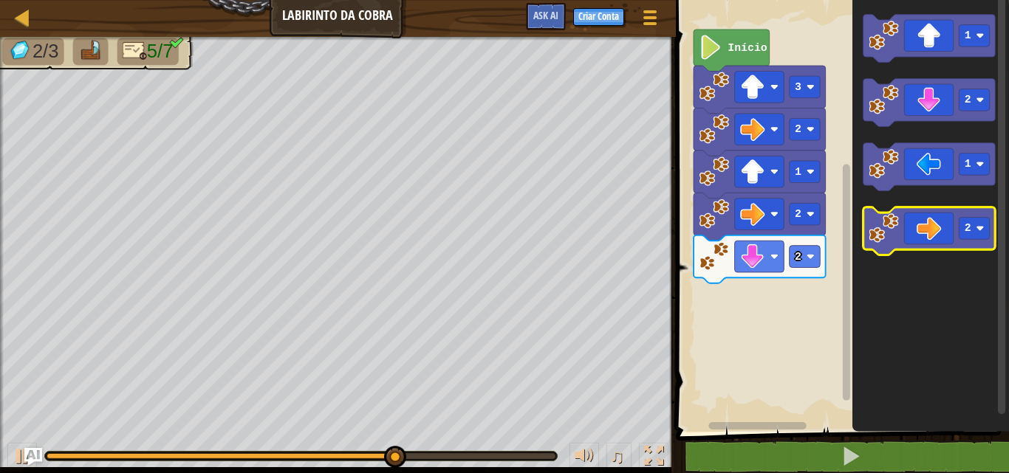
click at [881, 225] on image "Espaço de trabalho do Blockly" at bounding box center [883, 228] width 30 height 30
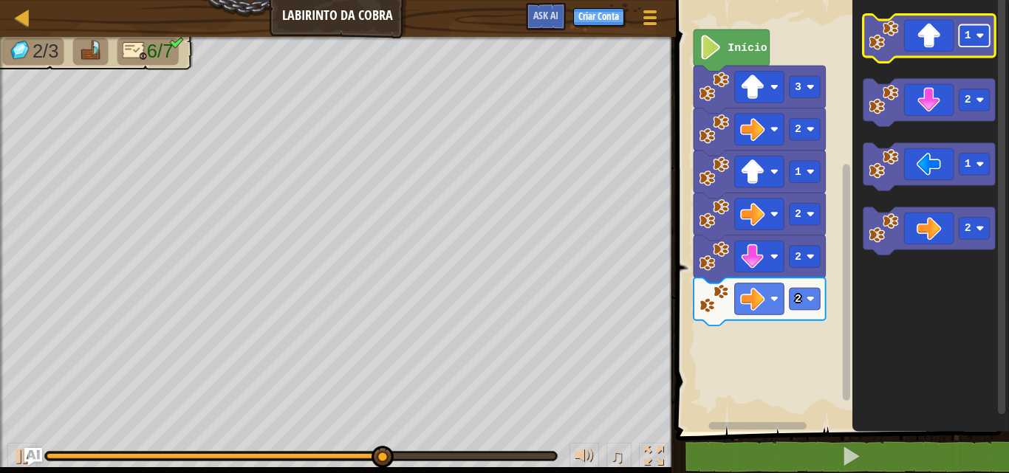
click at [983, 38] on image "Espaço de trabalho do Blockly" at bounding box center [979, 36] width 8 height 8
click at [905, 47] on icon "Espaço de trabalho do Blockly" at bounding box center [928, 39] width 132 height 48
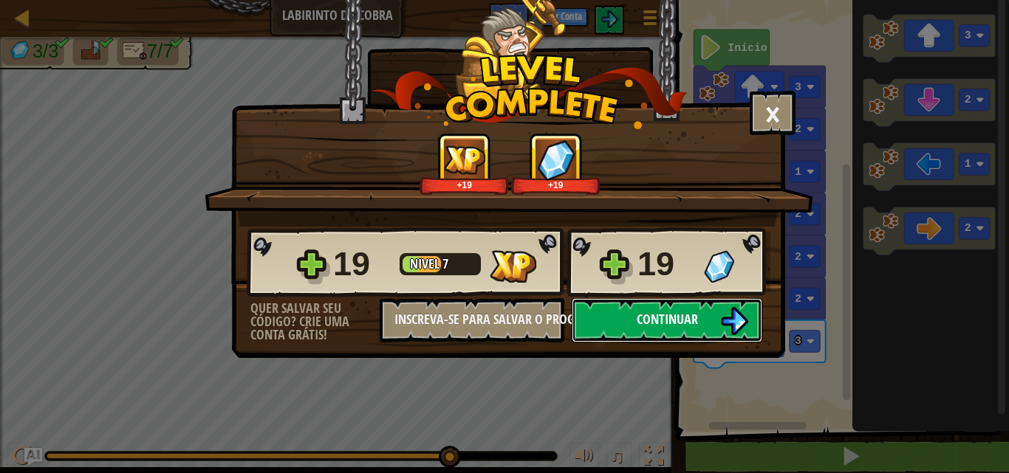
click at [702, 323] on button "Continuar" at bounding box center [666, 320] width 190 height 44
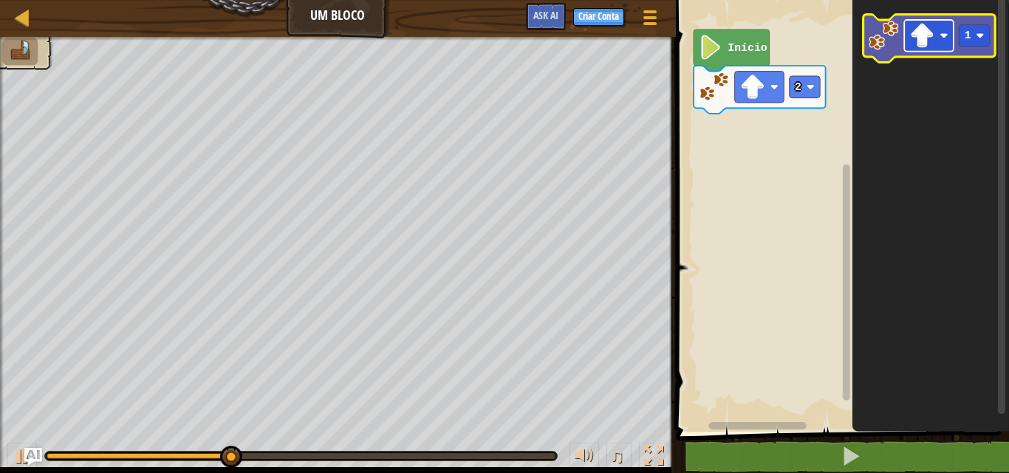
click at [922, 33] on image "Espaço de trabalho do Blockly" at bounding box center [921, 36] width 24 height 24
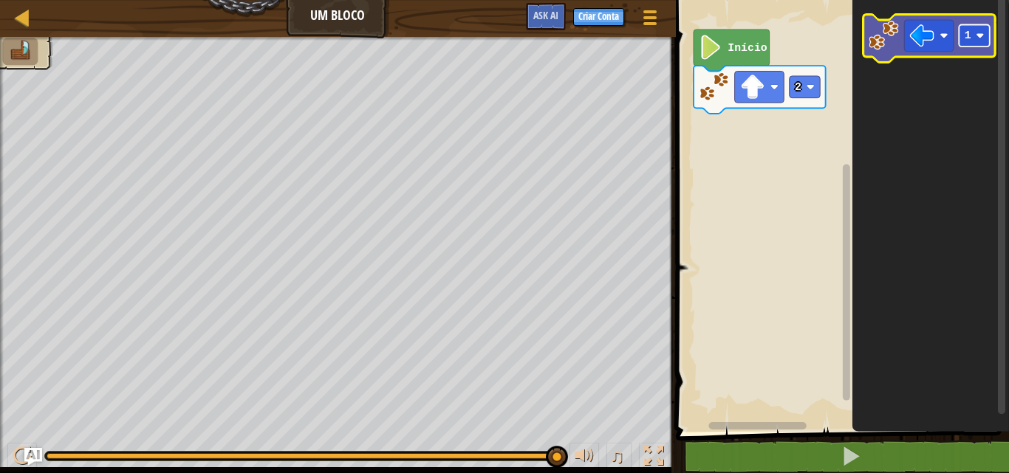
click at [961, 33] on rect "Espaço de trabalho do Blockly" at bounding box center [973, 36] width 31 height 22
click at [986, 32] on rect "Espaço de trabalho do Blockly" at bounding box center [973, 36] width 31 height 22
click at [882, 38] on image "Espaço de trabalho do Blockly" at bounding box center [883, 36] width 30 height 30
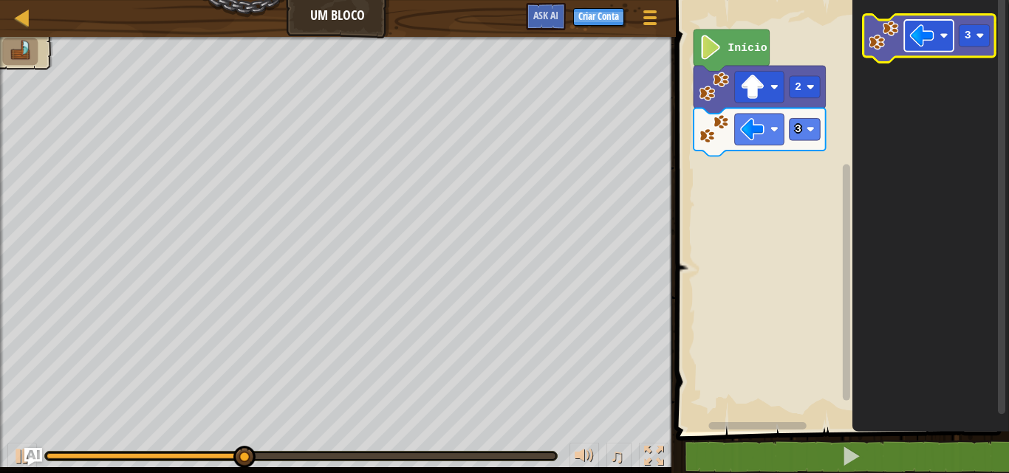
click at [924, 40] on image "Espaço de trabalho do Blockly" at bounding box center [921, 36] width 24 height 24
click at [972, 38] on rect "Espaço de trabalho do Blockly" at bounding box center [973, 36] width 31 height 22
click at [898, 29] on image "Espaço de trabalho do Blockly" at bounding box center [883, 36] width 30 height 30
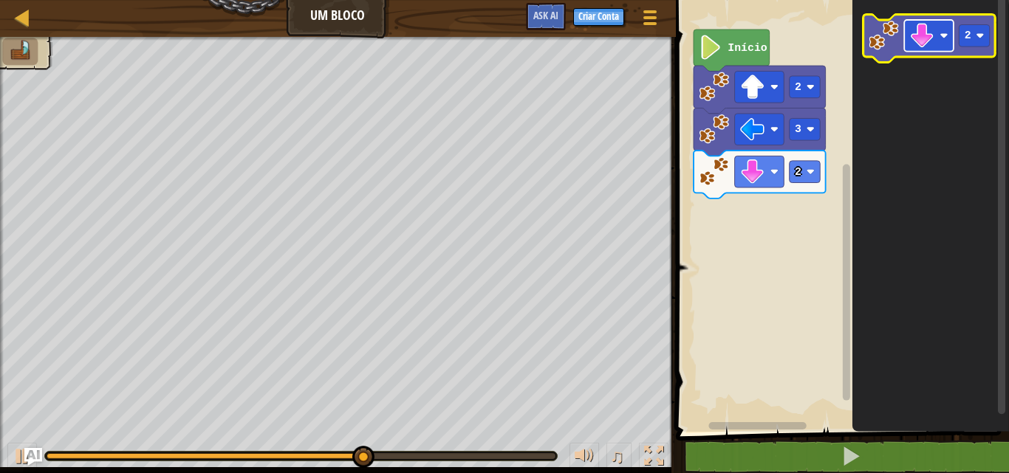
click at [945, 38] on image "Espaço de trabalho do Blockly" at bounding box center [943, 36] width 8 height 8
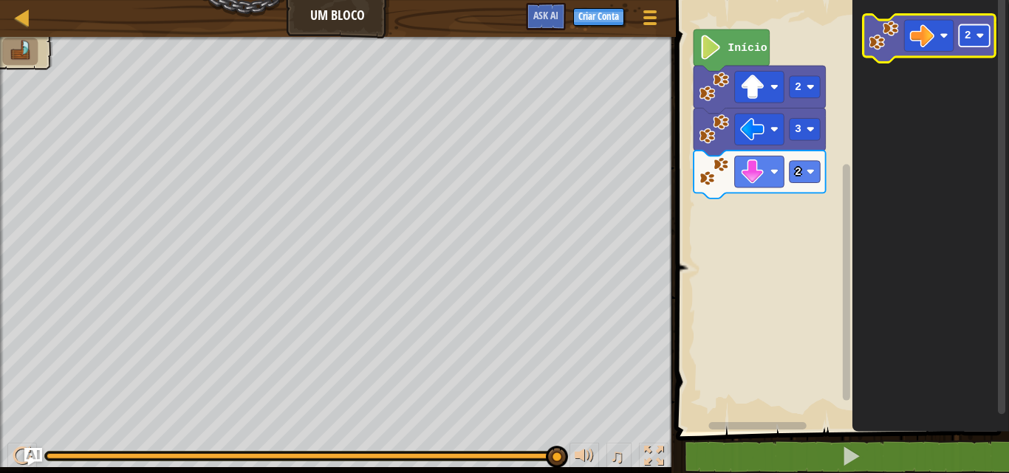
click at [972, 30] on rect "Espaço de trabalho do Blockly" at bounding box center [973, 36] width 31 height 22
click at [887, 51] on icon "Espaço de trabalho do Blockly" at bounding box center [928, 39] width 132 height 48
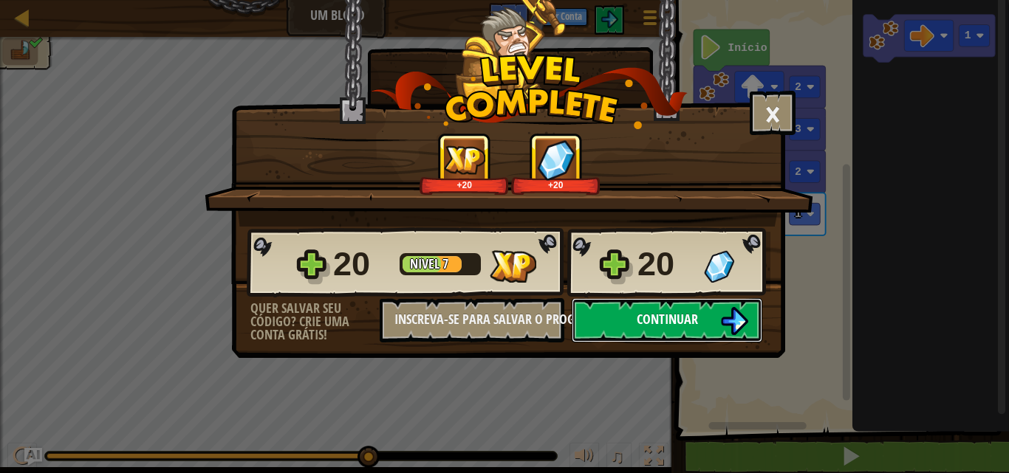
click at [703, 300] on button "Continuar" at bounding box center [666, 320] width 190 height 44
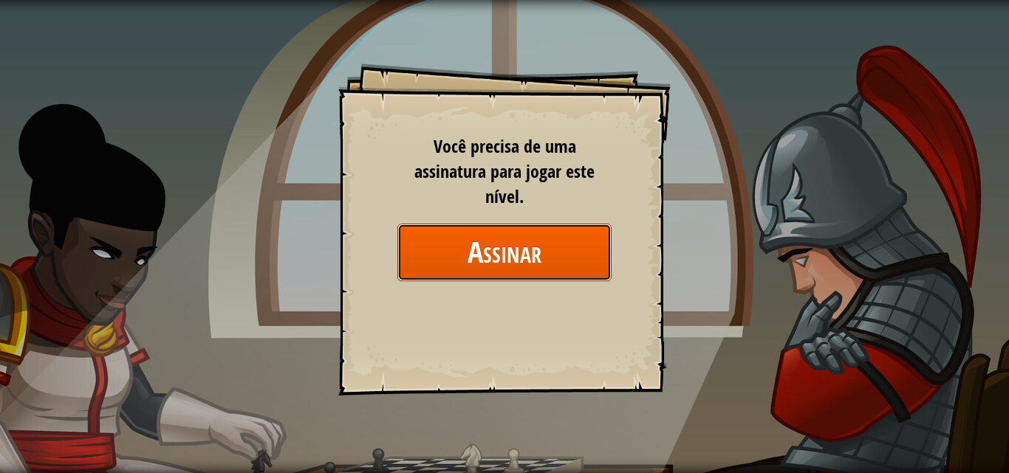
click at [532, 255] on button "Assinar" at bounding box center [504, 252] width 214 height 57
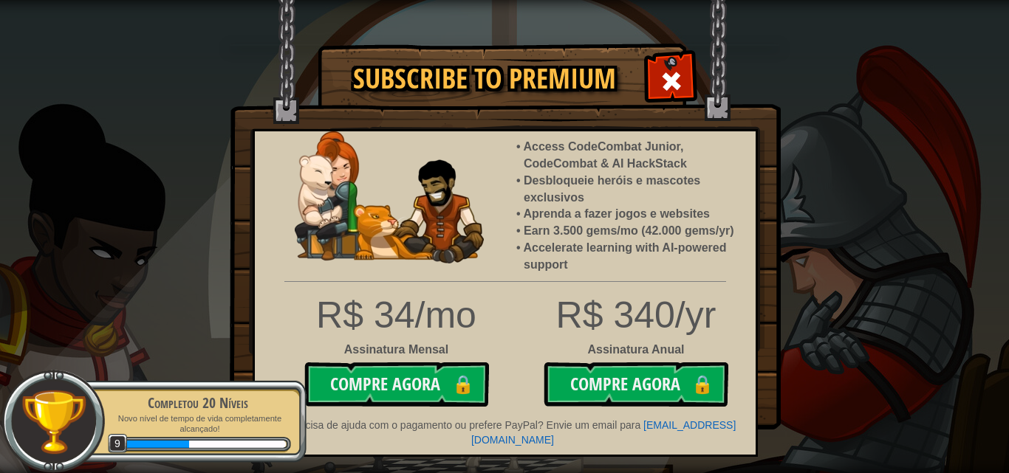
click at [647, 72] on img at bounding box center [505, 215] width 551 height 430
click at [659, 65] on div at bounding box center [671, 79] width 47 height 47
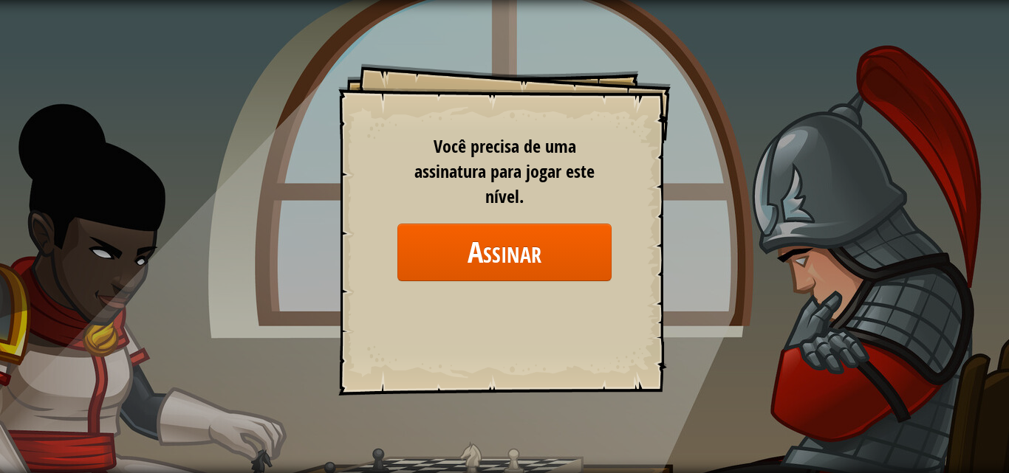
click at [379, 69] on div "Goals Start Level Erro ao carregar do servidor Você precisa de uma assinatura p…" at bounding box center [504, 229] width 332 height 332
click at [537, 262] on button "Assinar" at bounding box center [504, 252] width 214 height 57
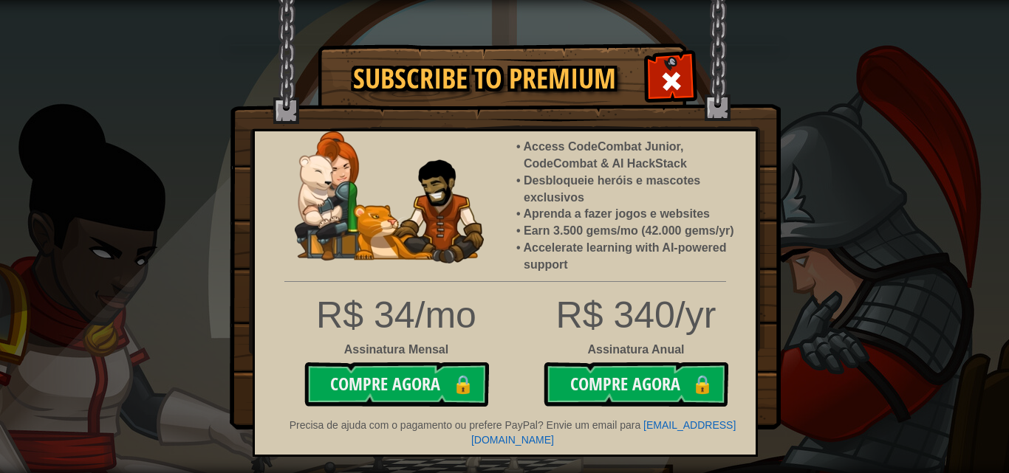
click at [827, 168] on div "Subscribe to Premium Access CodeCombat Junior, CodeCombat & AI HackStack Desblo…" at bounding box center [504, 236] width 1009 height 473
